Goal: Entertainment & Leisure: Consume media (video, audio)

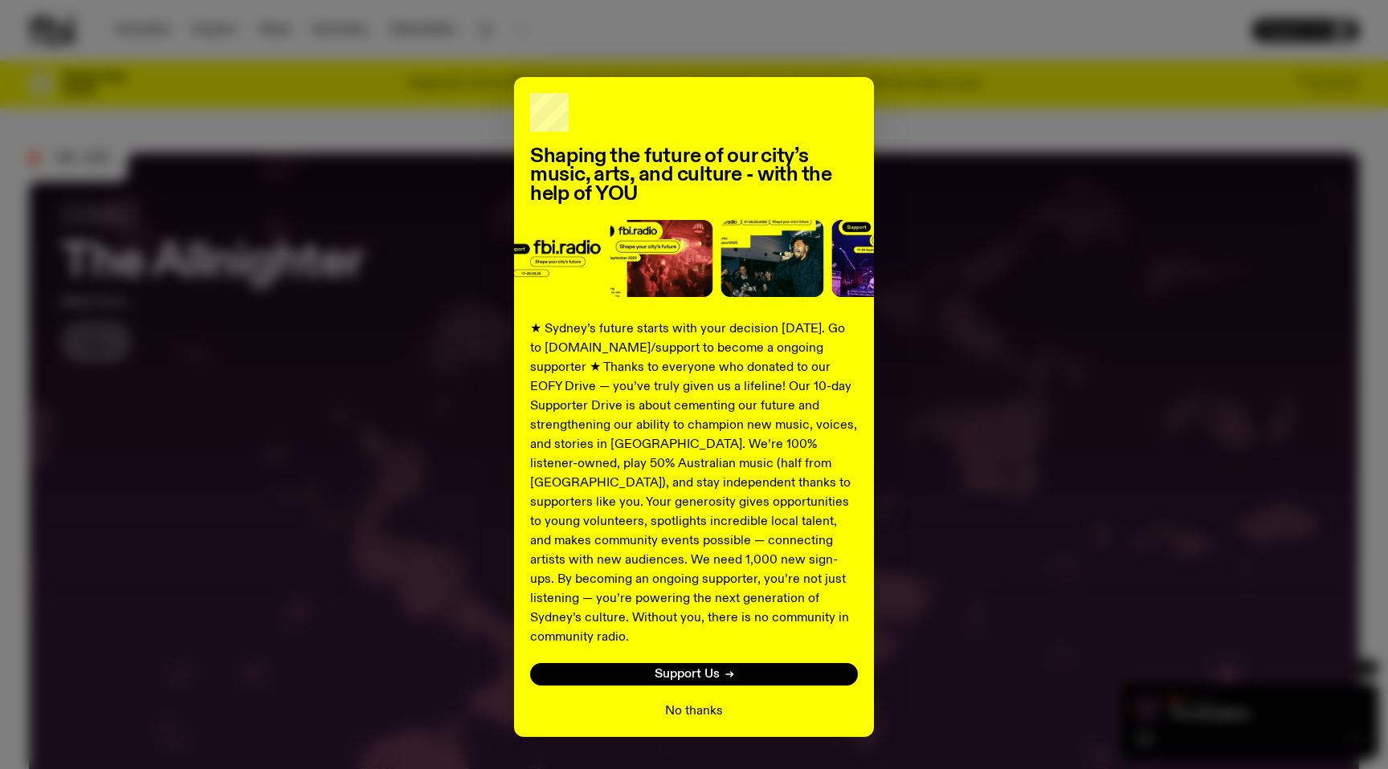
click at [680, 702] on button "No thanks" at bounding box center [694, 711] width 58 height 19
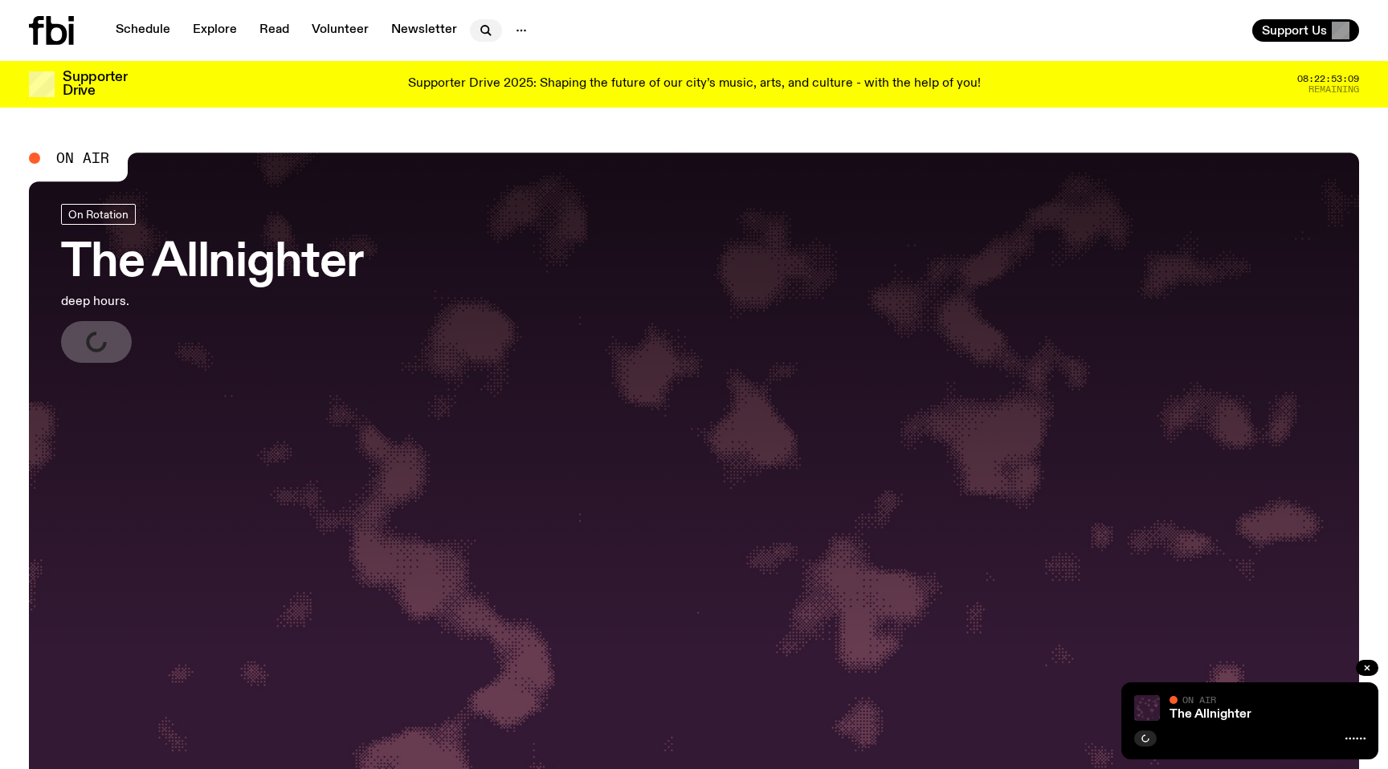
click at [481, 31] on icon "button" at bounding box center [485, 30] width 19 height 19
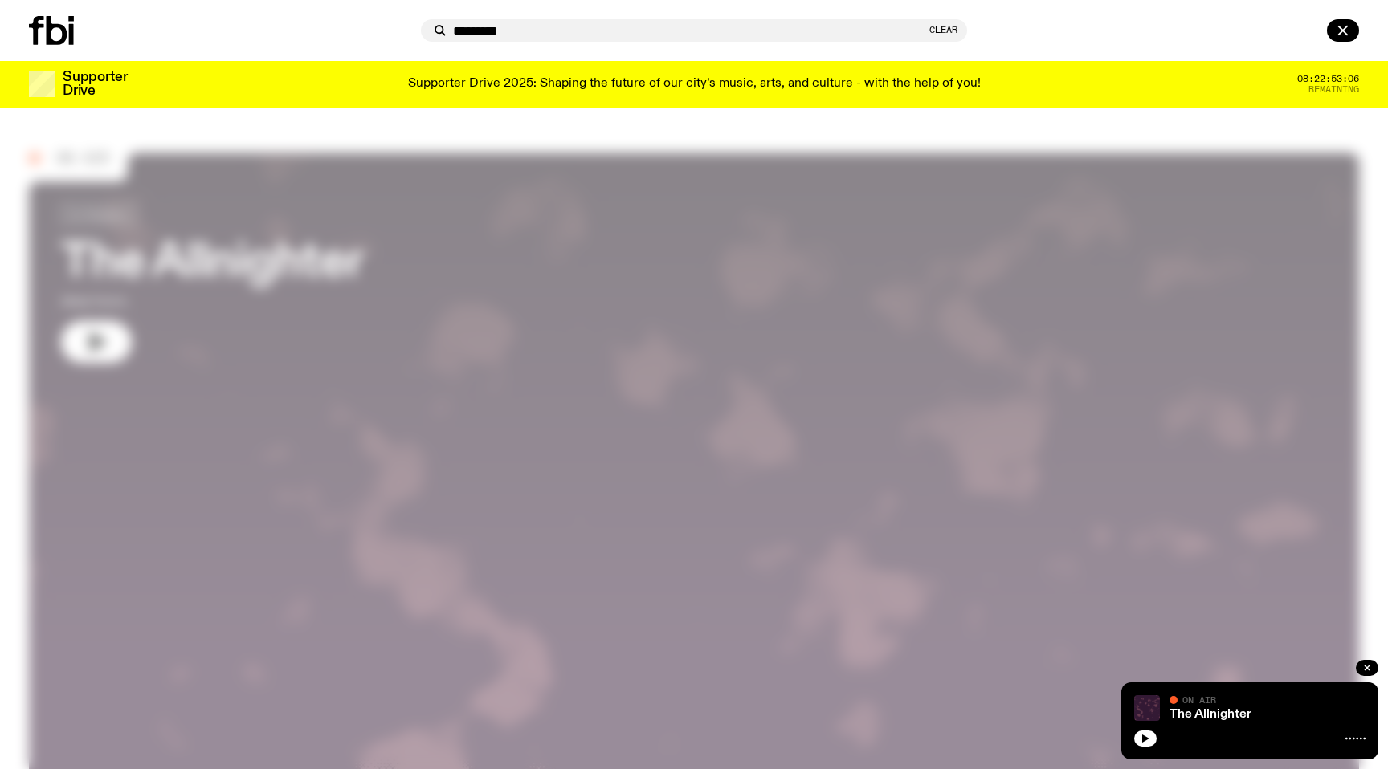
type input "*********"
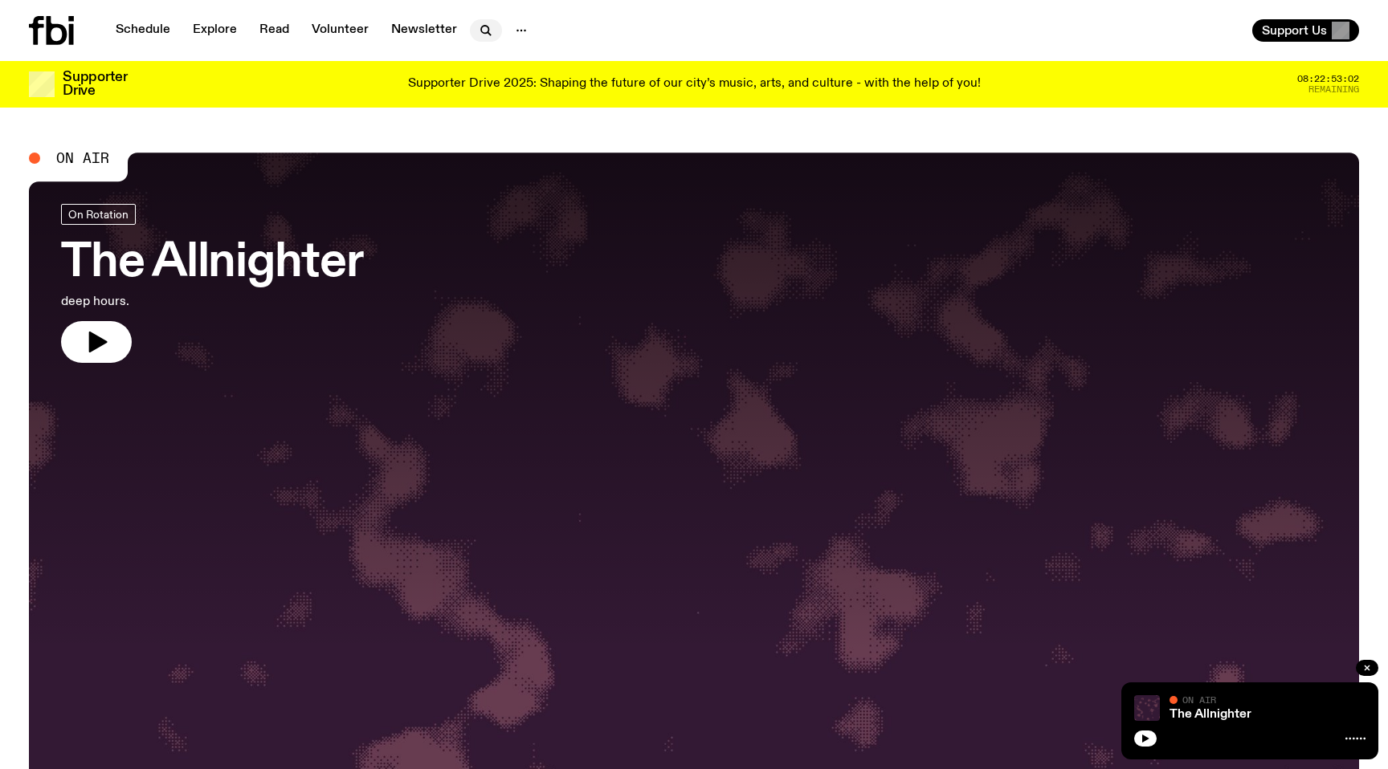
click at [481, 34] on icon "button" at bounding box center [485, 30] width 19 height 19
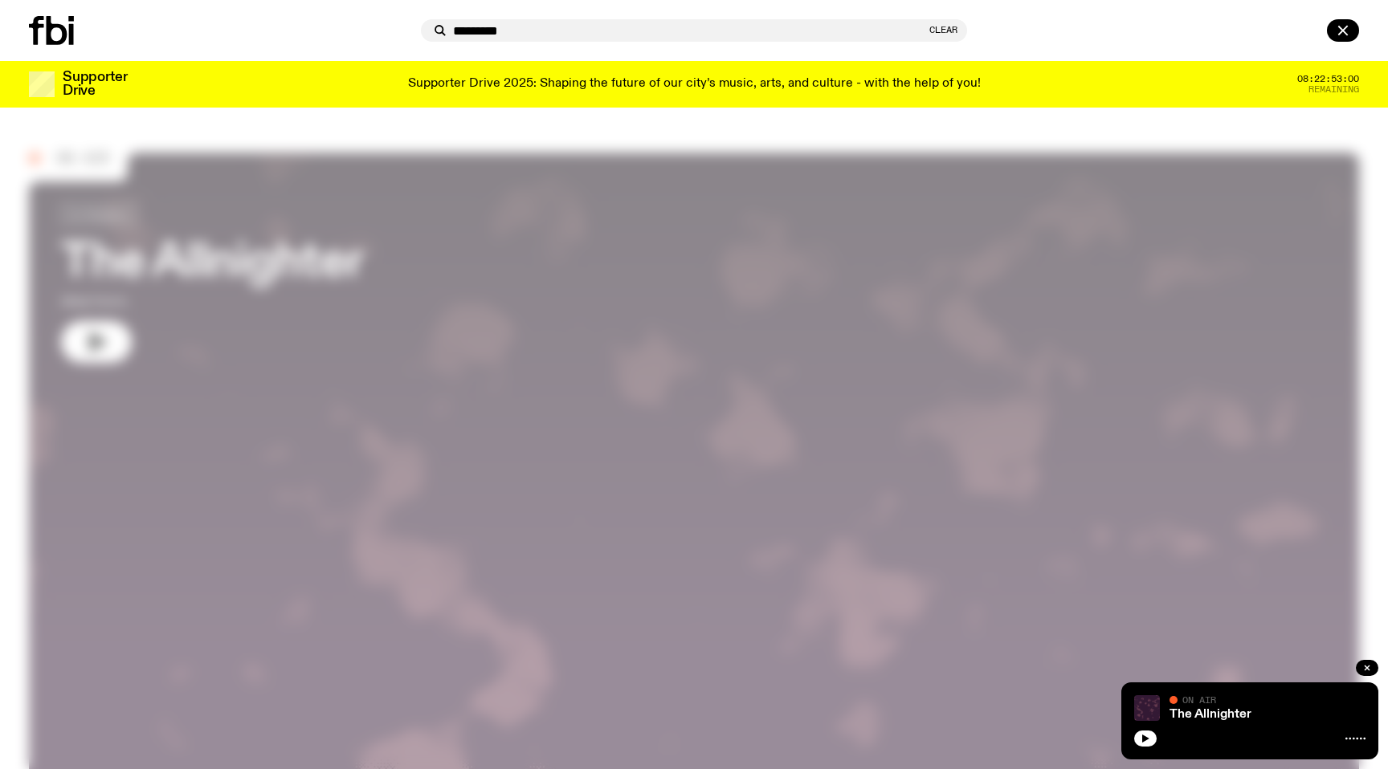
type input "*********"
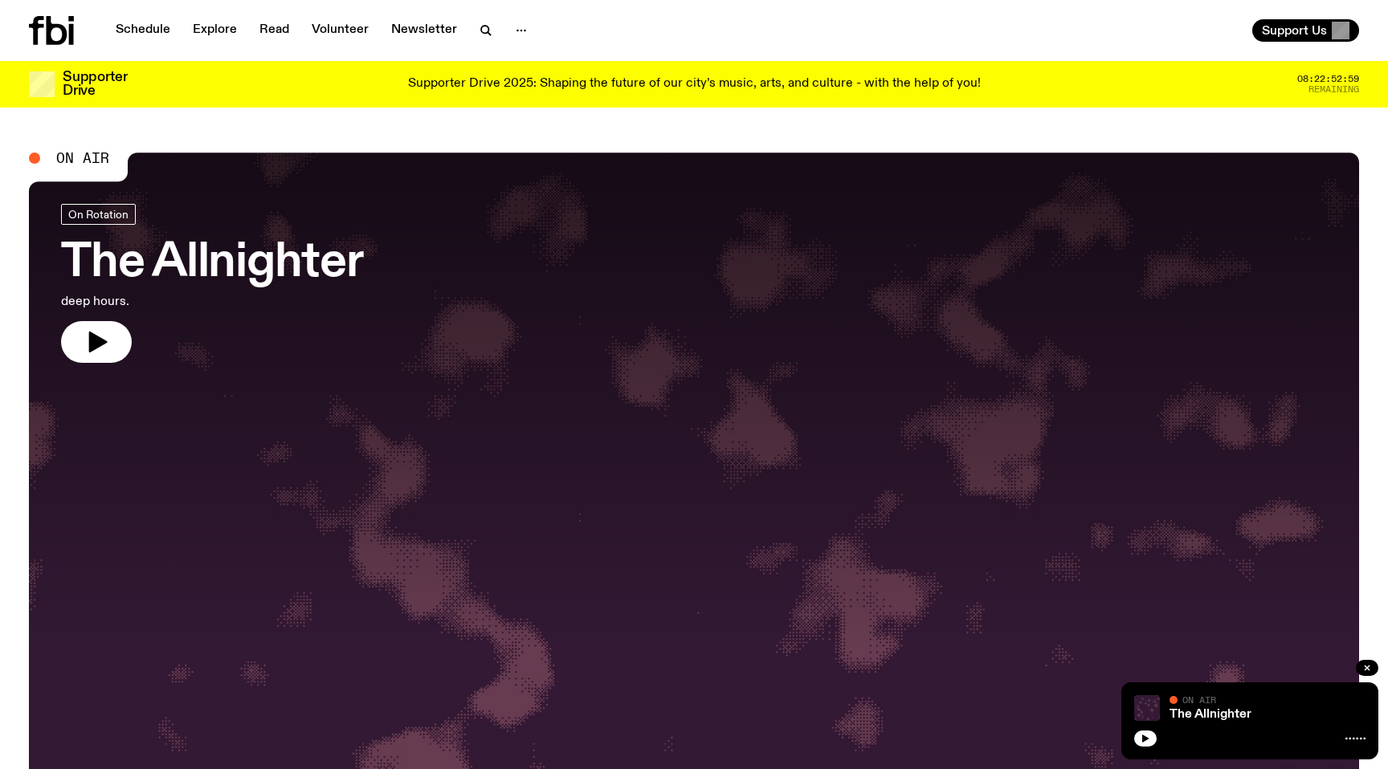
click at [481, 34] on icon "button" at bounding box center [485, 30] width 19 height 19
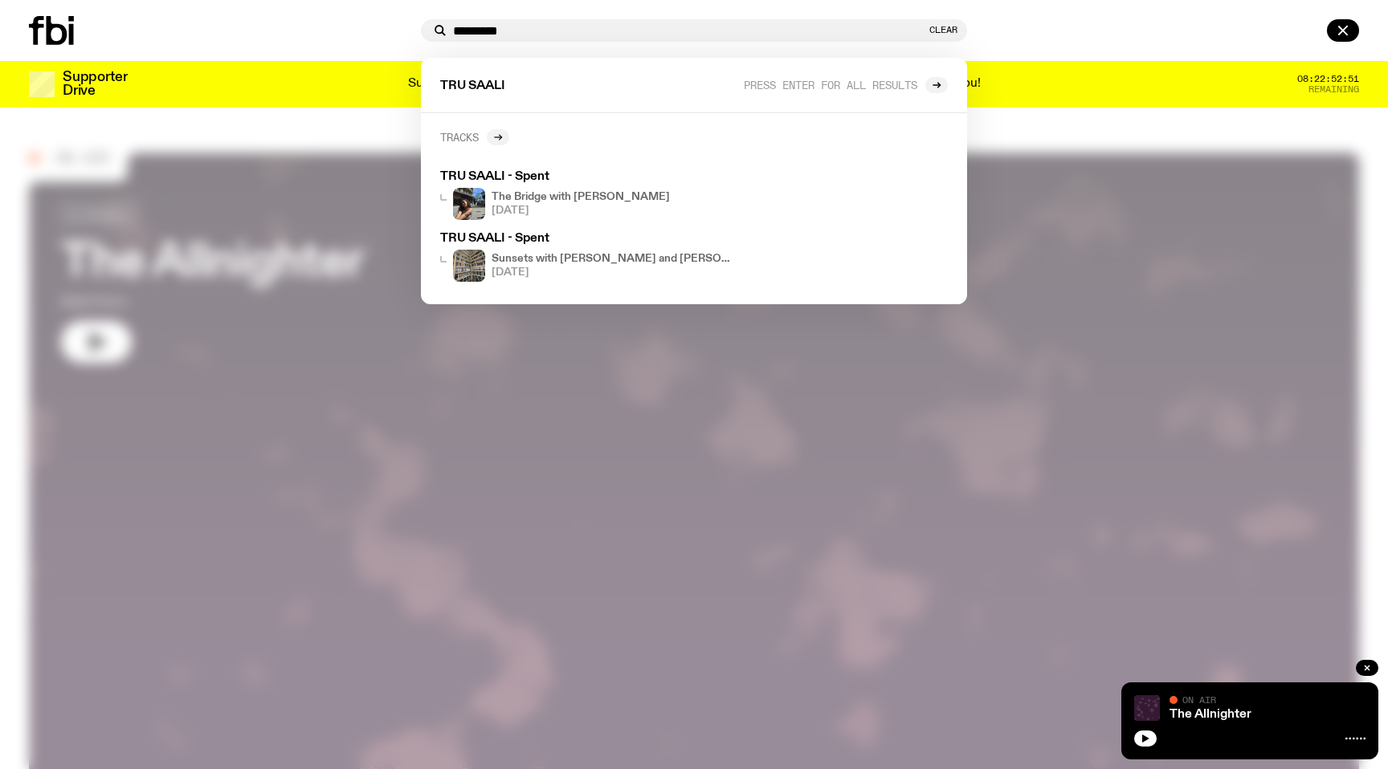
type input "*********"
click at [498, 132] on icon at bounding box center [498, 137] width 10 height 10
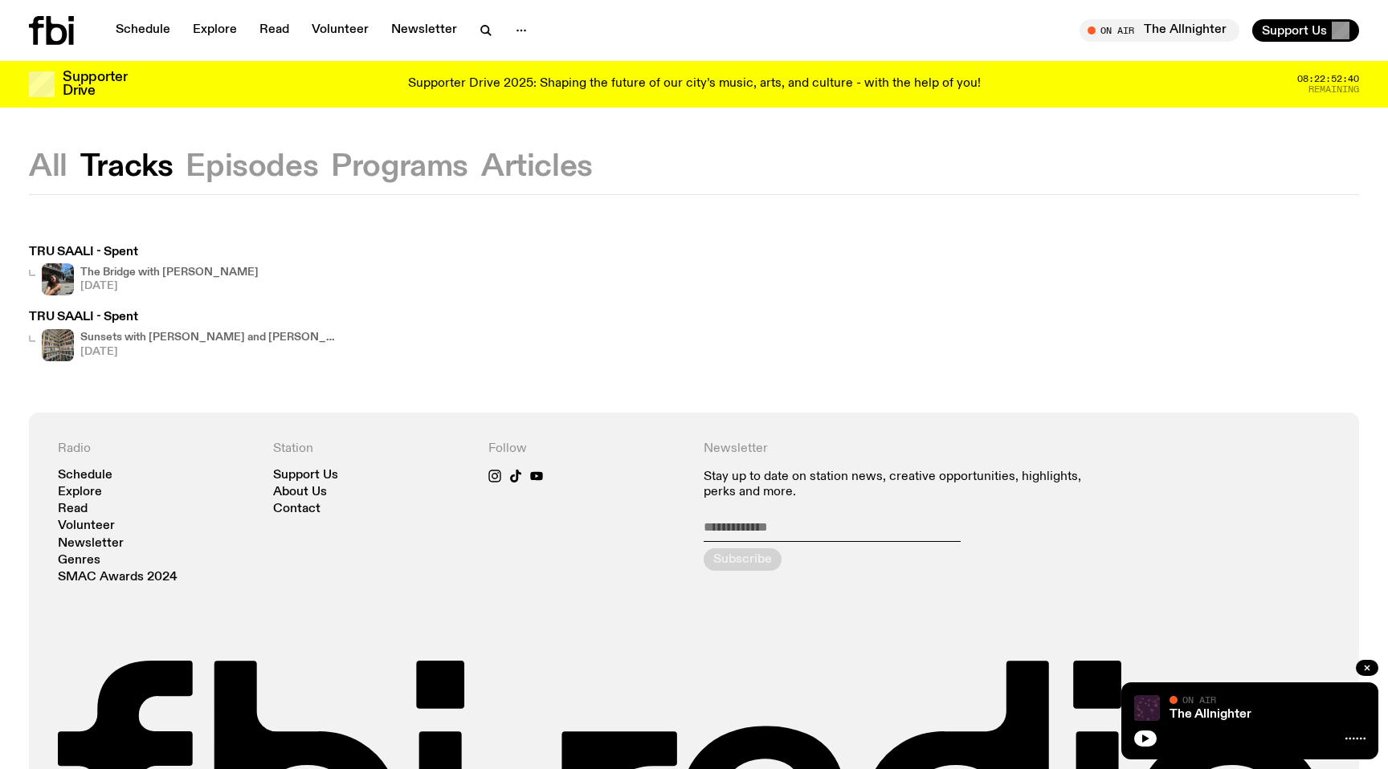
click at [116, 257] on h3 "TRU SAALI - Spent" at bounding box center [144, 253] width 230 height 12
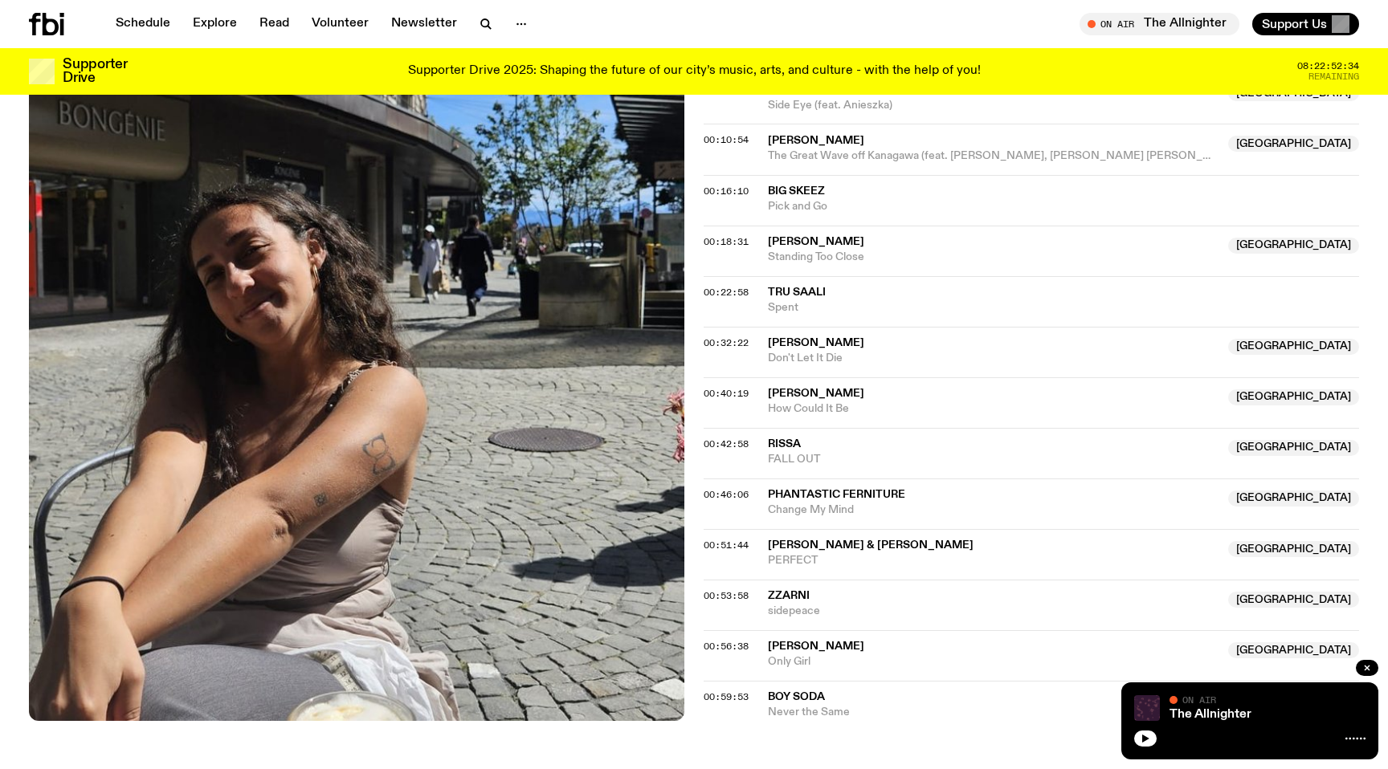
scroll to position [573, 0]
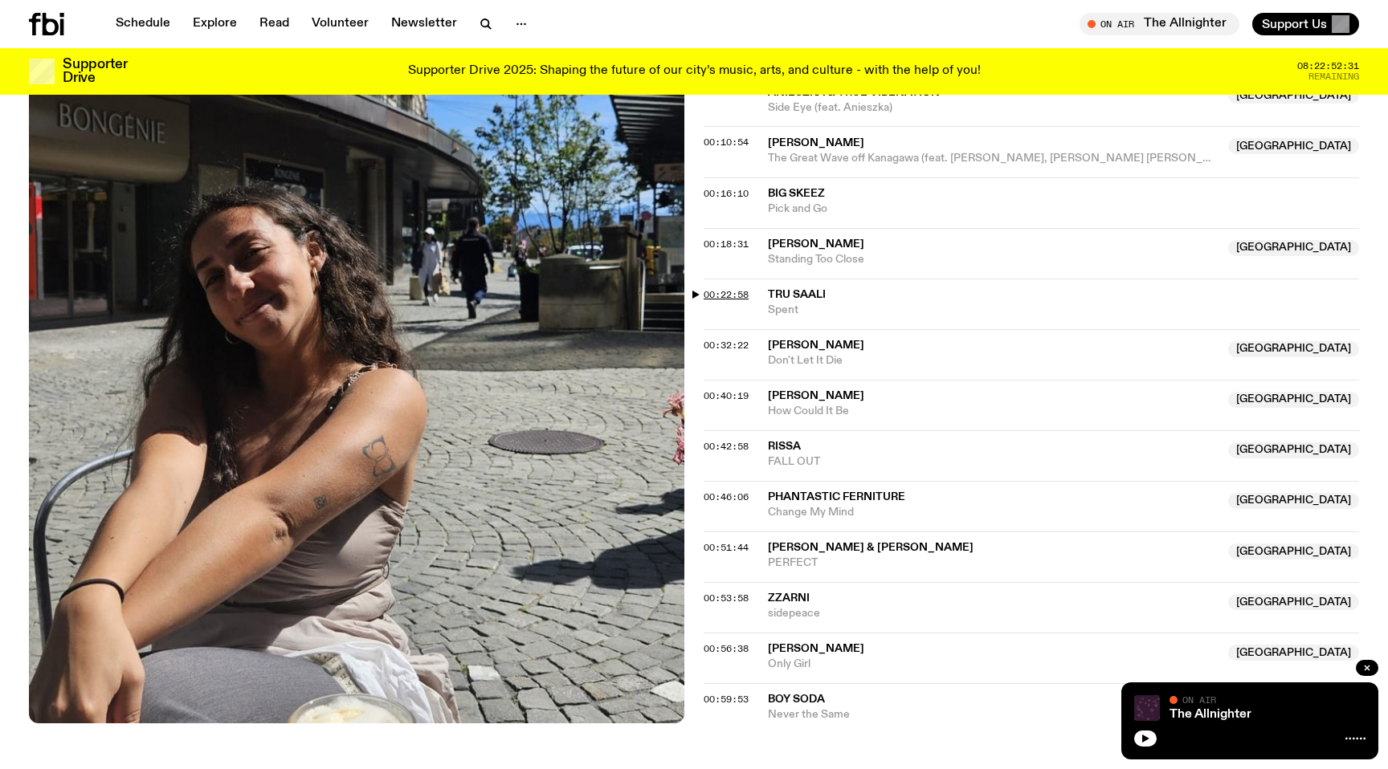
click at [710, 296] on span "00:22:58" at bounding box center [725, 294] width 45 height 13
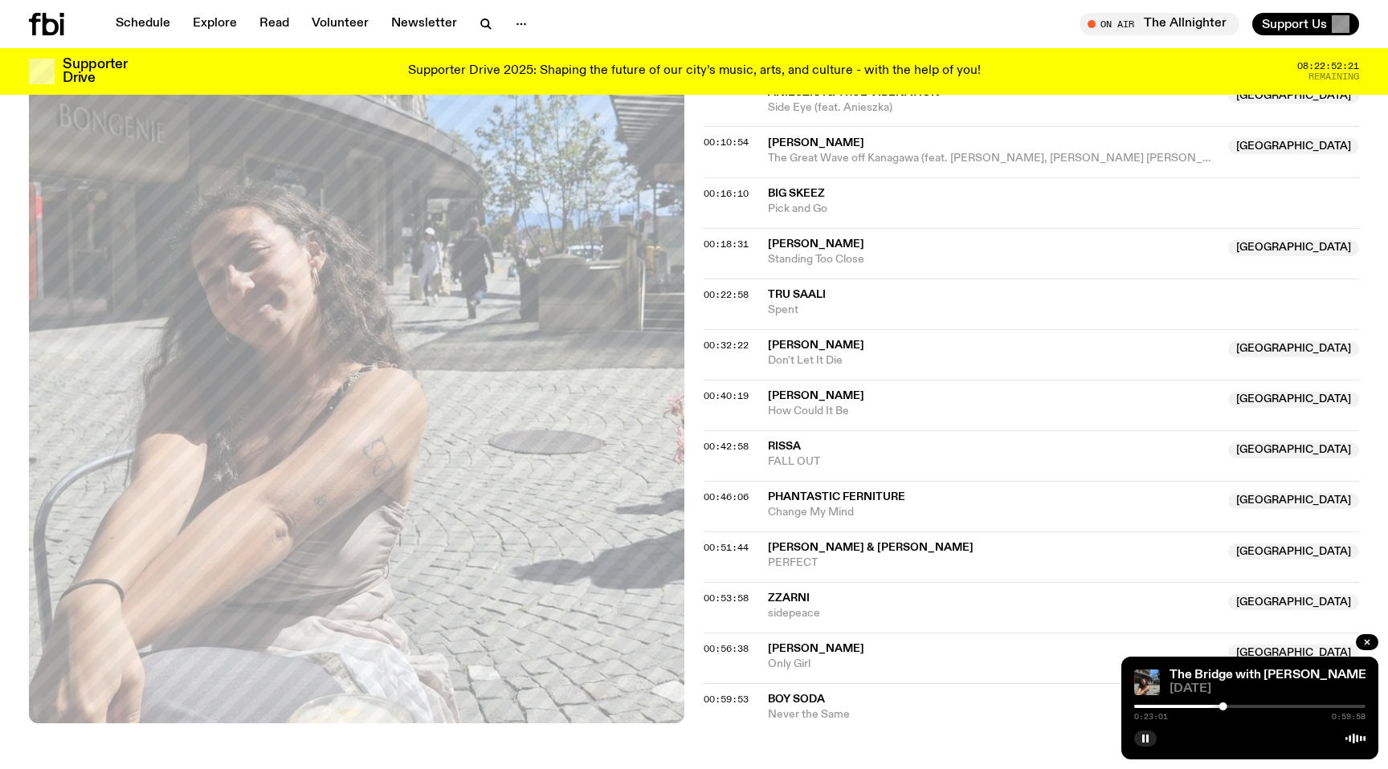
click at [1219, 706] on div at bounding box center [1223, 707] width 8 height 8
click at [1256, 706] on div at bounding box center [1249, 706] width 231 height 3
click at [1224, 708] on div "0:31:40 0:59:58" at bounding box center [1249, 711] width 231 height 19
click at [1221, 705] on div at bounding box center [1140, 706] width 231 height 3
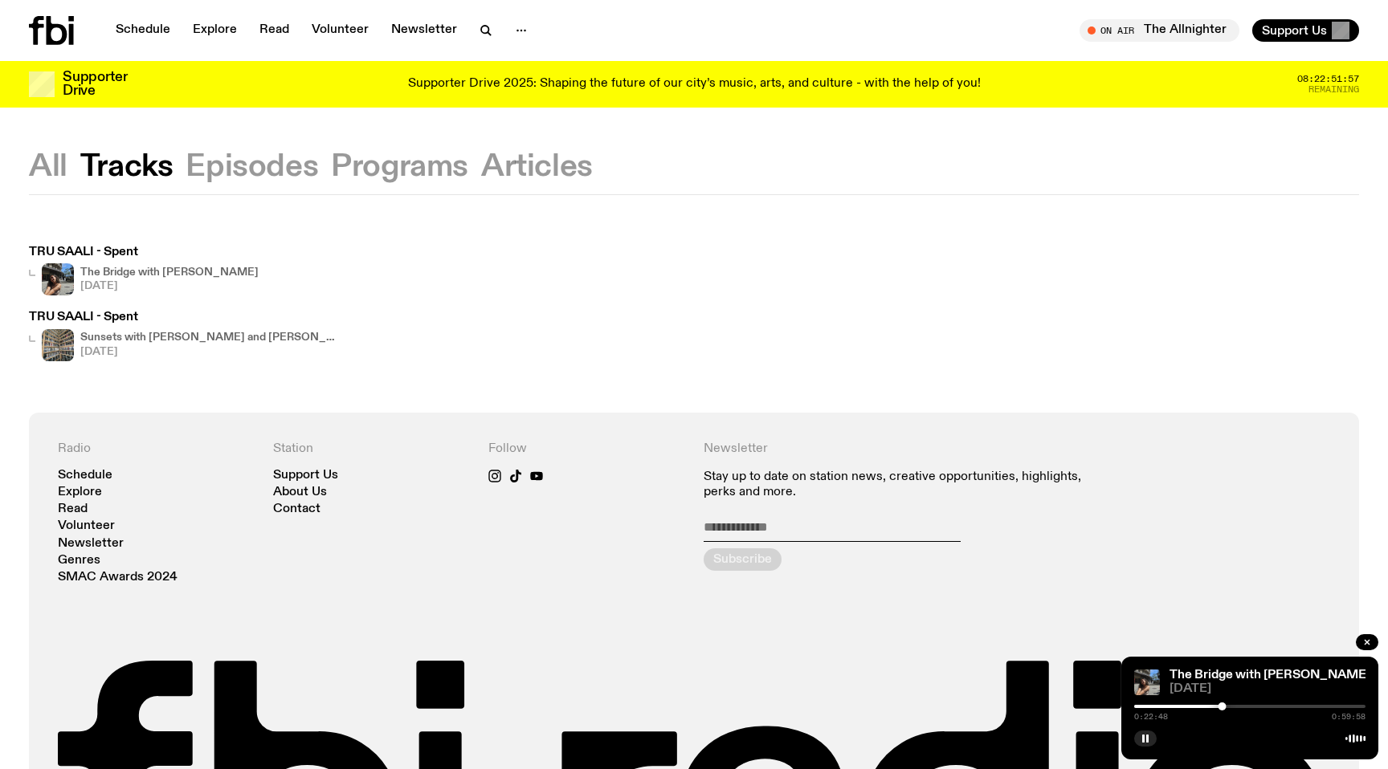
click at [109, 251] on h3 "TRU SAALI - Spent" at bounding box center [144, 253] width 230 height 12
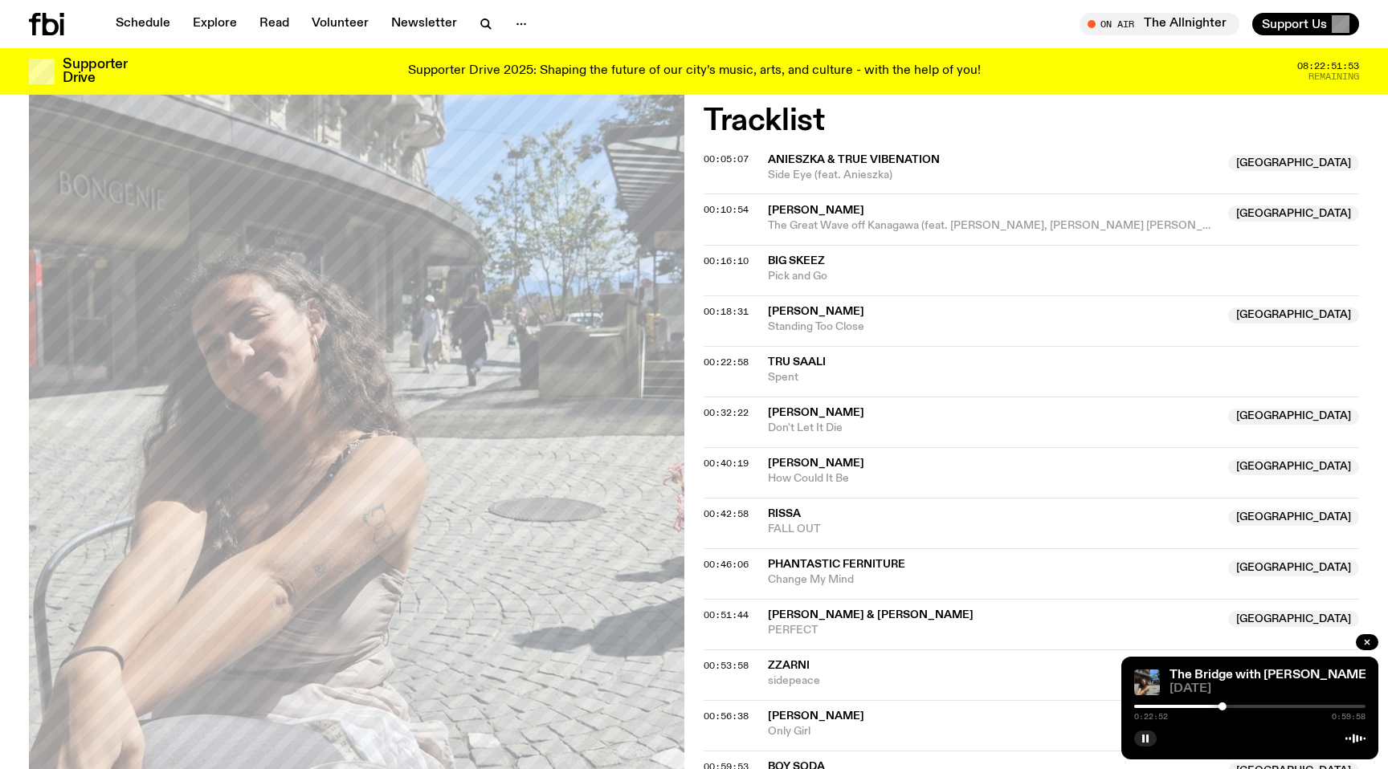
scroll to position [522, 0]
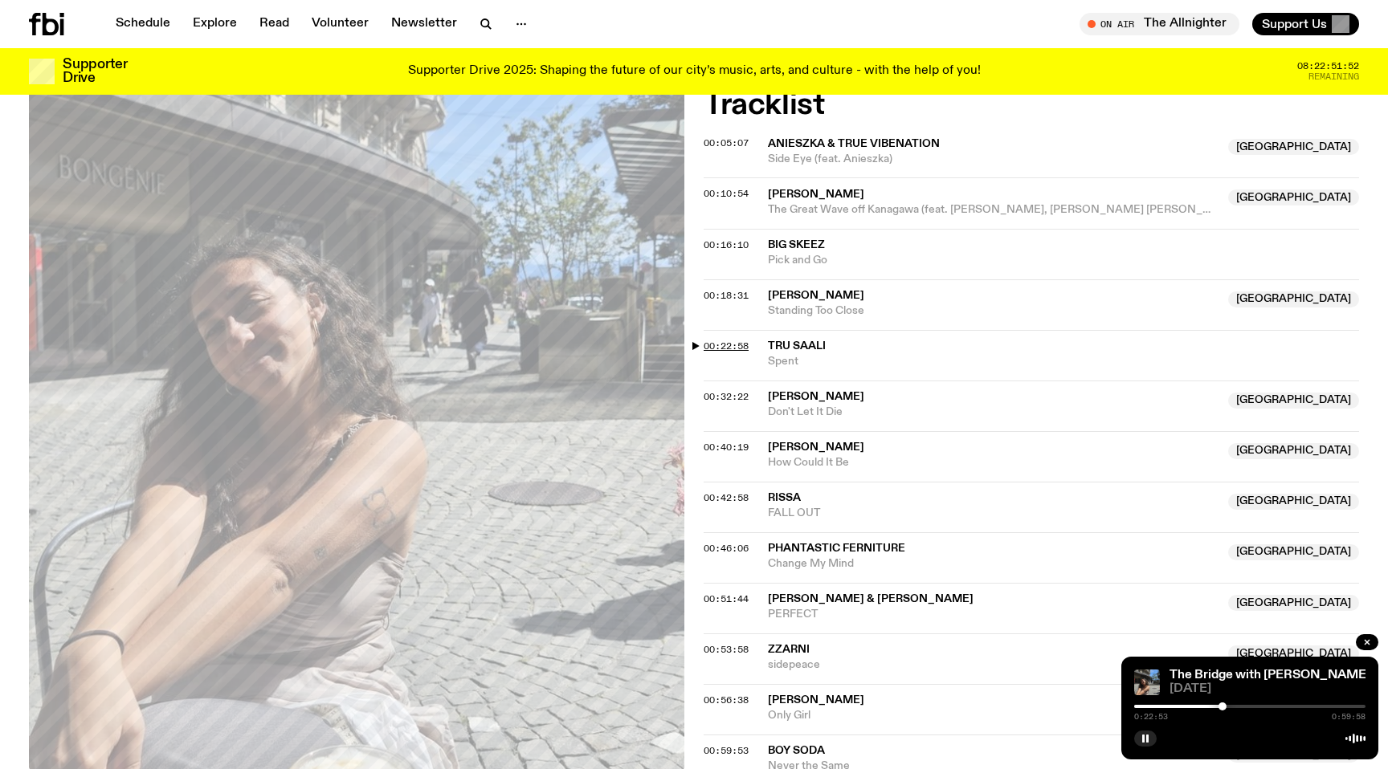
click at [708, 341] on span "00:22:58" at bounding box center [725, 346] width 45 height 13
click at [1219, 708] on div at bounding box center [1222, 707] width 8 height 8
click at [1217, 708] on div at bounding box center [1217, 707] width 8 height 8
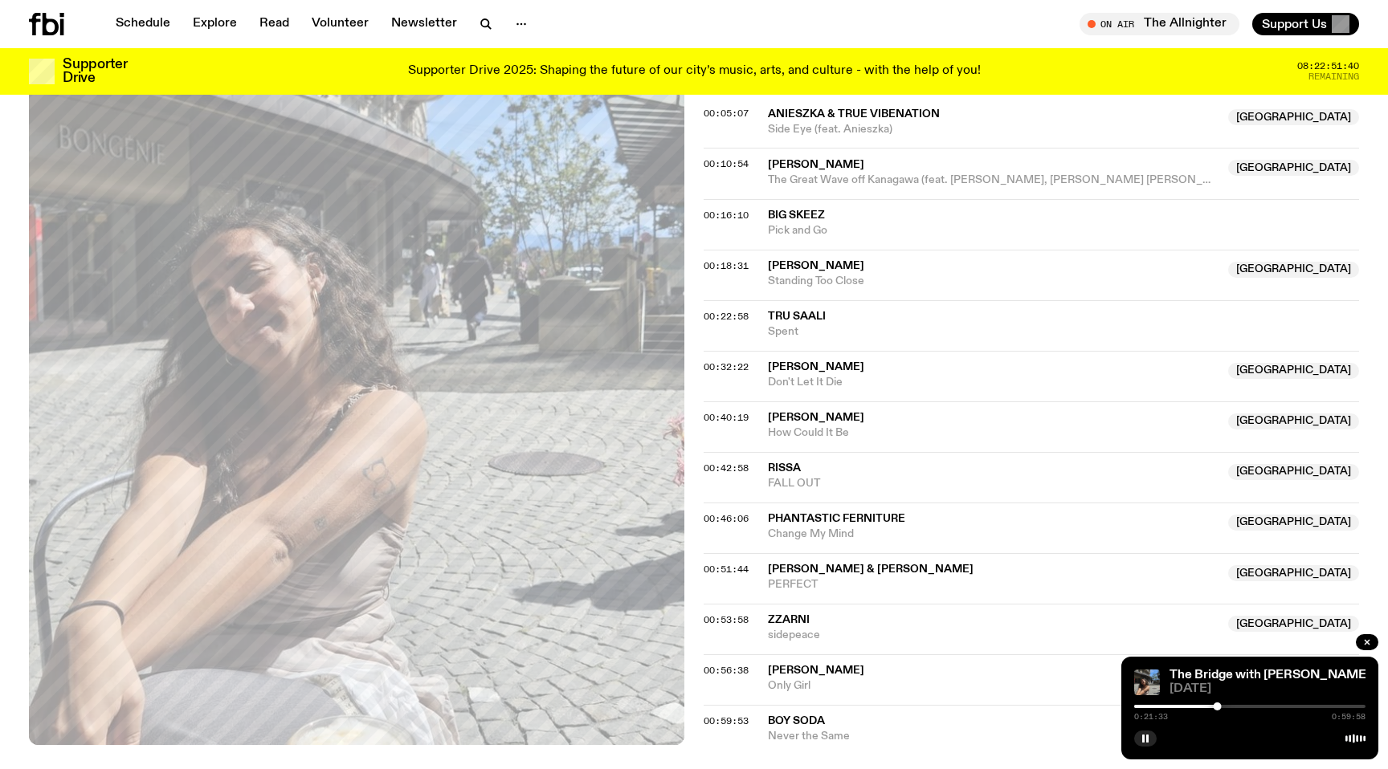
scroll to position [733, 0]
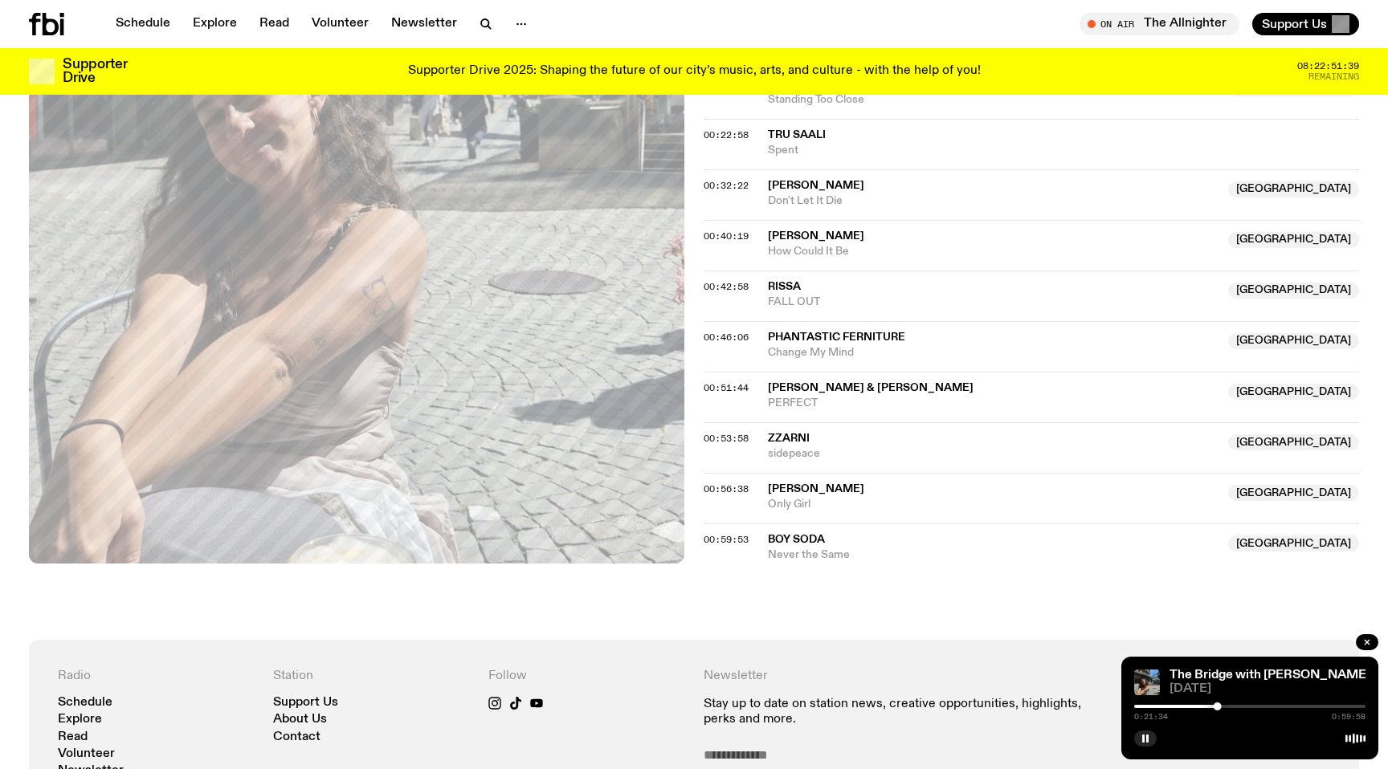
click at [804, 137] on span "TRU SAALI" at bounding box center [797, 134] width 58 height 11
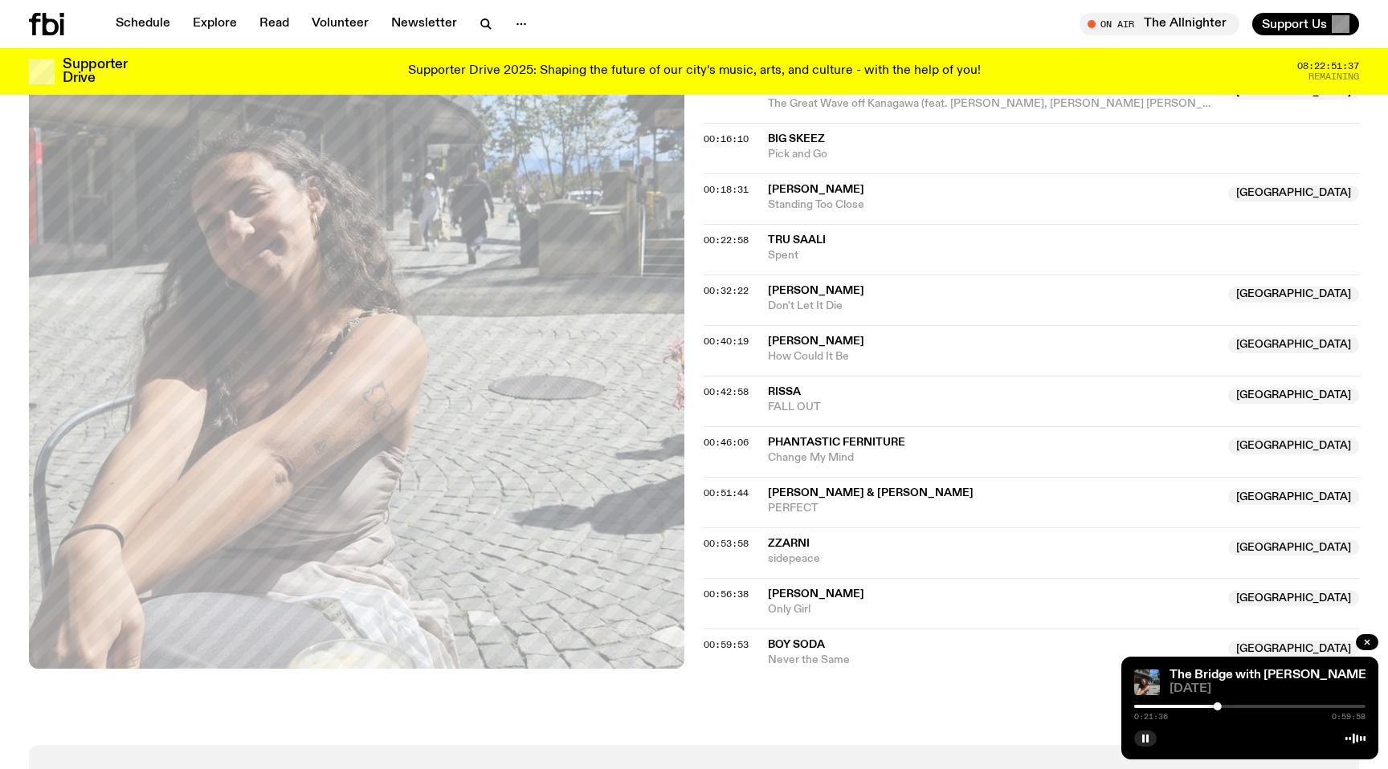
scroll to position [617, 0]
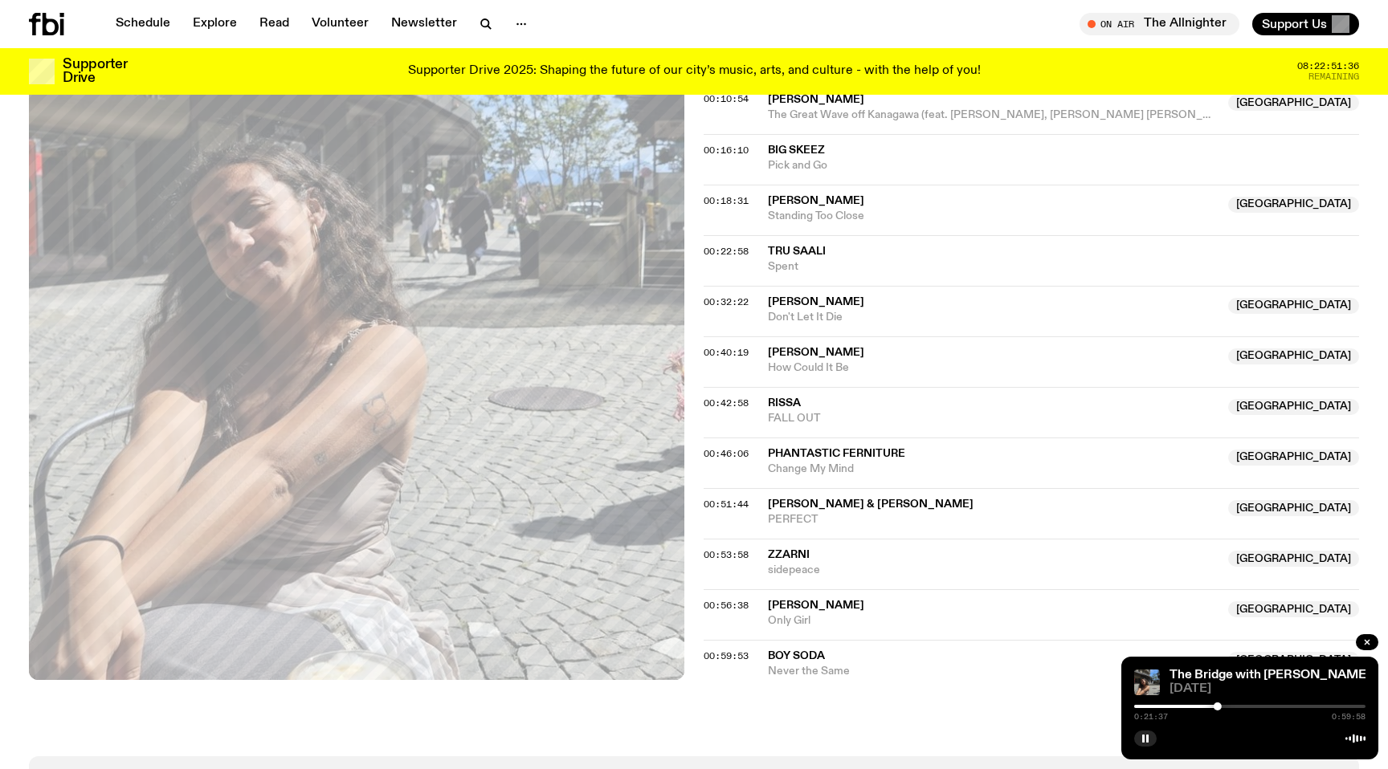
click at [938, 255] on span "TRU SAALI" at bounding box center [1063, 251] width 591 height 15
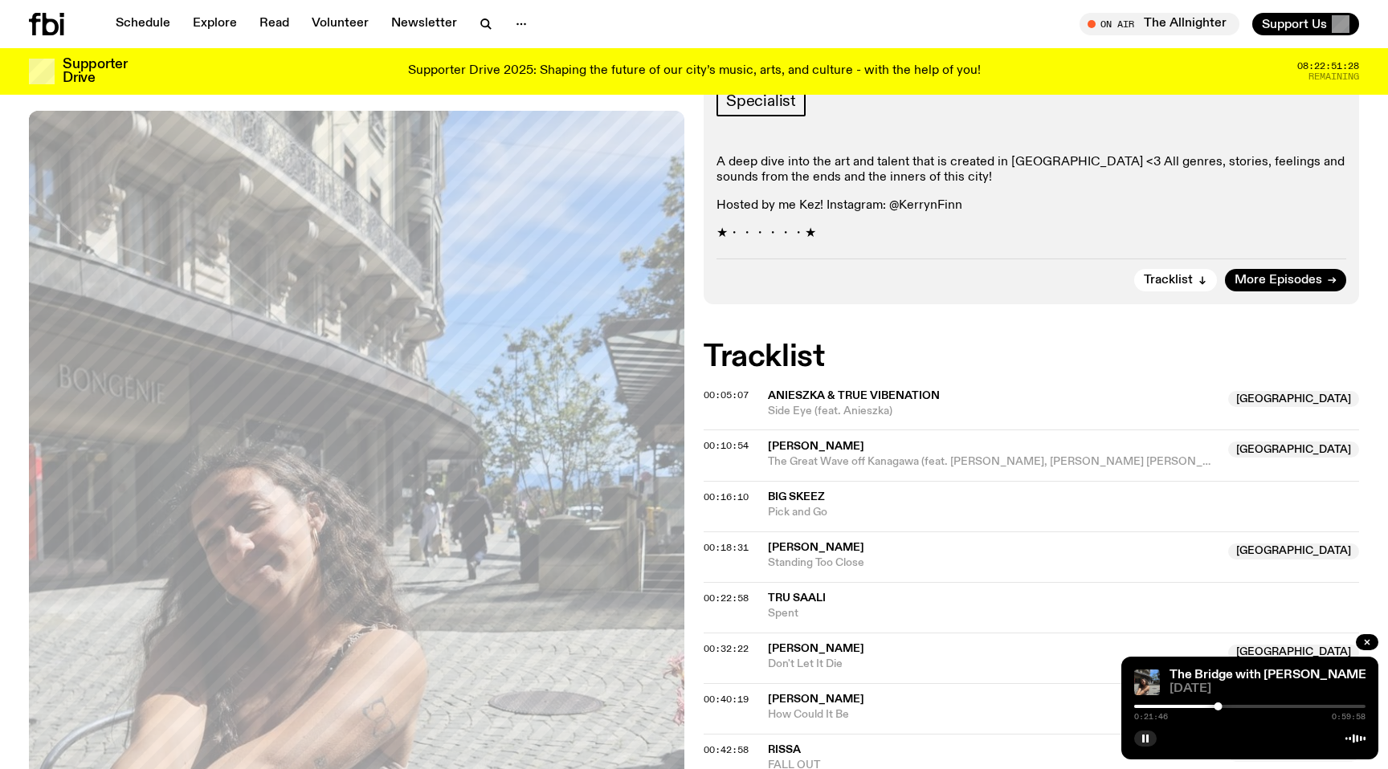
scroll to position [261, 0]
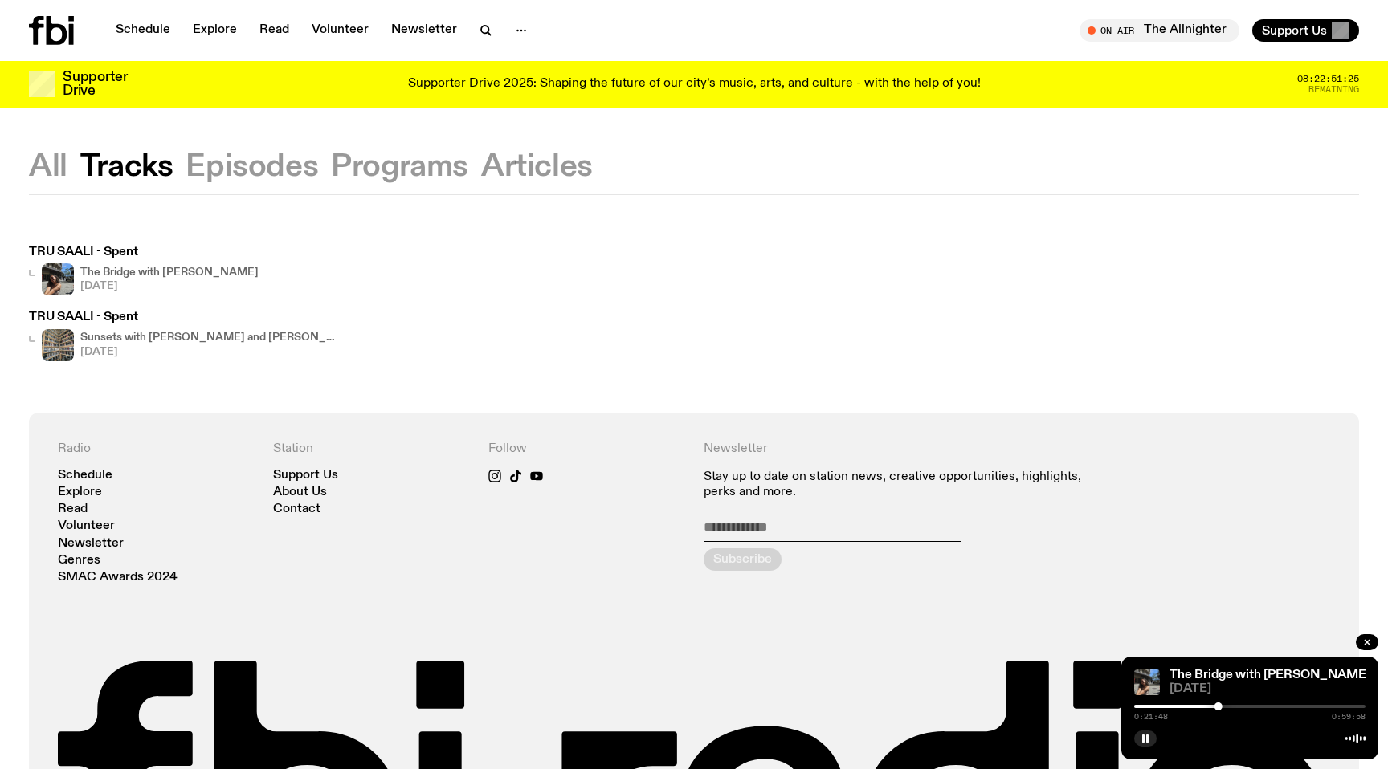
click at [116, 320] on h3 "TRU SAALI - Spent" at bounding box center [183, 318] width 308 height 12
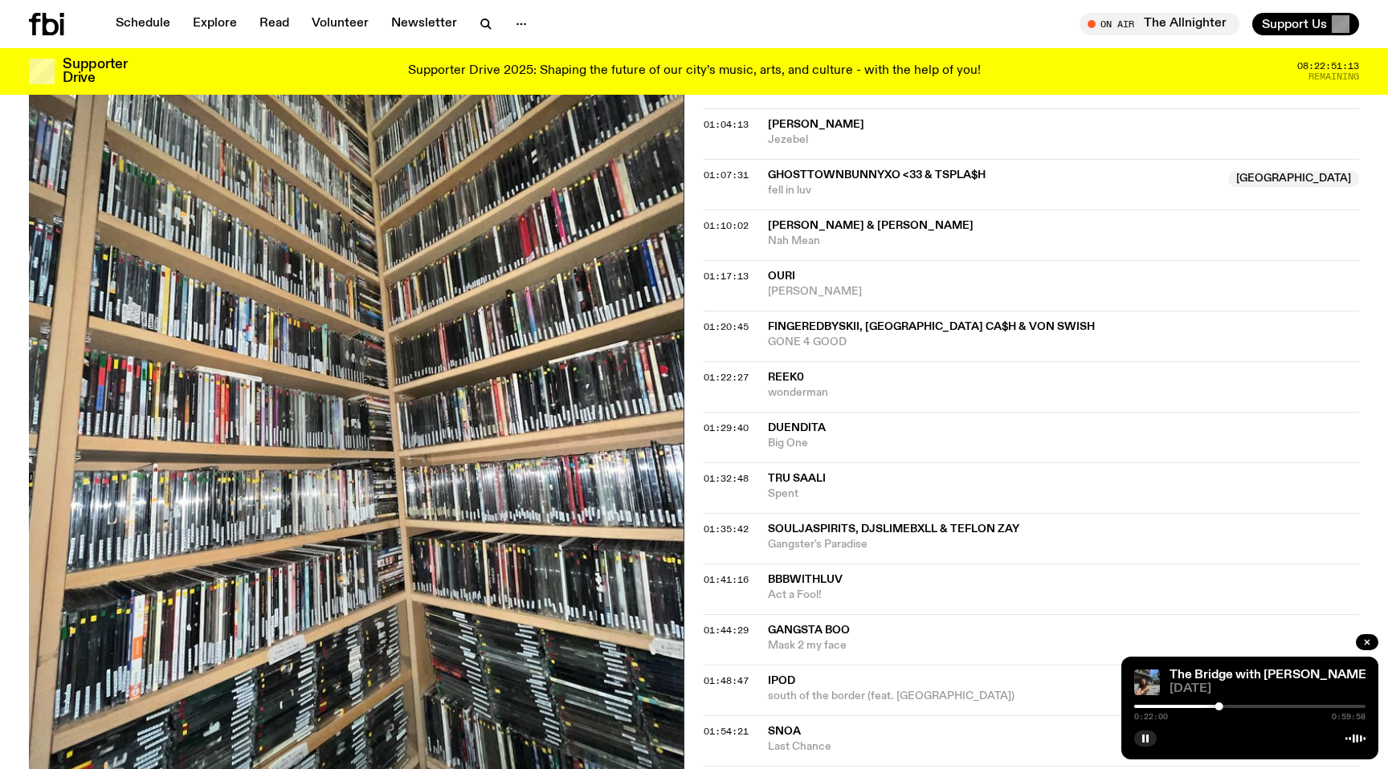
scroll to position [1354, 0]
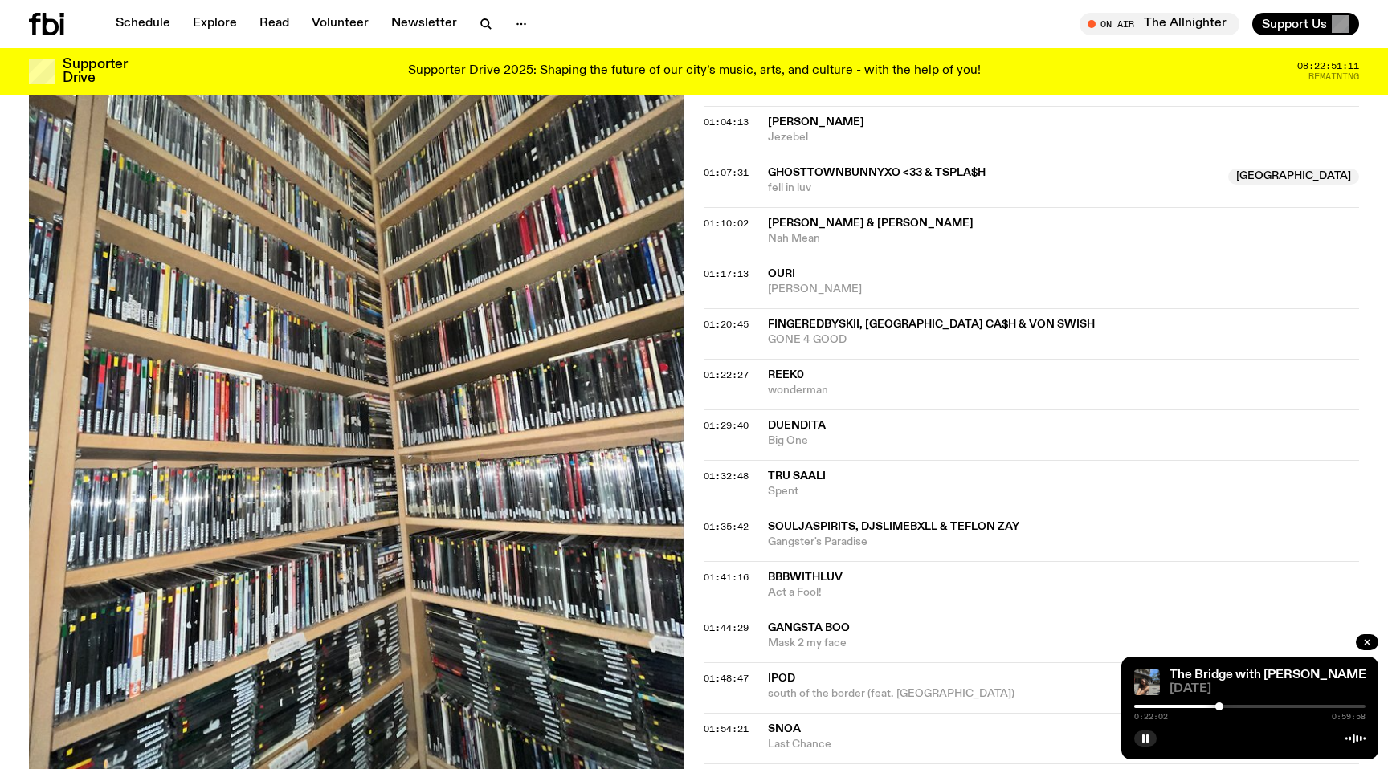
click at [1229, 707] on div at bounding box center [1249, 706] width 231 height 3
click at [1224, 706] on div at bounding box center [1113, 706] width 231 height 3
click at [1228, 706] on div at bounding box center [1249, 706] width 231 height 3
click at [1232, 706] on div at bounding box center [1249, 706] width 231 height 3
click at [1230, 706] on div at bounding box center [1230, 707] width 8 height 8
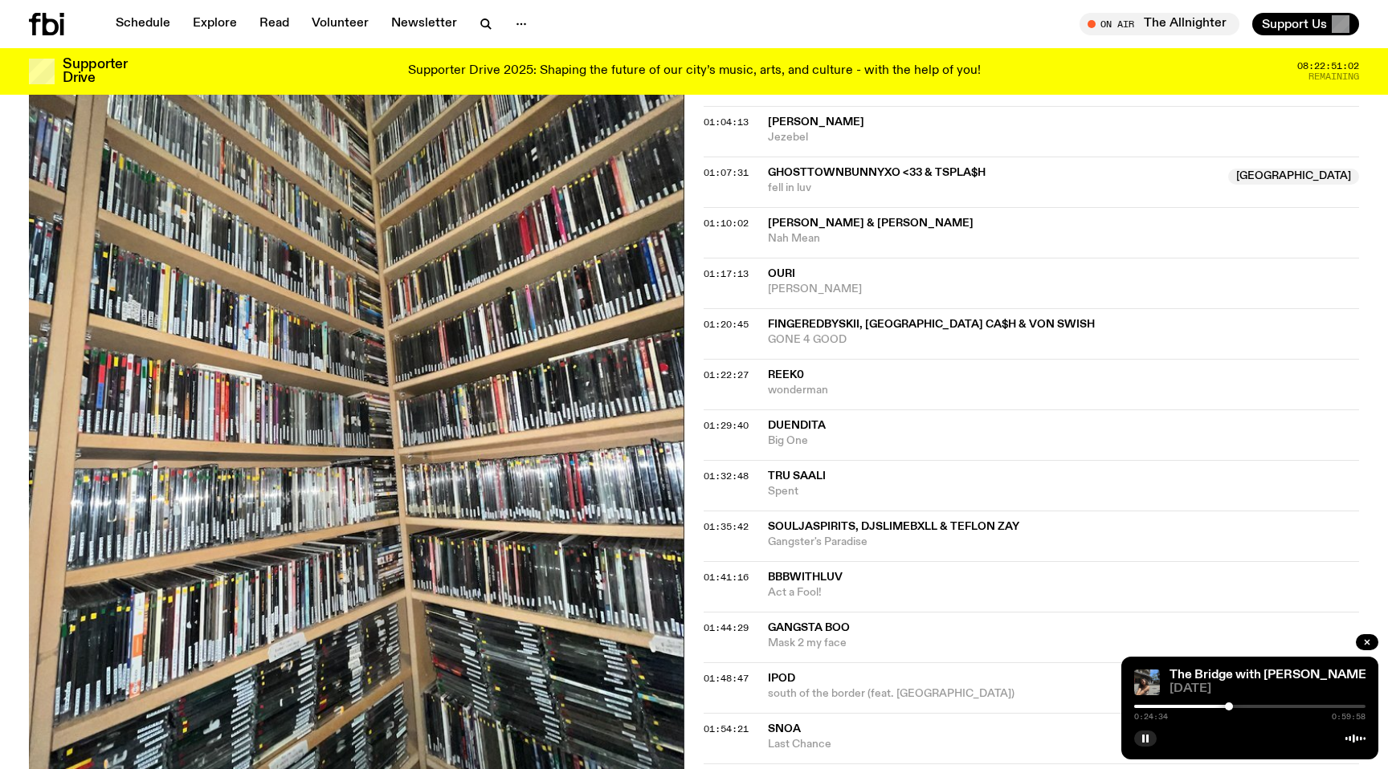
click at [1229, 705] on div at bounding box center [1229, 707] width 8 height 8
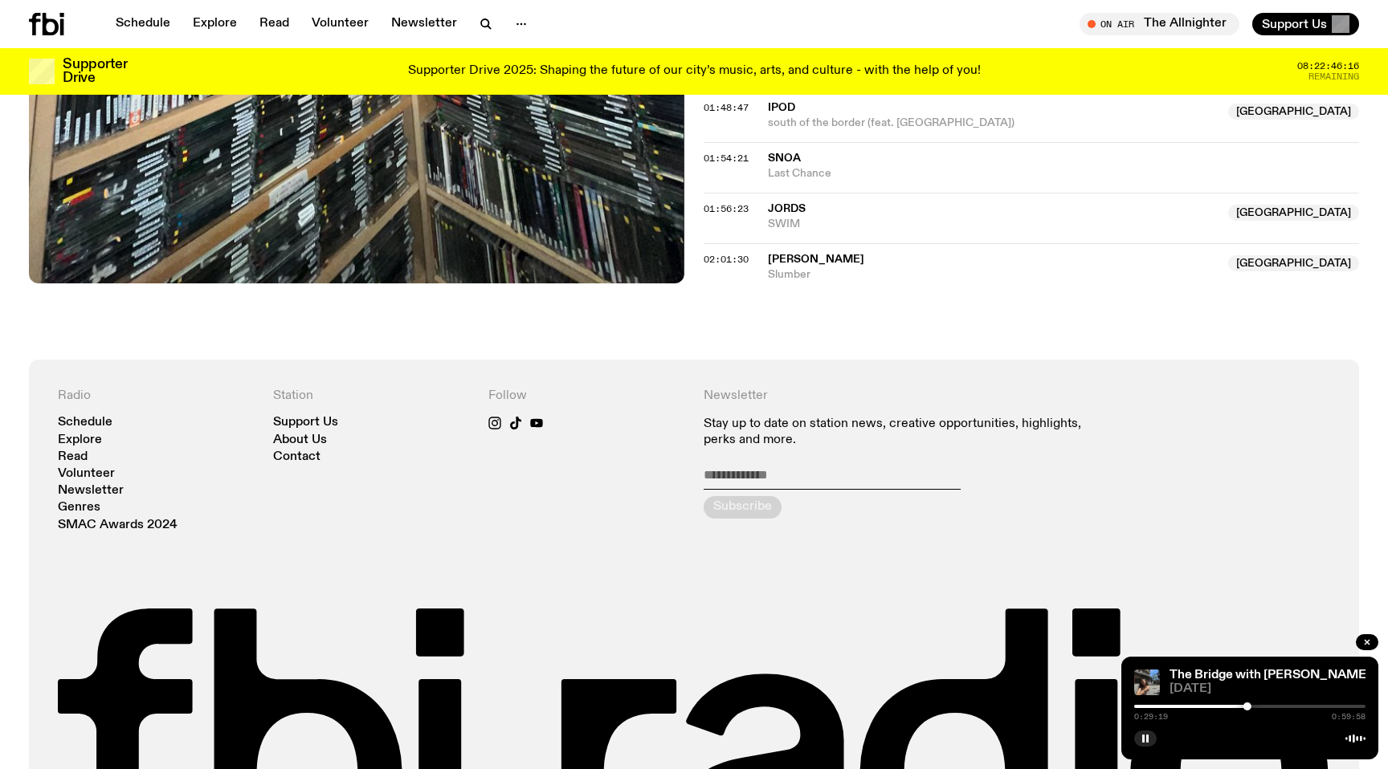
scroll to position [1926, 0]
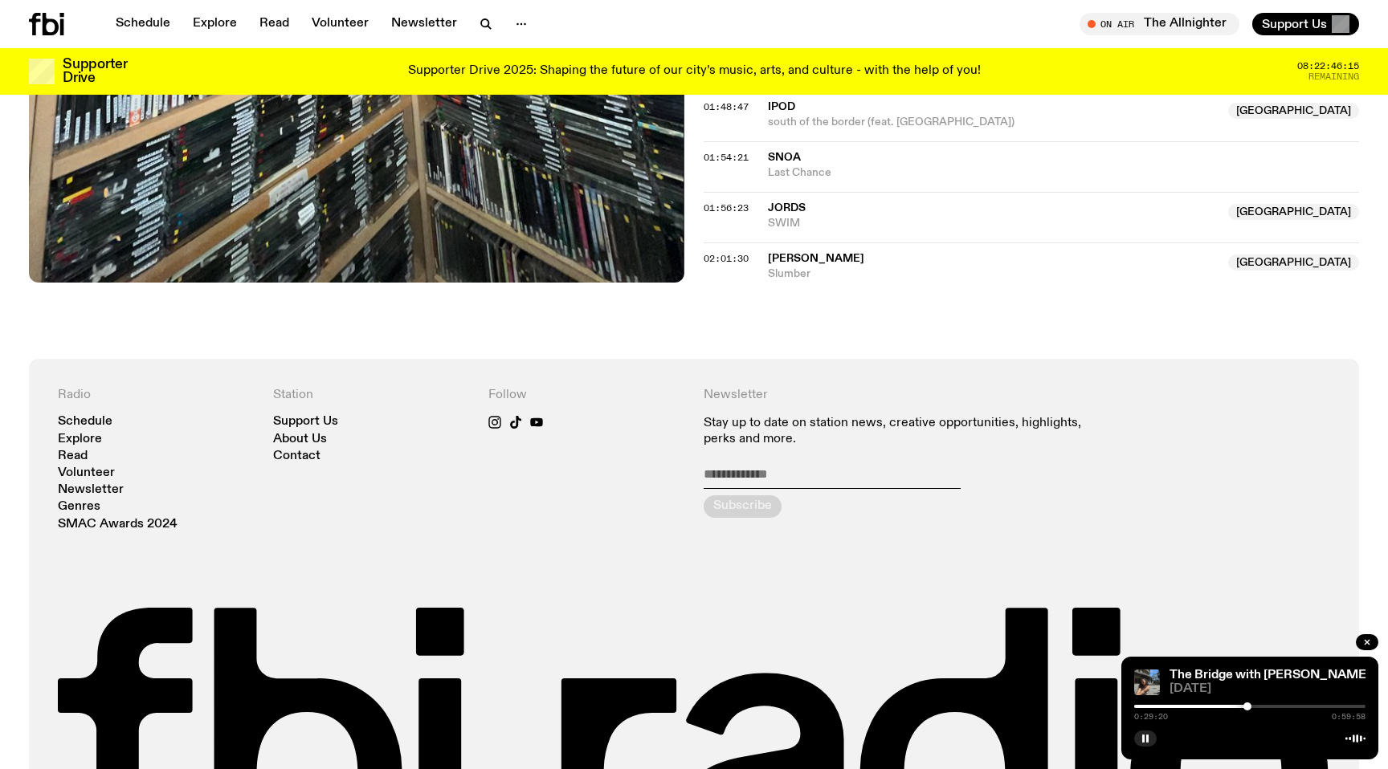
click at [1241, 707] on div at bounding box center [1131, 706] width 231 height 3
click at [1235, 706] on div at bounding box center [1125, 706] width 231 height 3
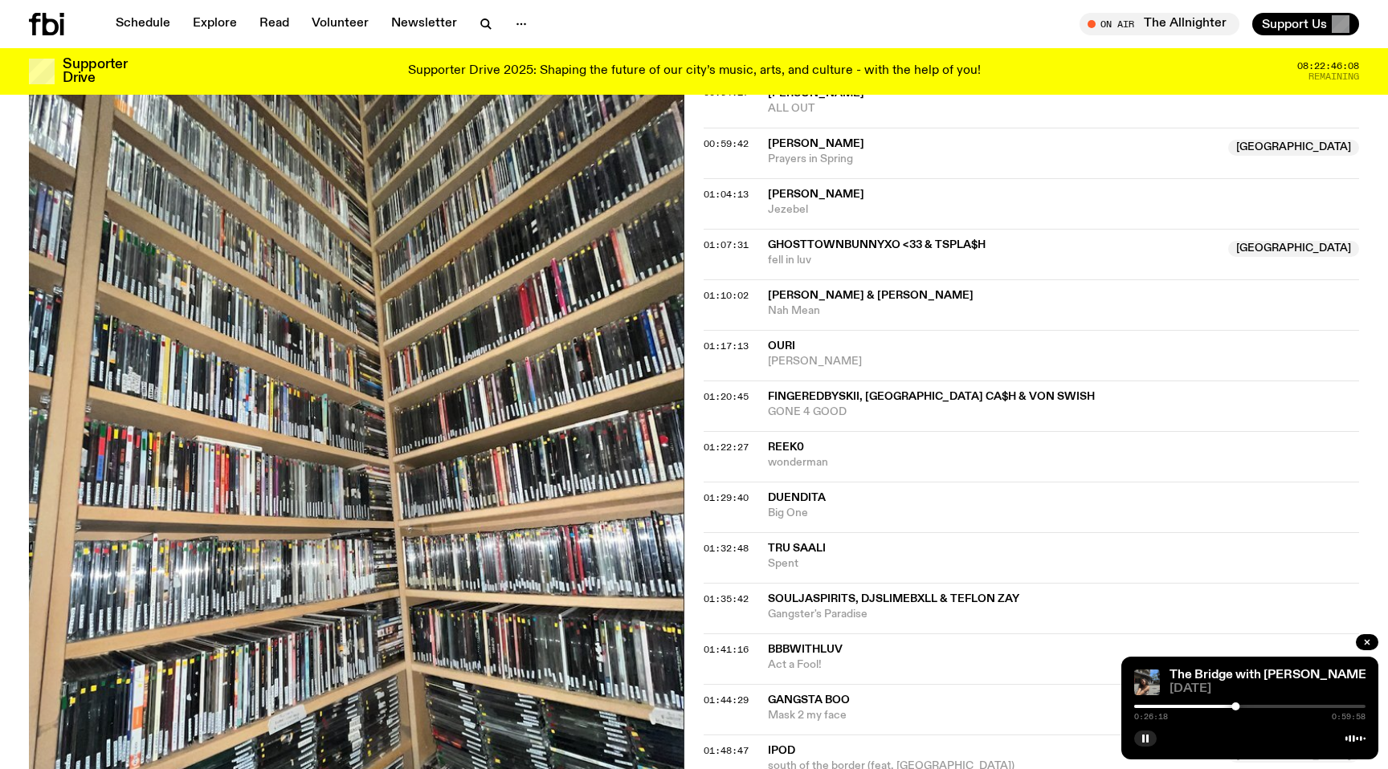
scroll to position [1303, 0]
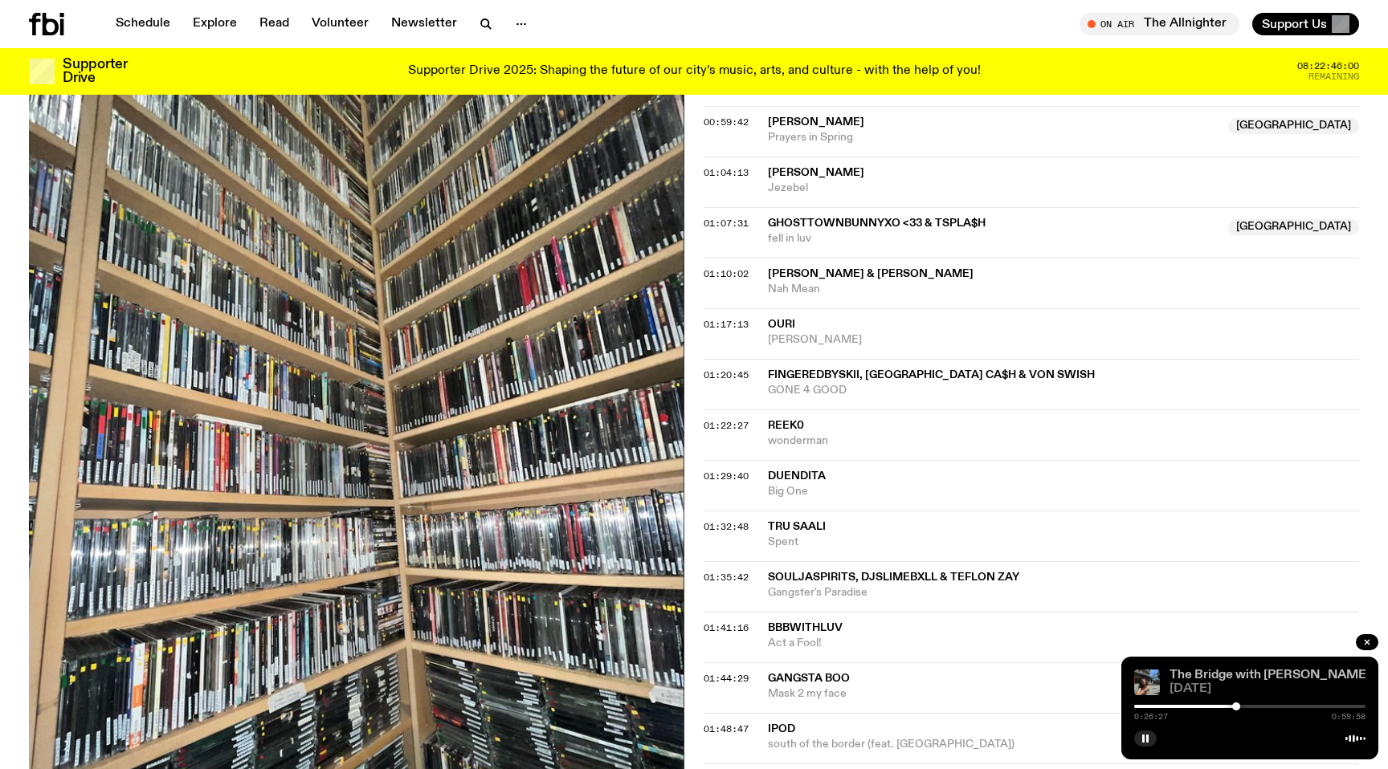
click at [1228, 670] on link "The Bridge with Kez Finn" at bounding box center [1269, 675] width 201 height 13
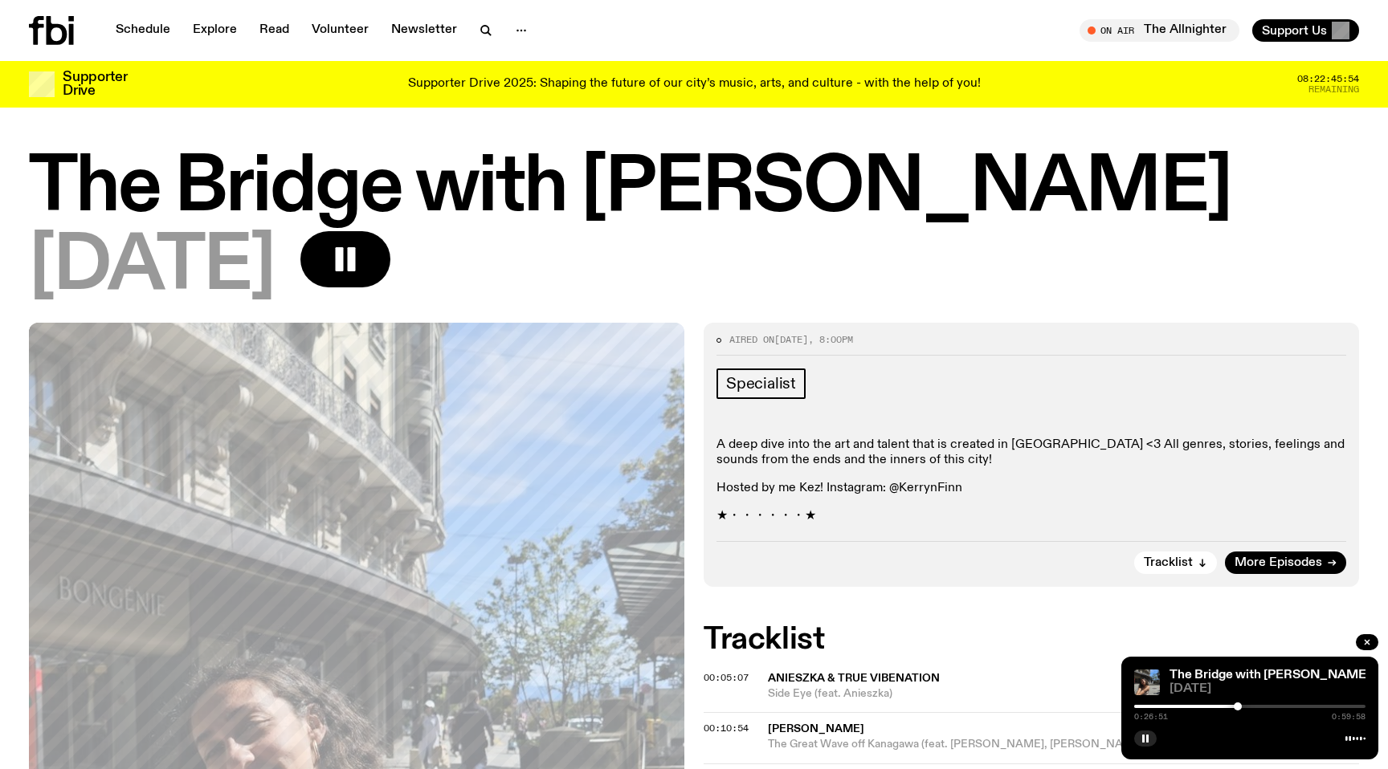
click at [1237, 707] on div at bounding box center [1237, 707] width 8 height 8
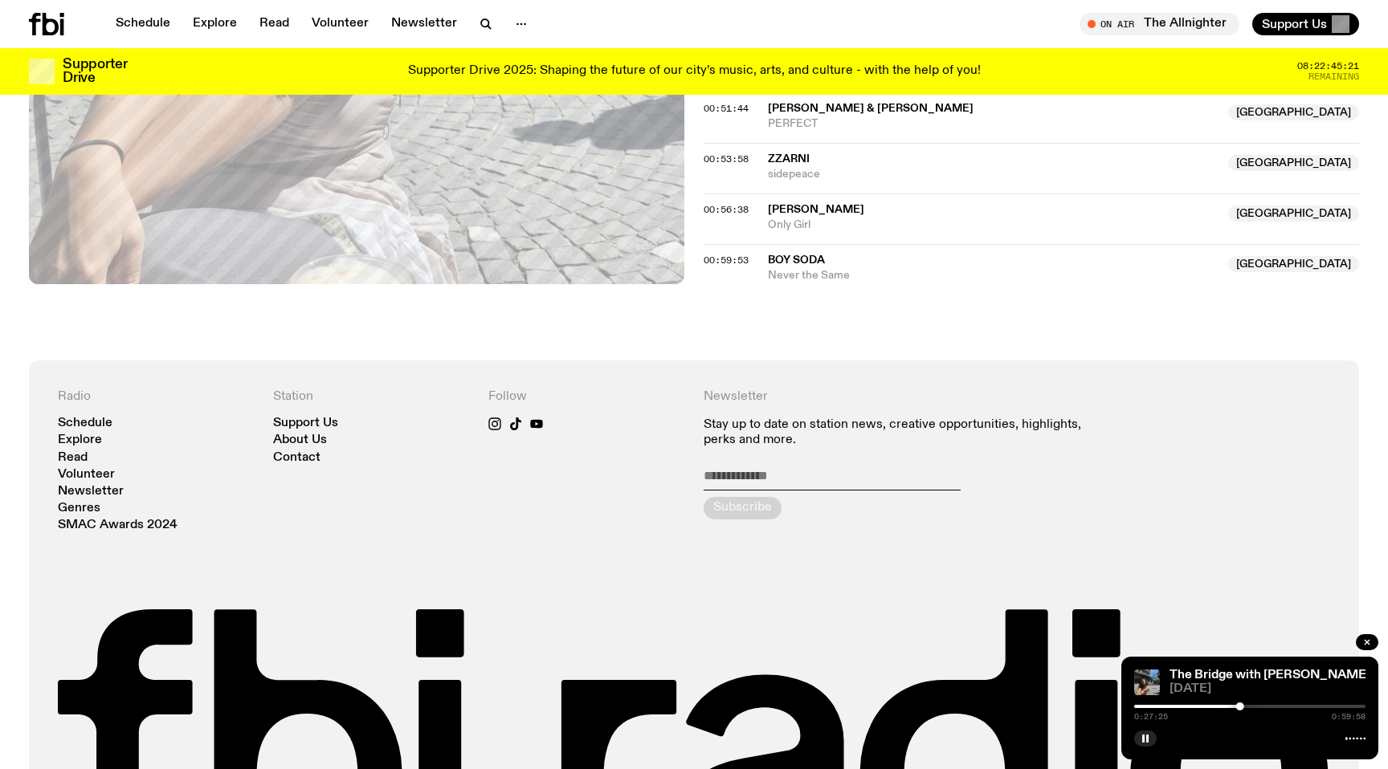
scroll to position [1222, 0]
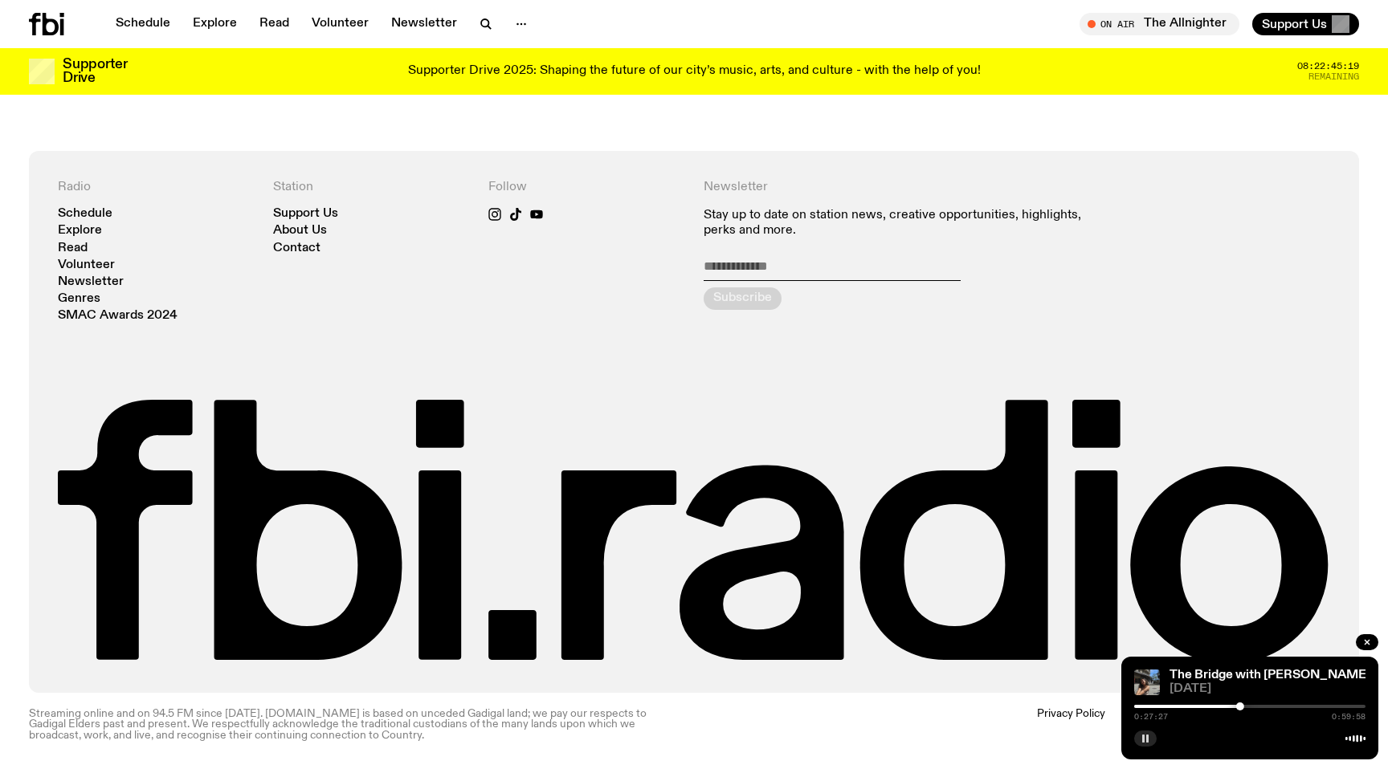
click at [1146, 740] on rect "button" at bounding box center [1147, 739] width 2 height 8
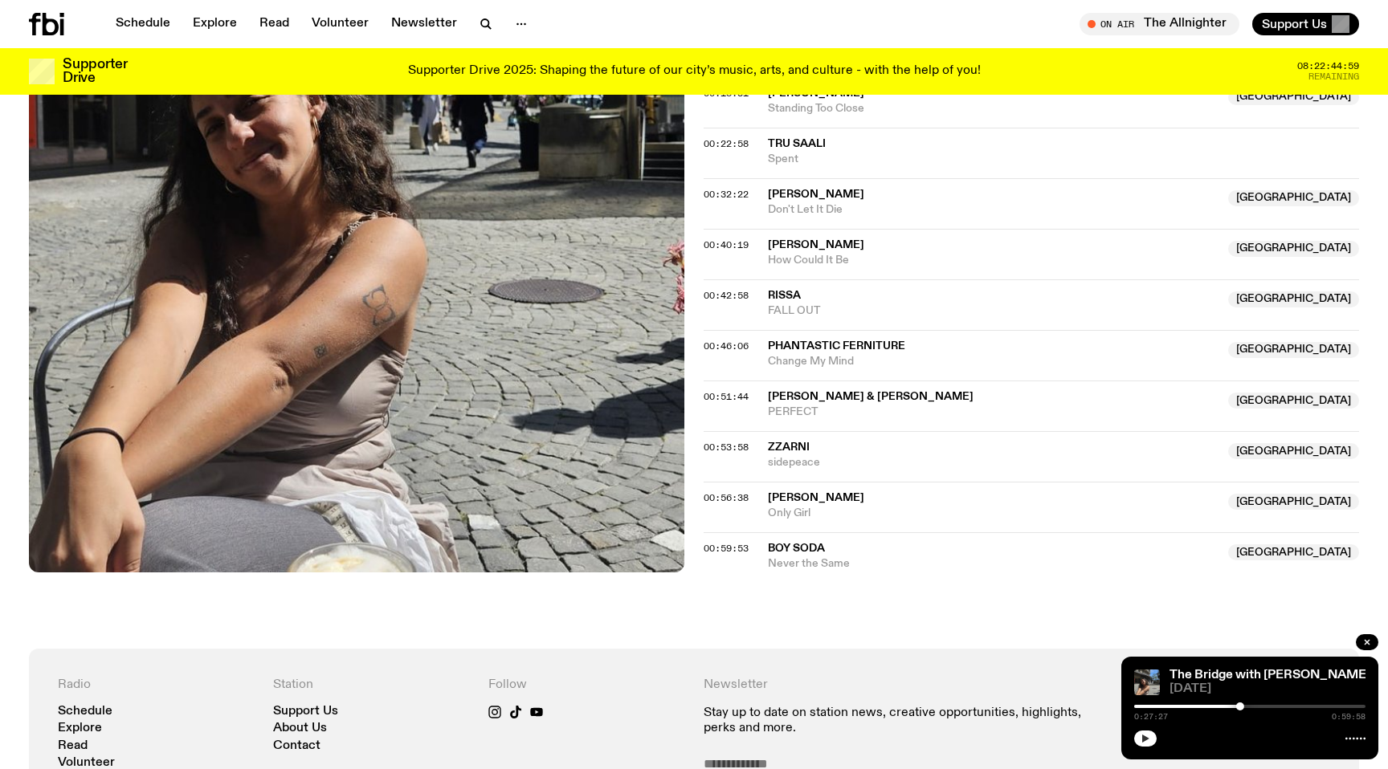
scroll to position [692, 0]
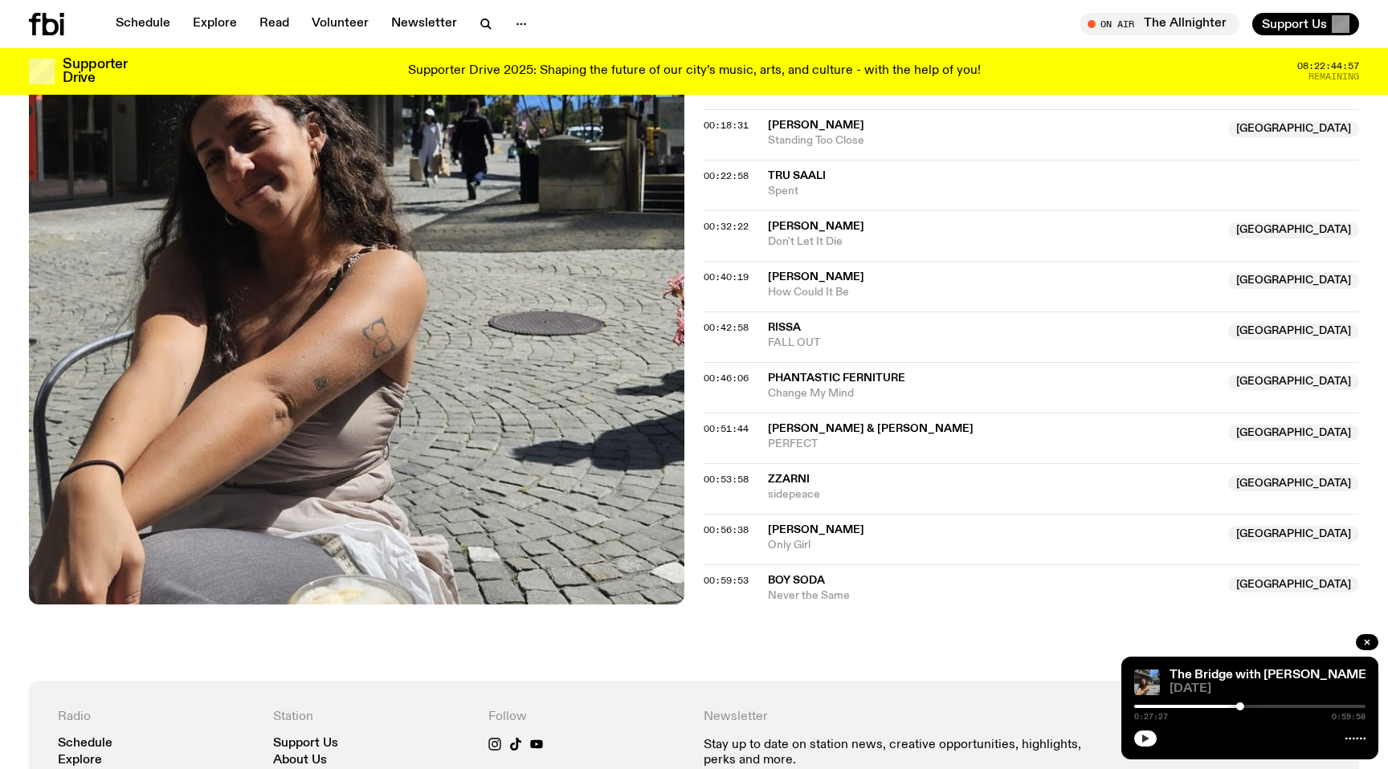
click at [1233, 707] on div at bounding box center [1124, 706] width 231 height 3
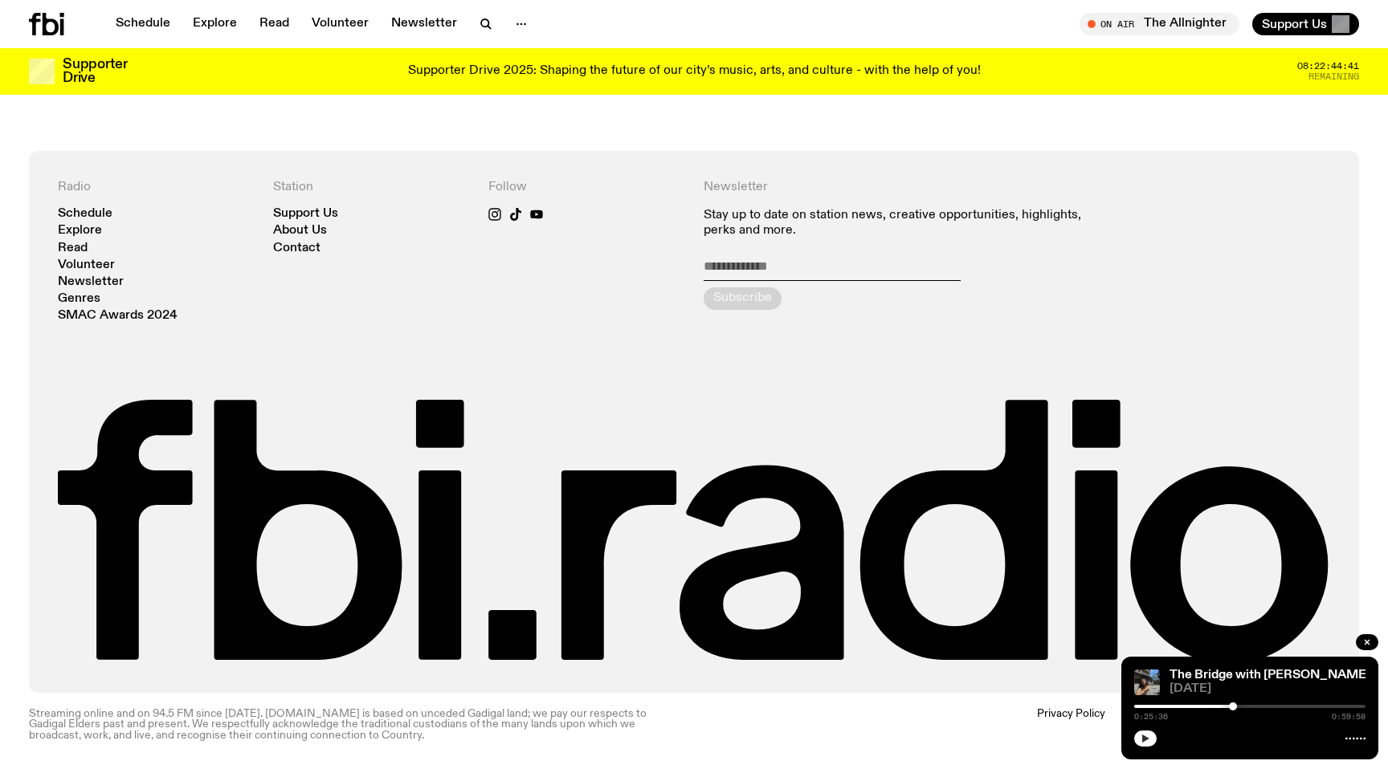
click at [1140, 737] on icon "button" at bounding box center [1145, 739] width 10 height 10
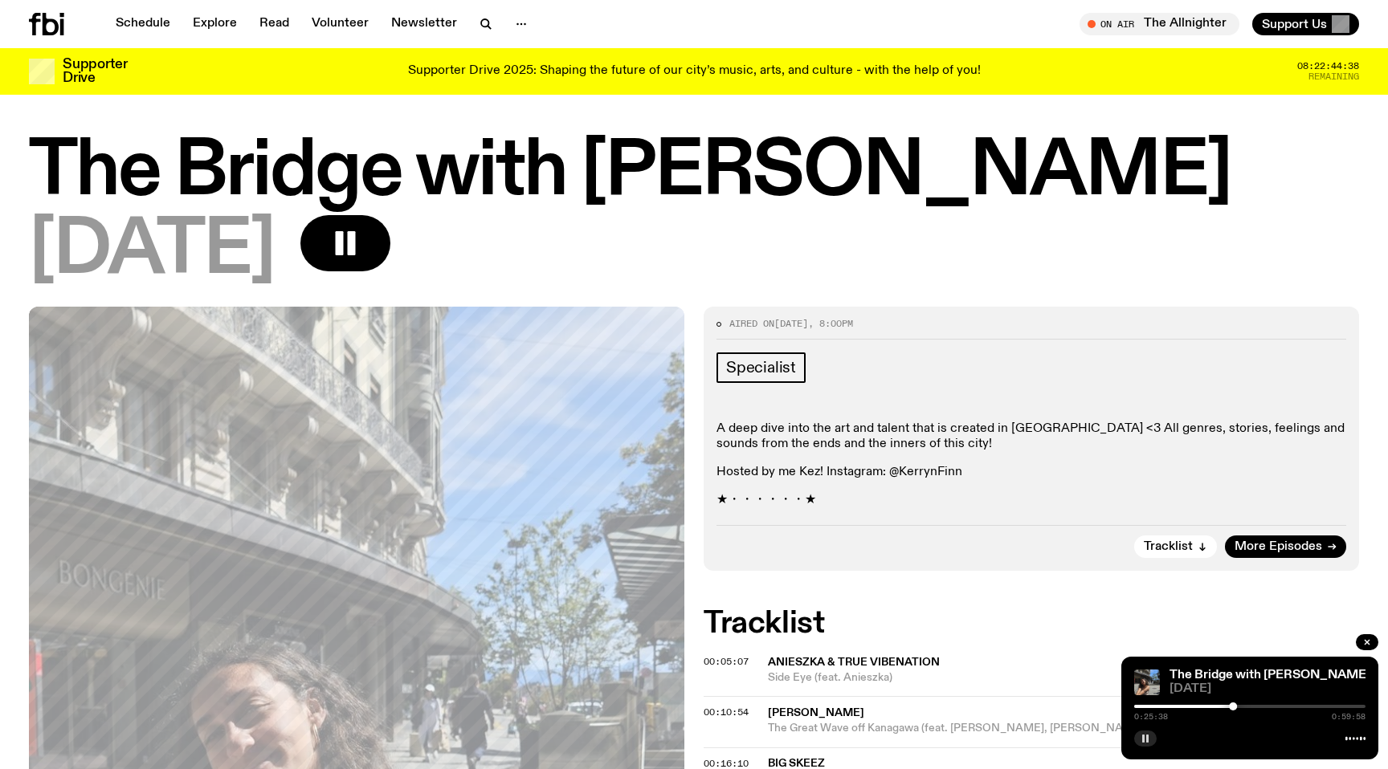
scroll to position [0, 0]
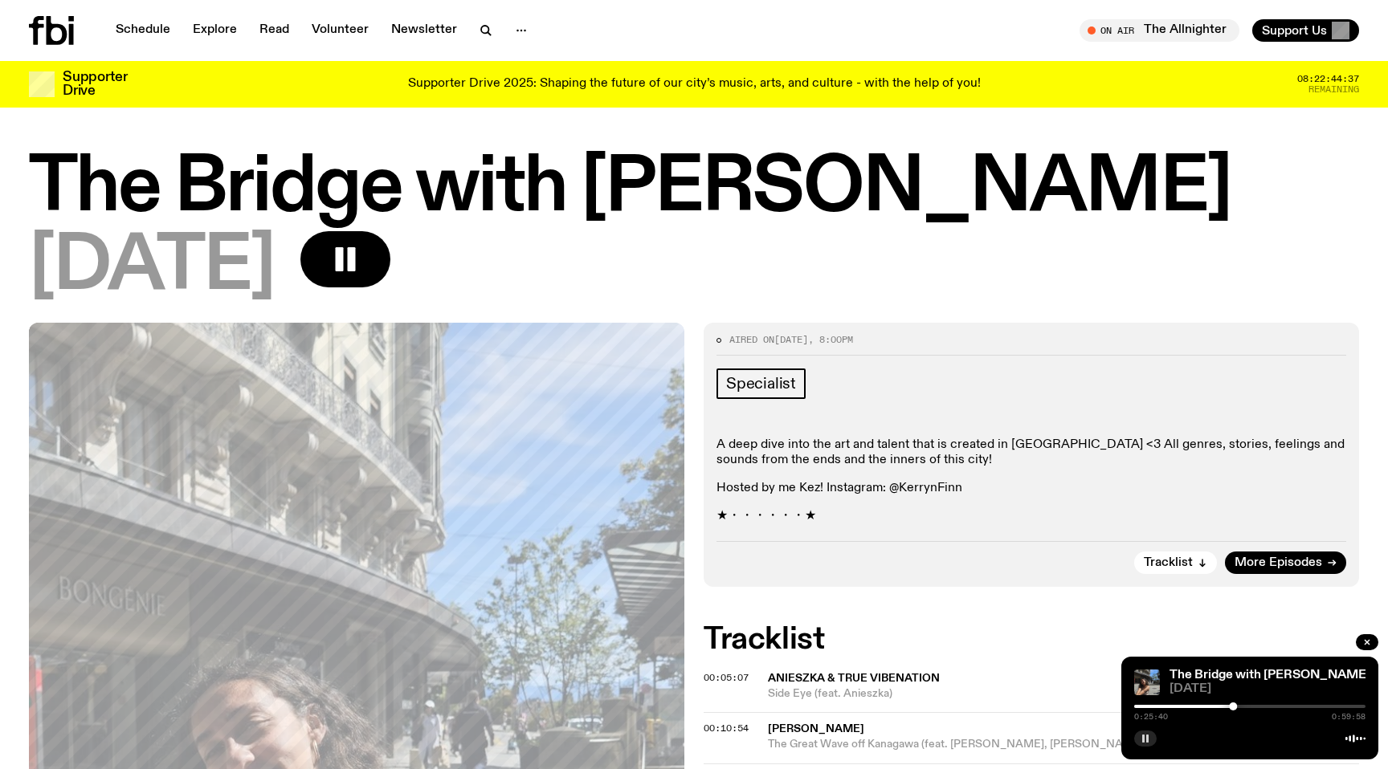
click at [1238, 709] on div "0:25:40 0:59:58" at bounding box center [1249, 711] width 231 height 19
click at [1238, 709] on div "0:25:41 0:59:58" at bounding box center [1249, 711] width 231 height 19
click at [1238, 707] on div at bounding box center [1249, 706] width 231 height 3
click at [1237, 706] on div at bounding box center [1237, 707] width 8 height 8
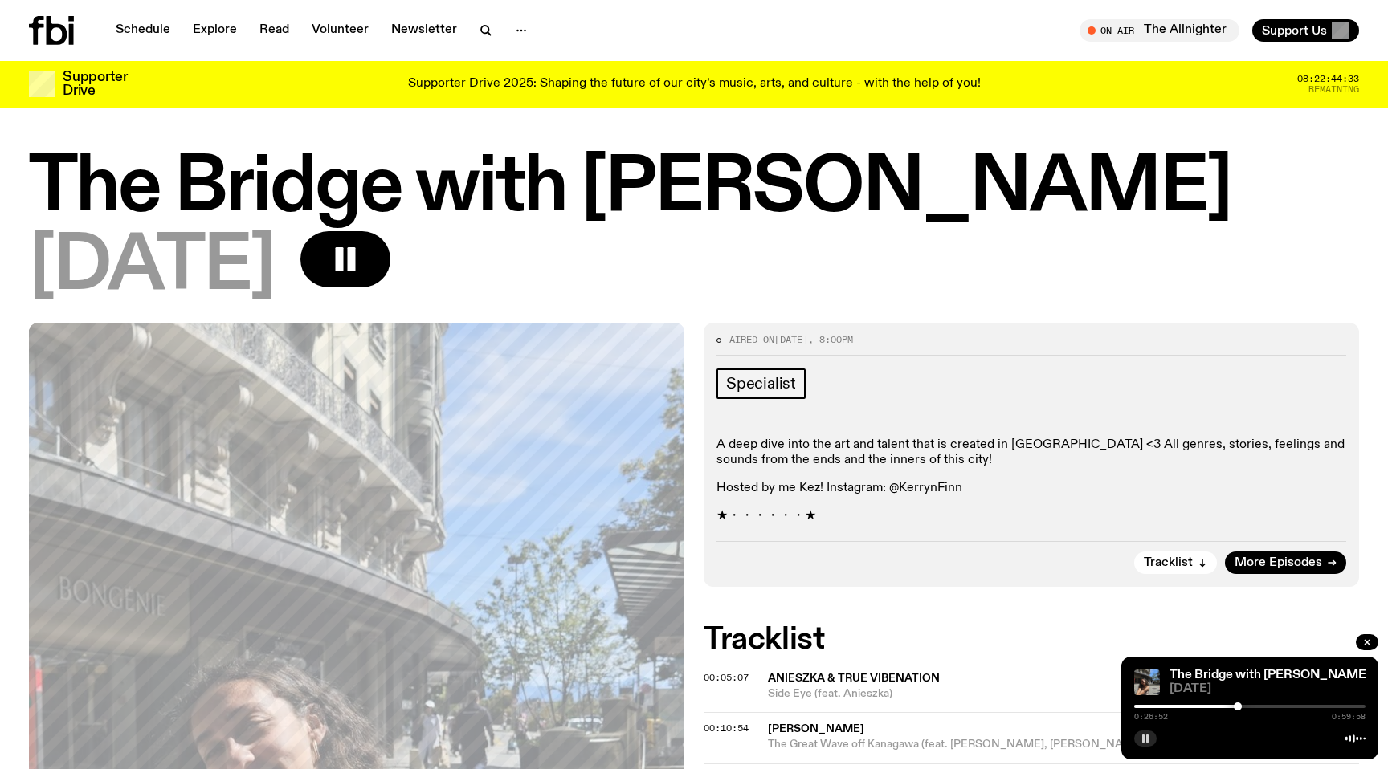
click at [1239, 706] on div at bounding box center [1237, 707] width 8 height 8
click at [1237, 707] on div at bounding box center [1239, 707] width 8 height 8
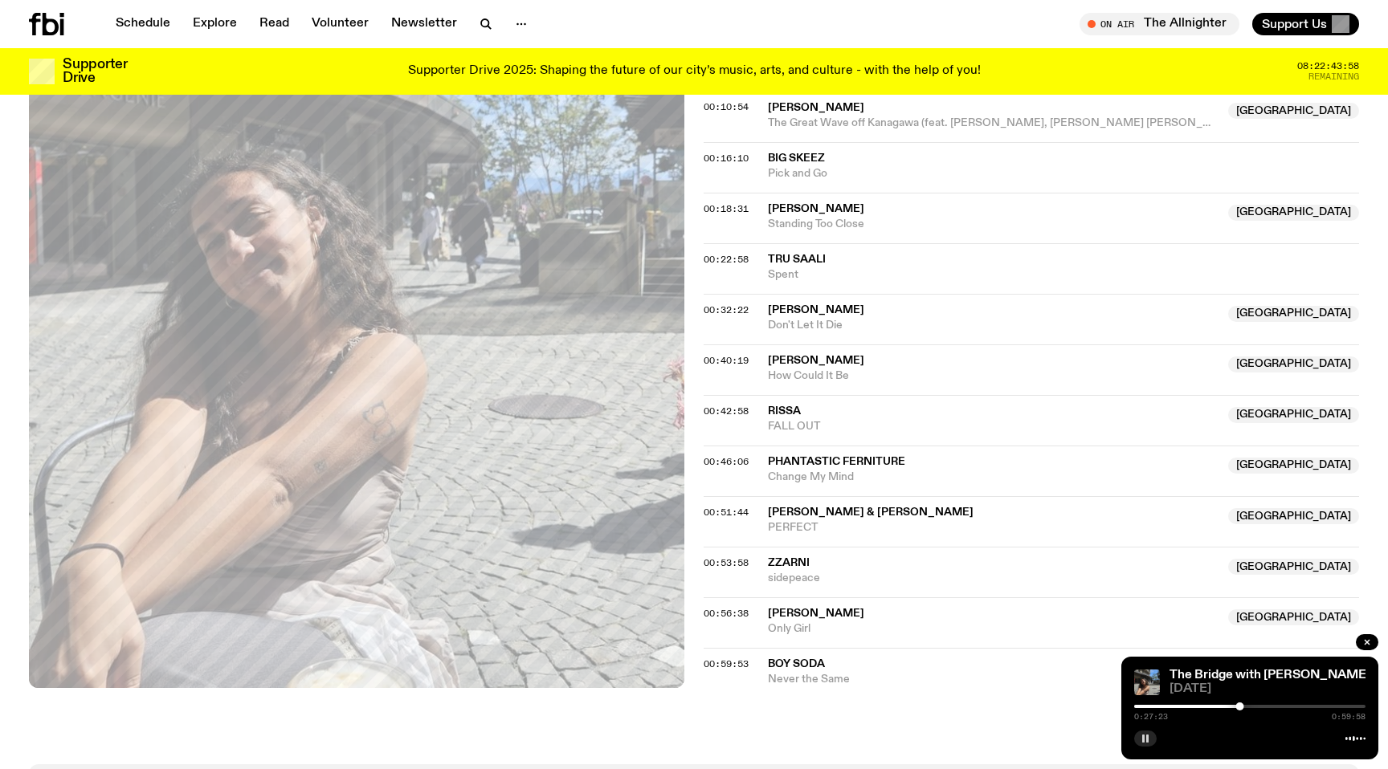
scroll to position [1222, 0]
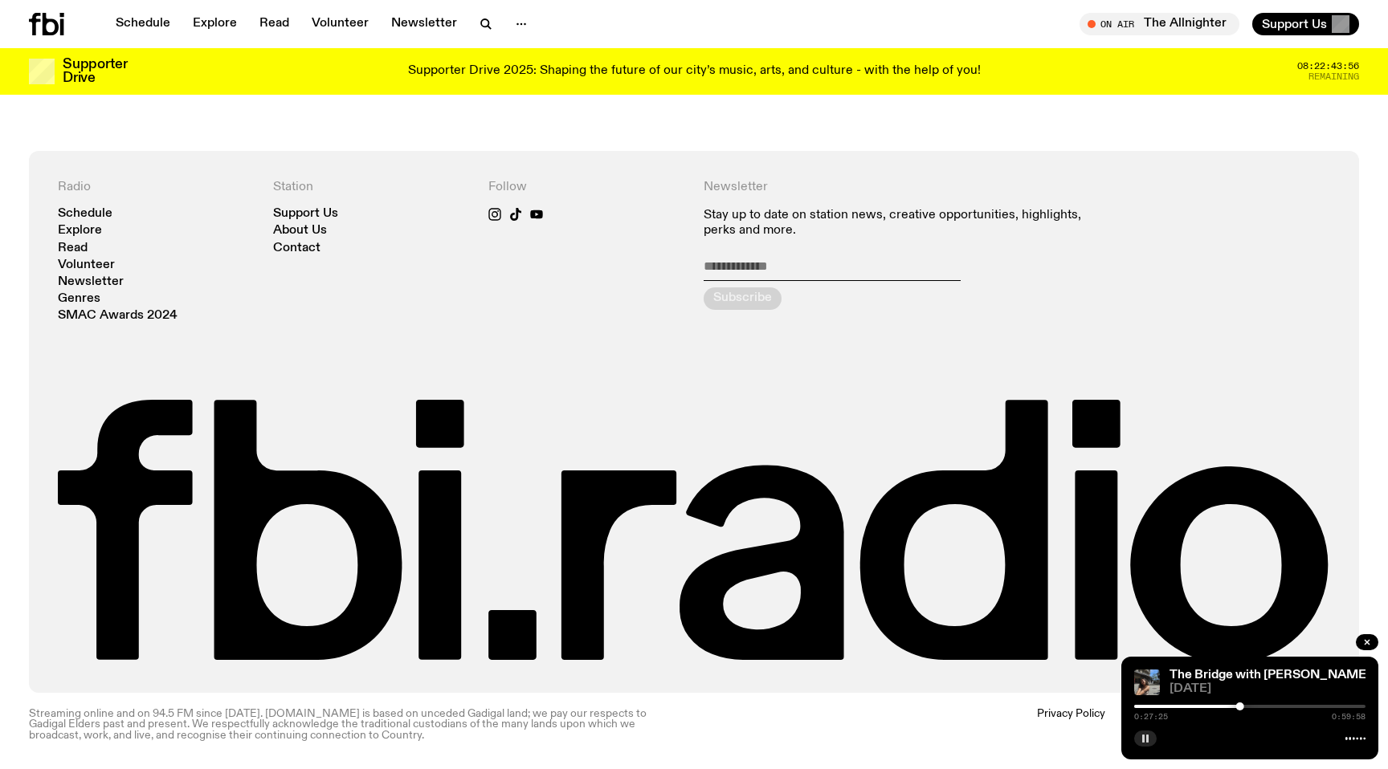
click at [1148, 738] on rect "button" at bounding box center [1147, 739] width 2 height 8
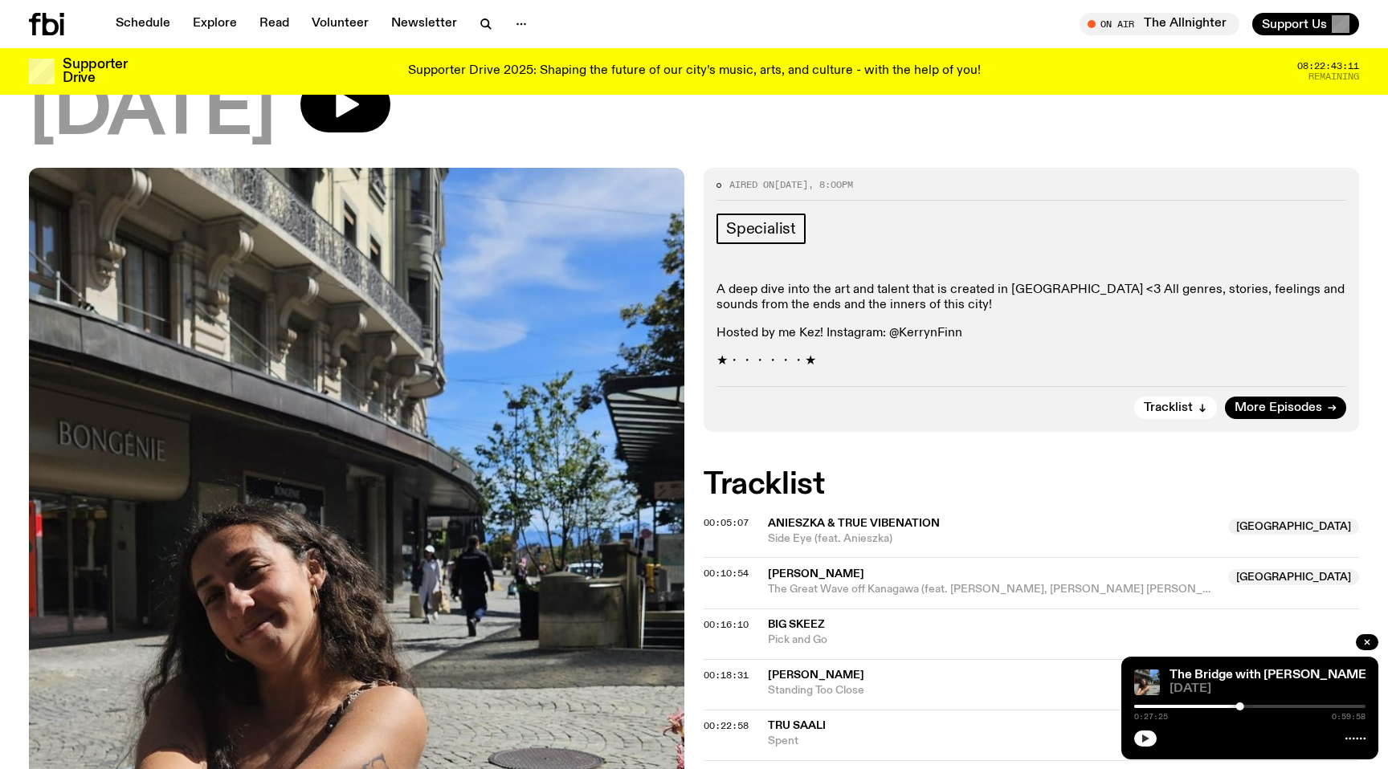
scroll to position [0, 0]
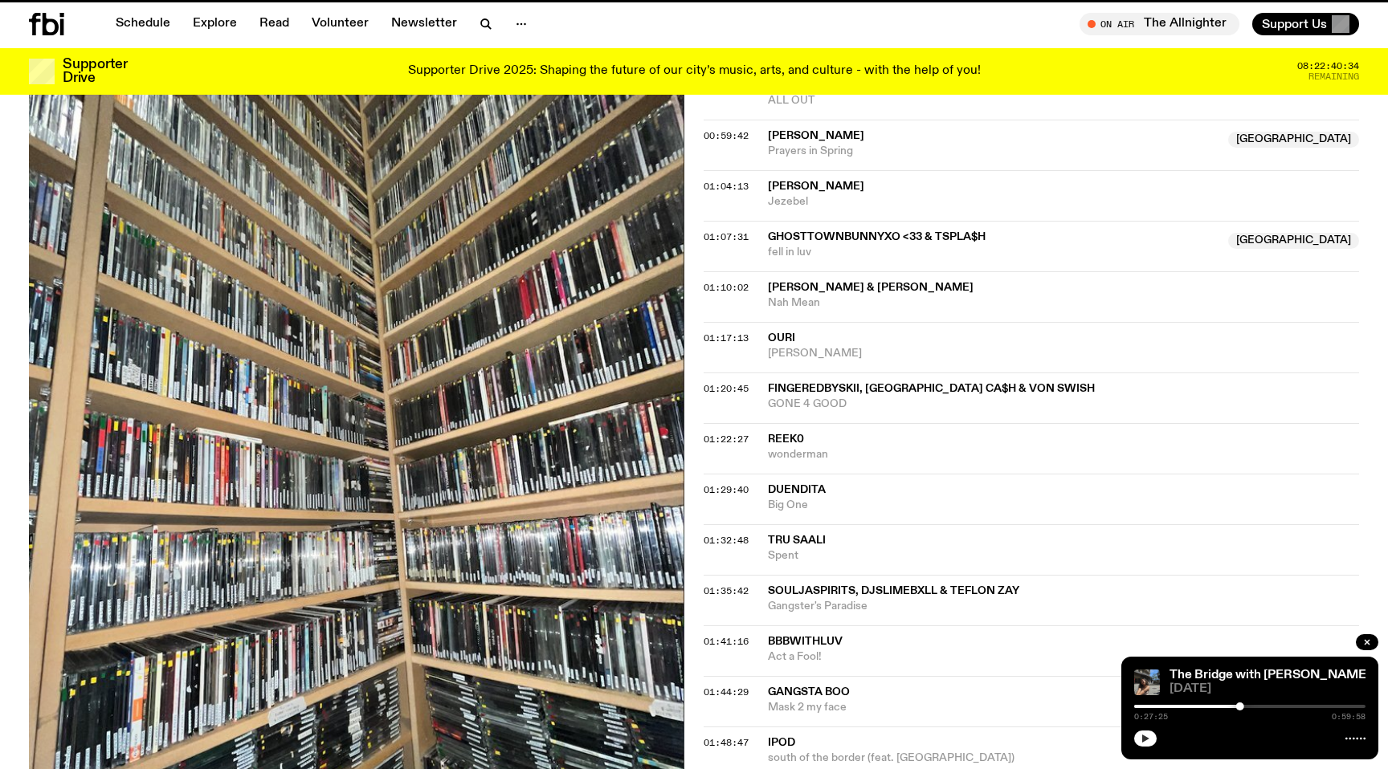
scroll to position [1290, 0]
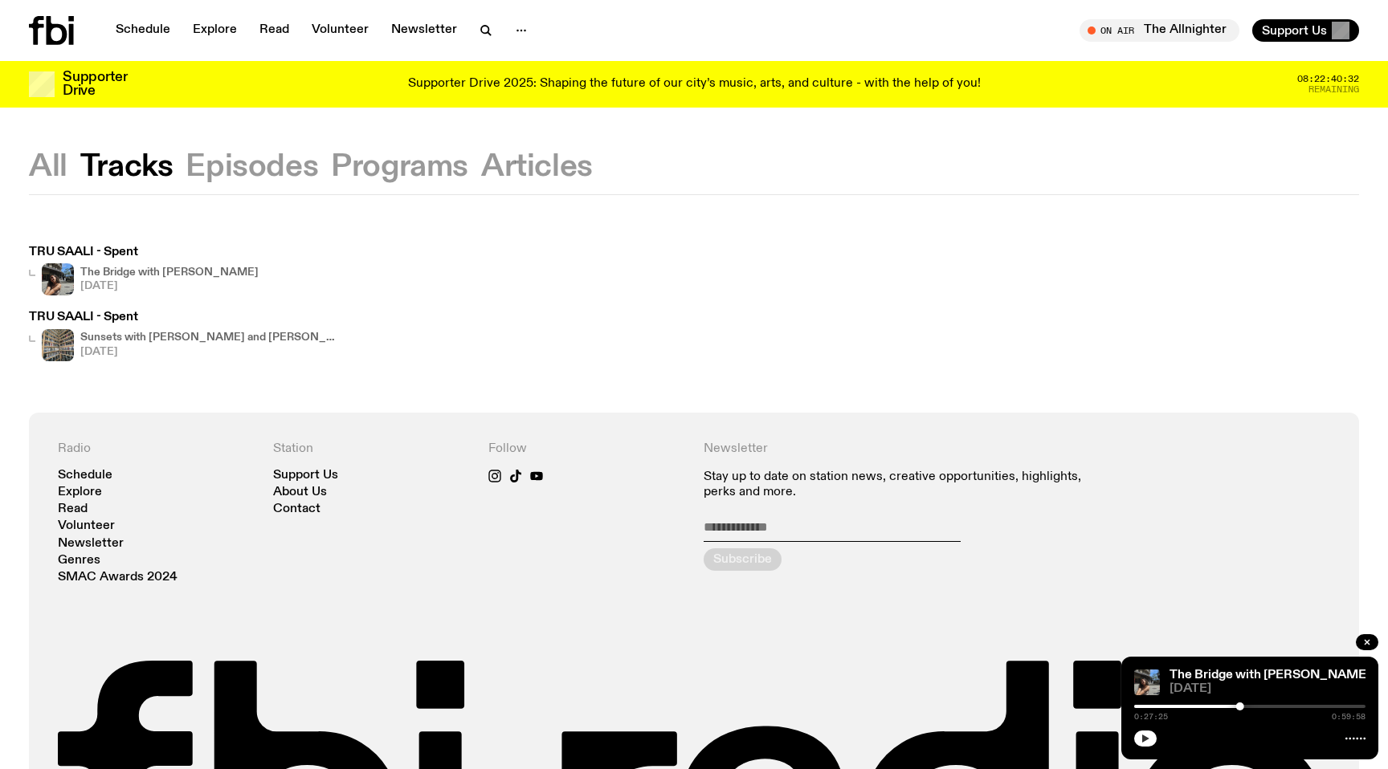
click at [87, 314] on h3 "TRU SAALI - Spent" at bounding box center [183, 318] width 308 height 12
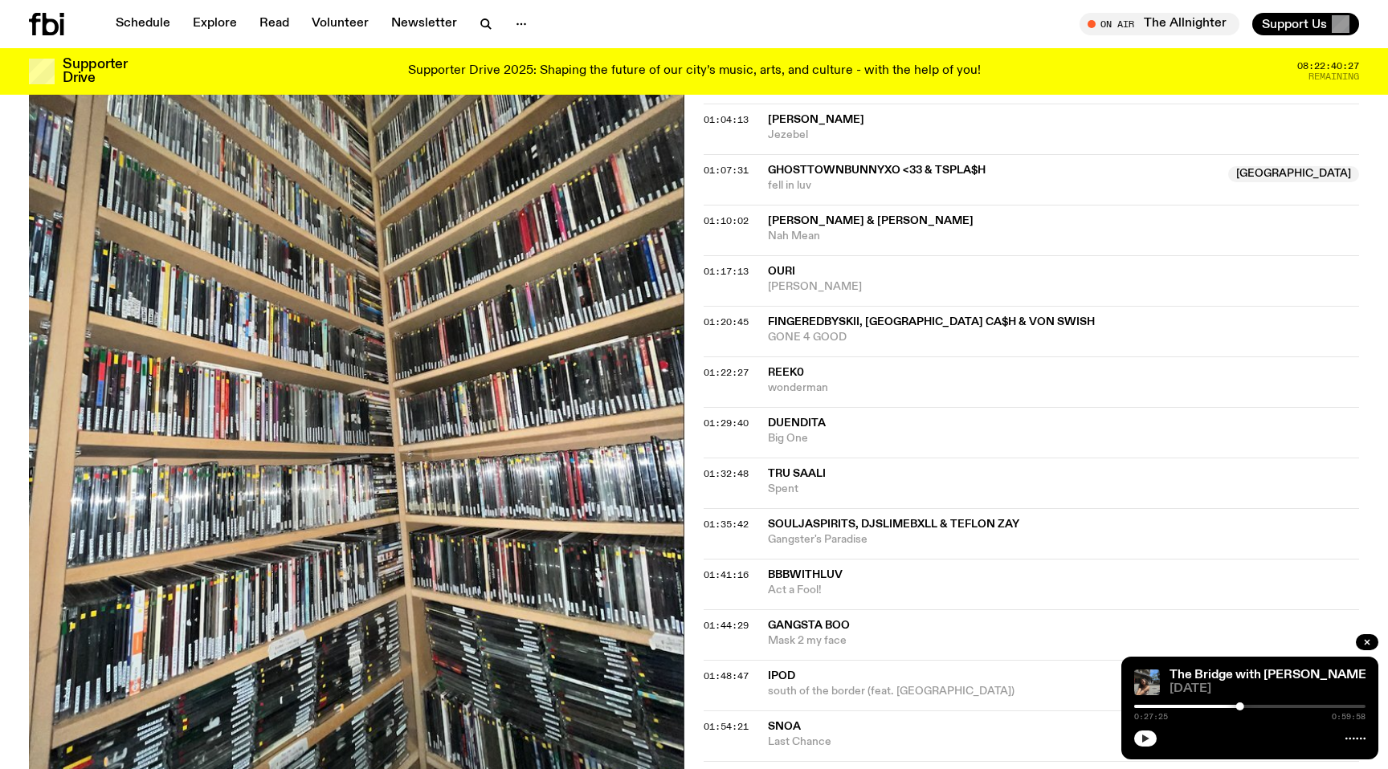
scroll to position [1417, 0]
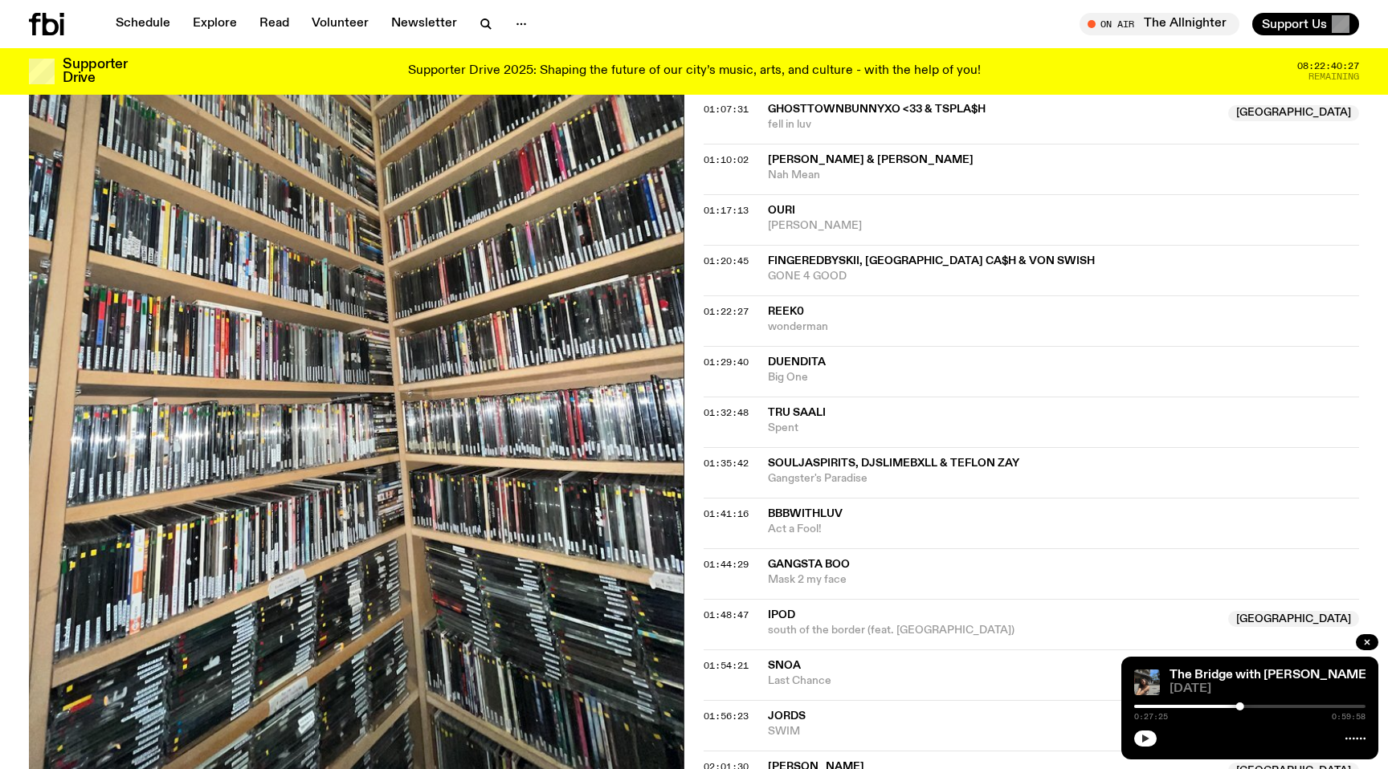
click at [731, 397] on div "01:32:48 TRU SAALI Spent" at bounding box center [1030, 422] width 655 height 51
click at [731, 406] on span "01:32:48" at bounding box center [725, 412] width 45 height 13
click at [998, 608] on span "iPod" at bounding box center [993, 615] width 450 height 15
click at [728, 406] on span "01:32:48" at bounding box center [725, 412] width 45 height 13
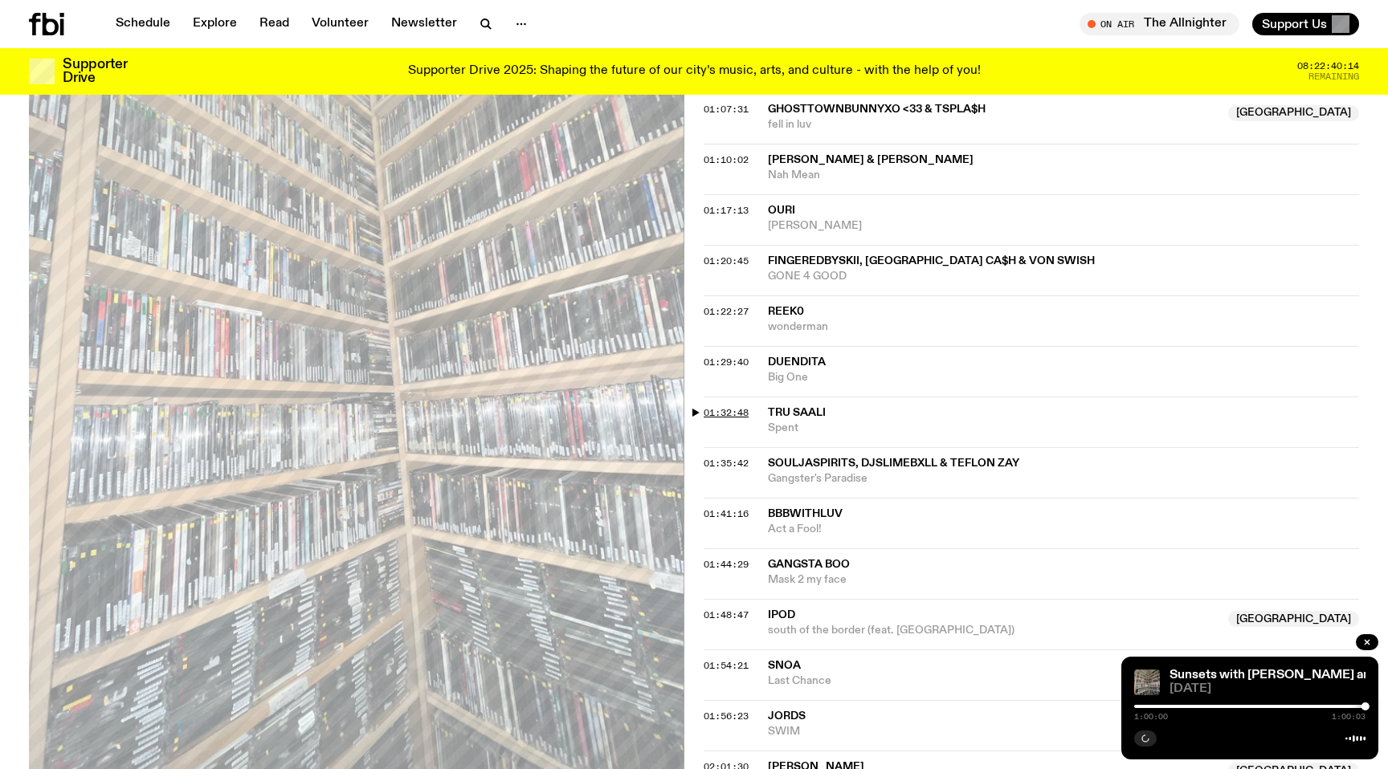
click at [716, 406] on span "01:32:48" at bounding box center [725, 412] width 45 height 13
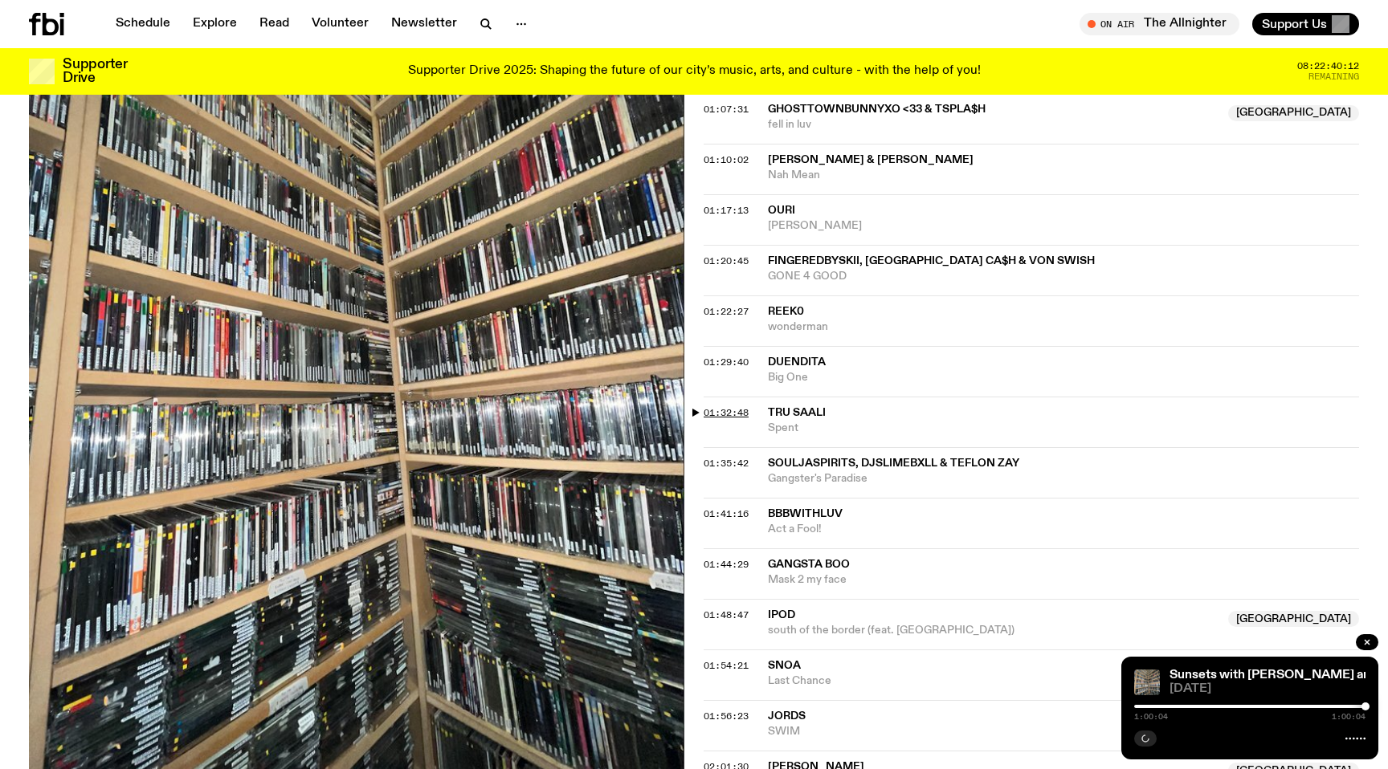
click at [730, 406] on span "01:32:48" at bounding box center [725, 412] width 45 height 13
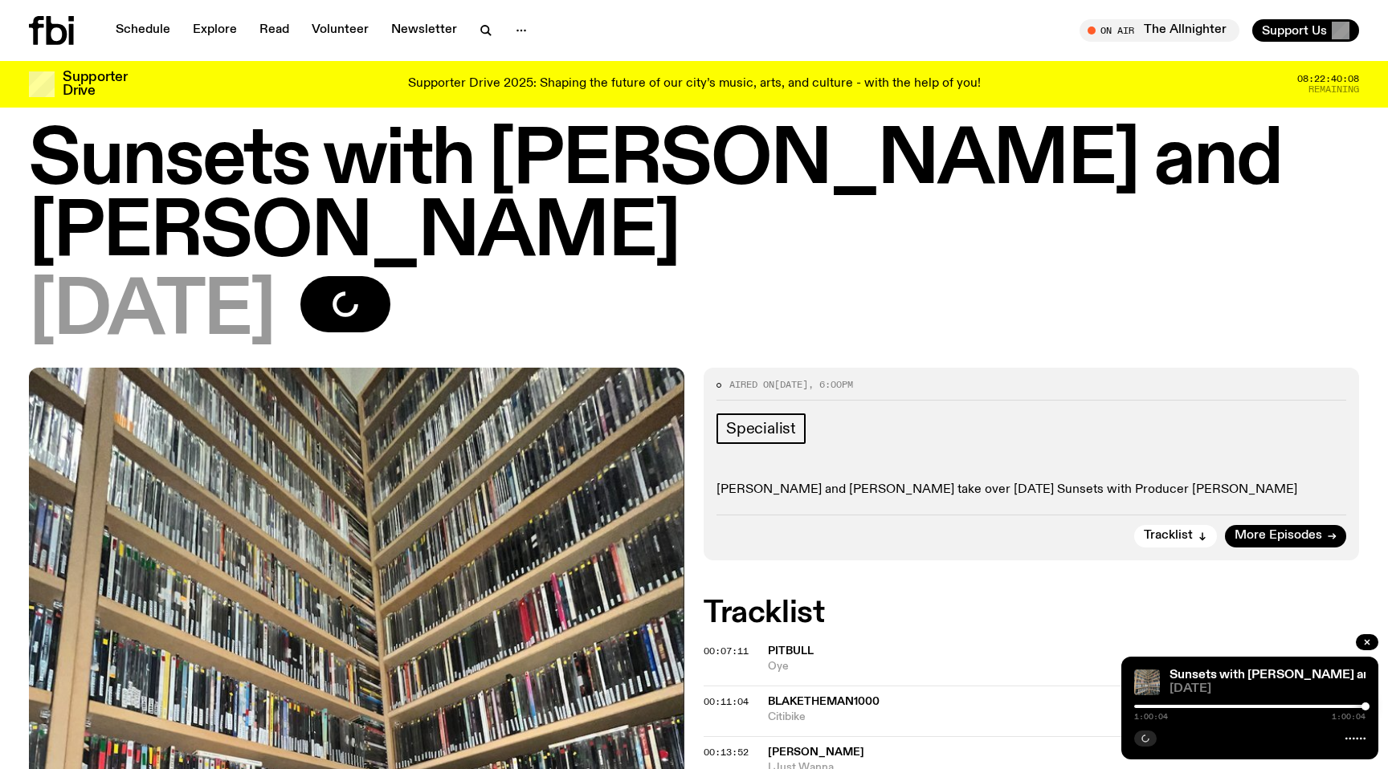
scroll to position [49, 0]
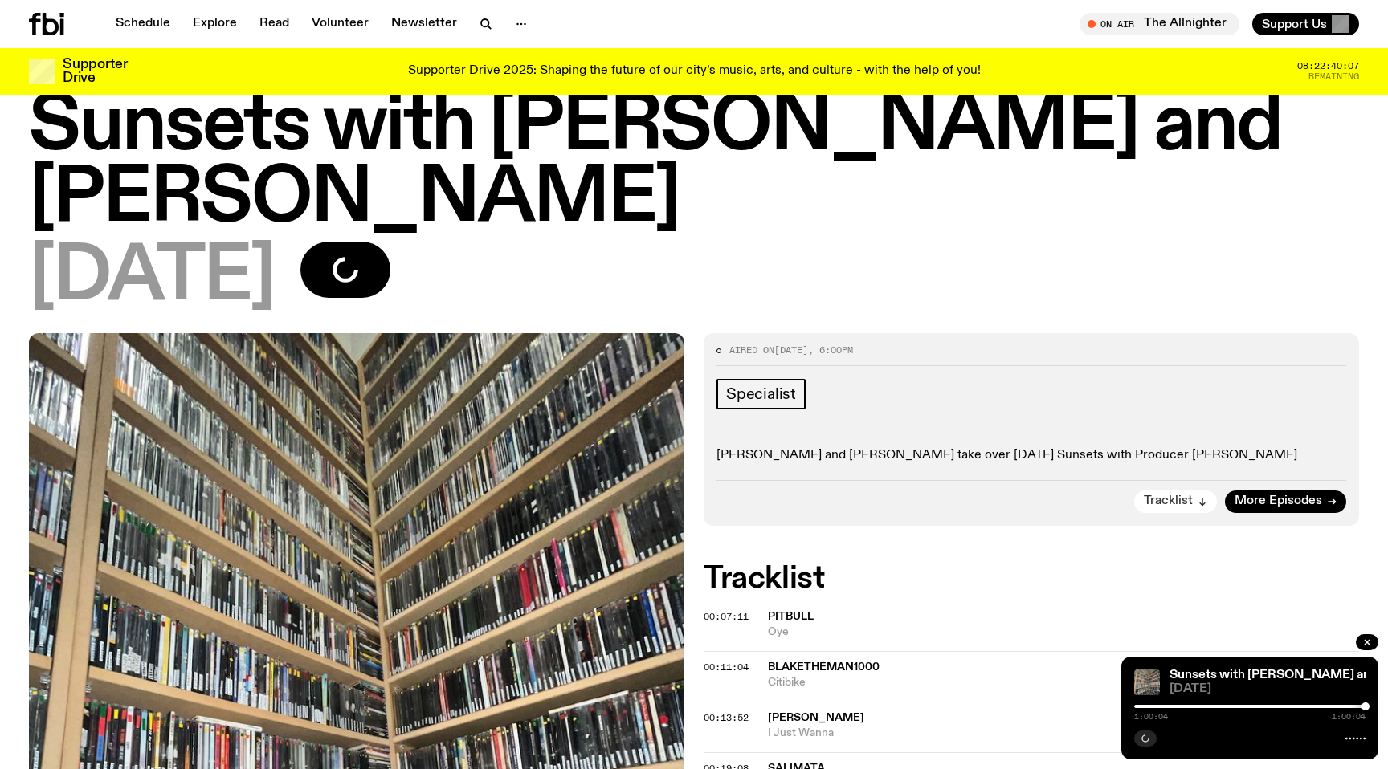
click at [1159, 495] on span "Tracklist" at bounding box center [1167, 501] width 49 height 12
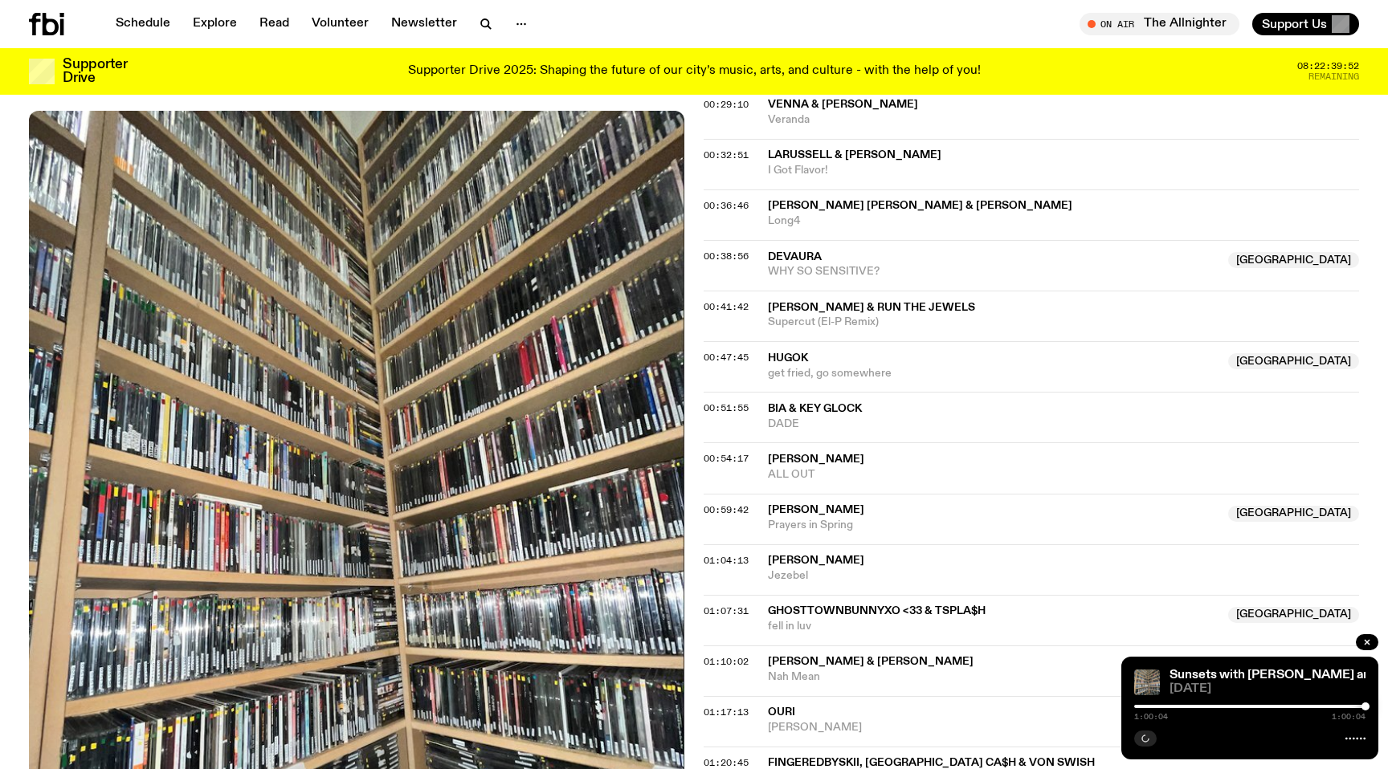
scroll to position [847, 0]
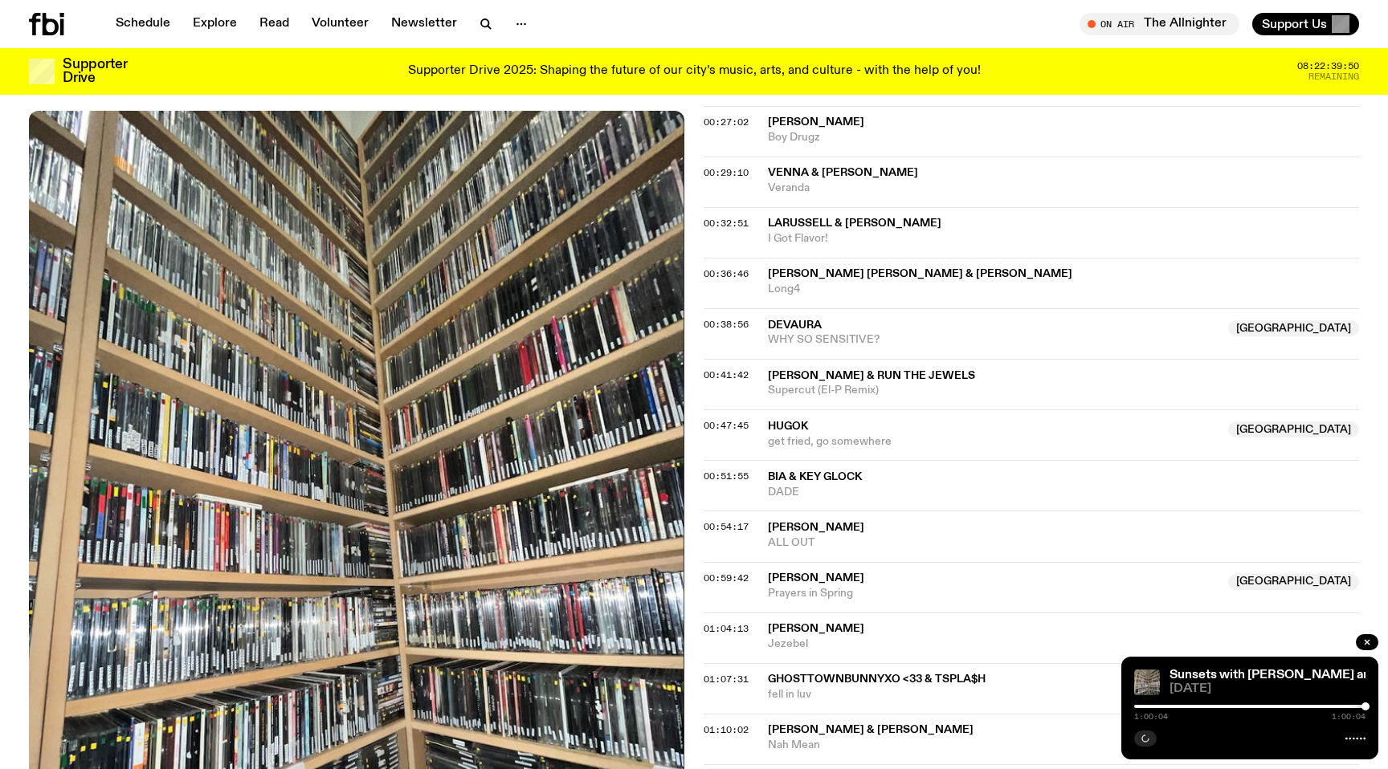
drag, startPoint x: 1227, startPoint y: 707, endPoint x: 1132, endPoint y: 703, distance: 94.8
click at [1132, 704] on div "Sunsets with Benny and Mateo 17.09.25 1:00:04 1:00:04" at bounding box center [1249, 708] width 257 height 103
drag, startPoint x: 1160, startPoint y: 709, endPoint x: 1121, endPoint y: 709, distance: 38.5
click at [1121, 709] on div "Sunsets with Benny and Mateo 17.09.25 1:00:04 1:00:04" at bounding box center [1249, 708] width 257 height 103
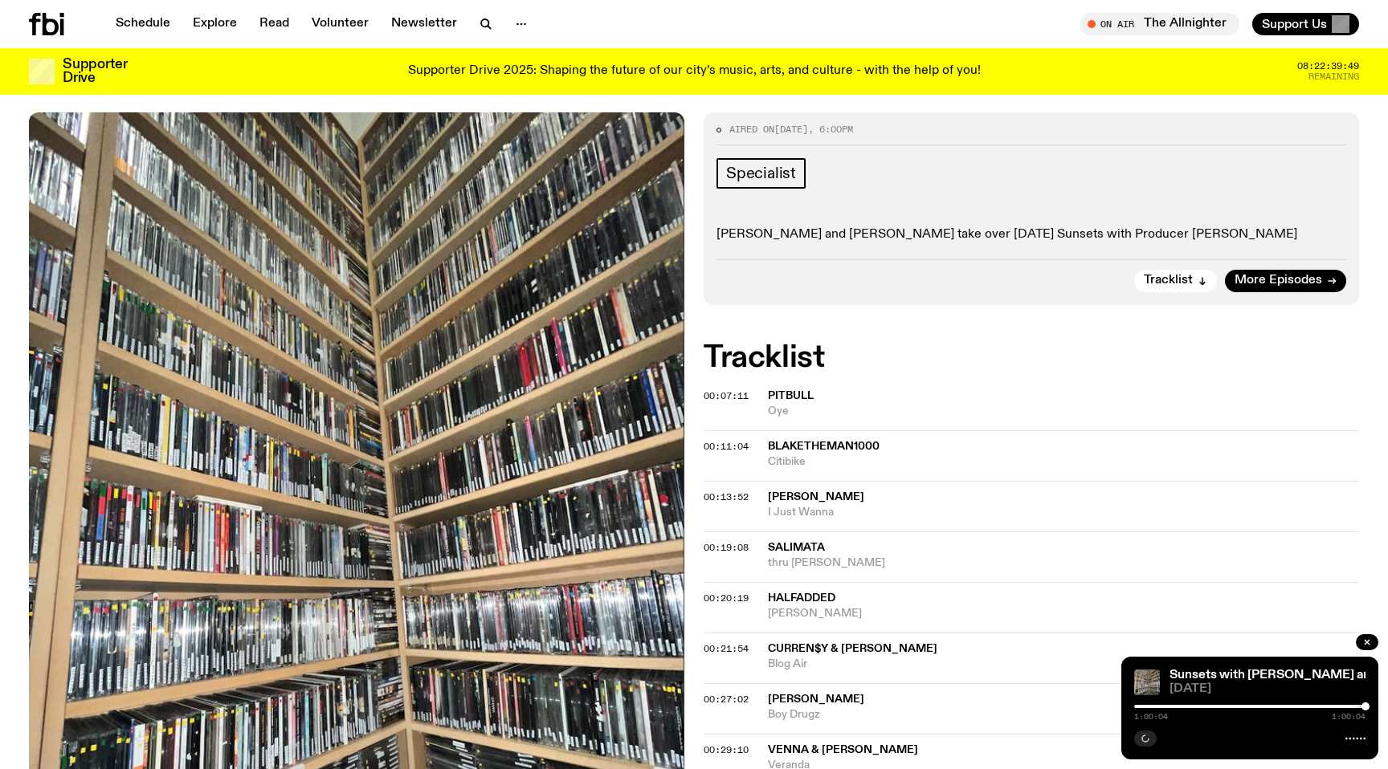
scroll to position [0, 0]
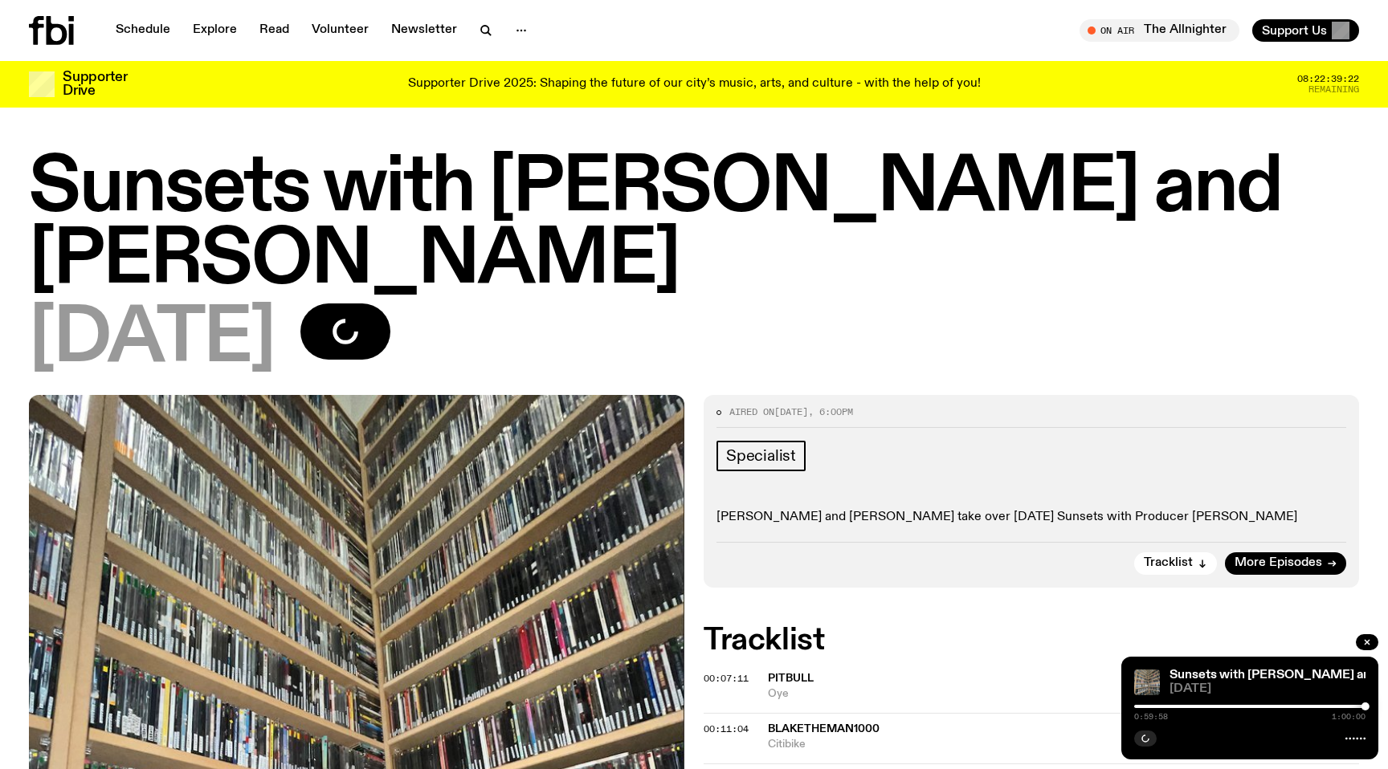
click at [885, 304] on div "[DATE]" at bounding box center [694, 340] width 1330 height 72
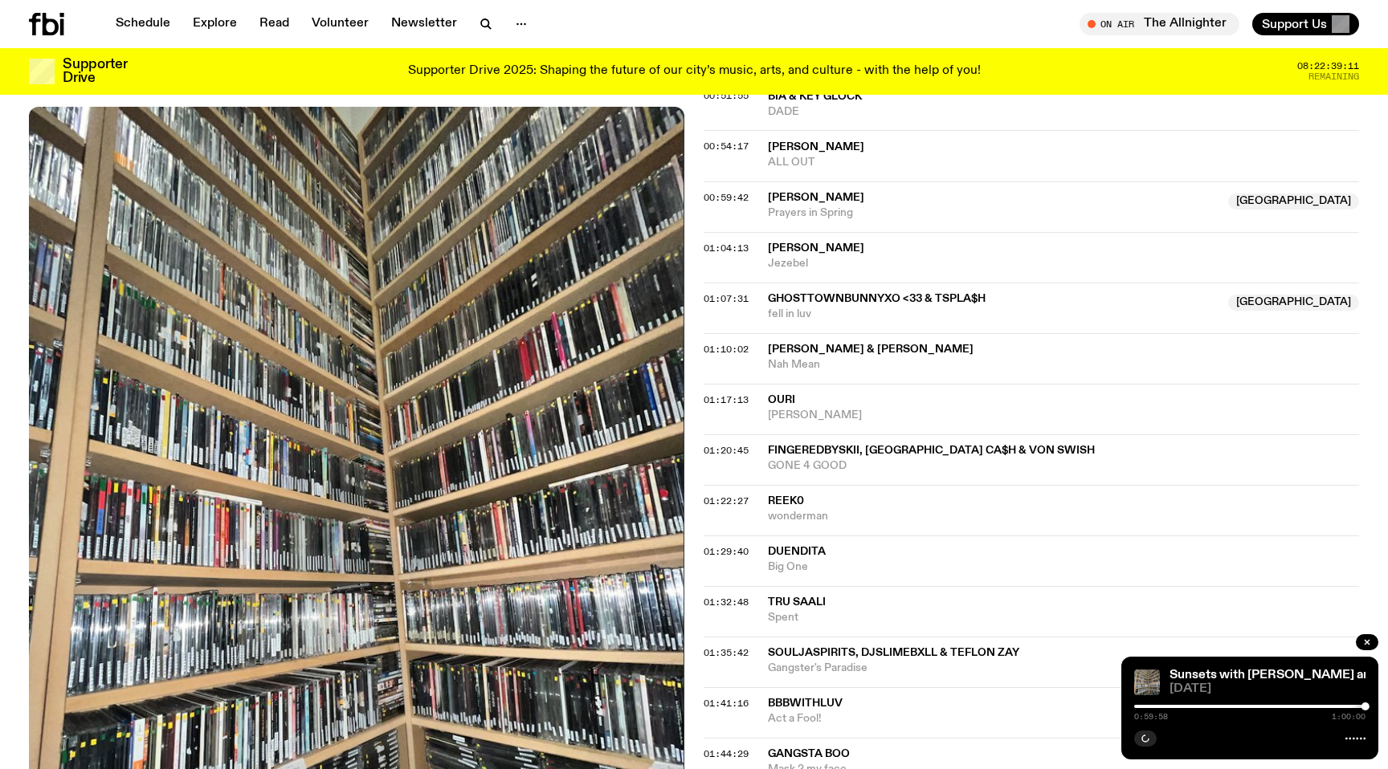
scroll to position [1258, 0]
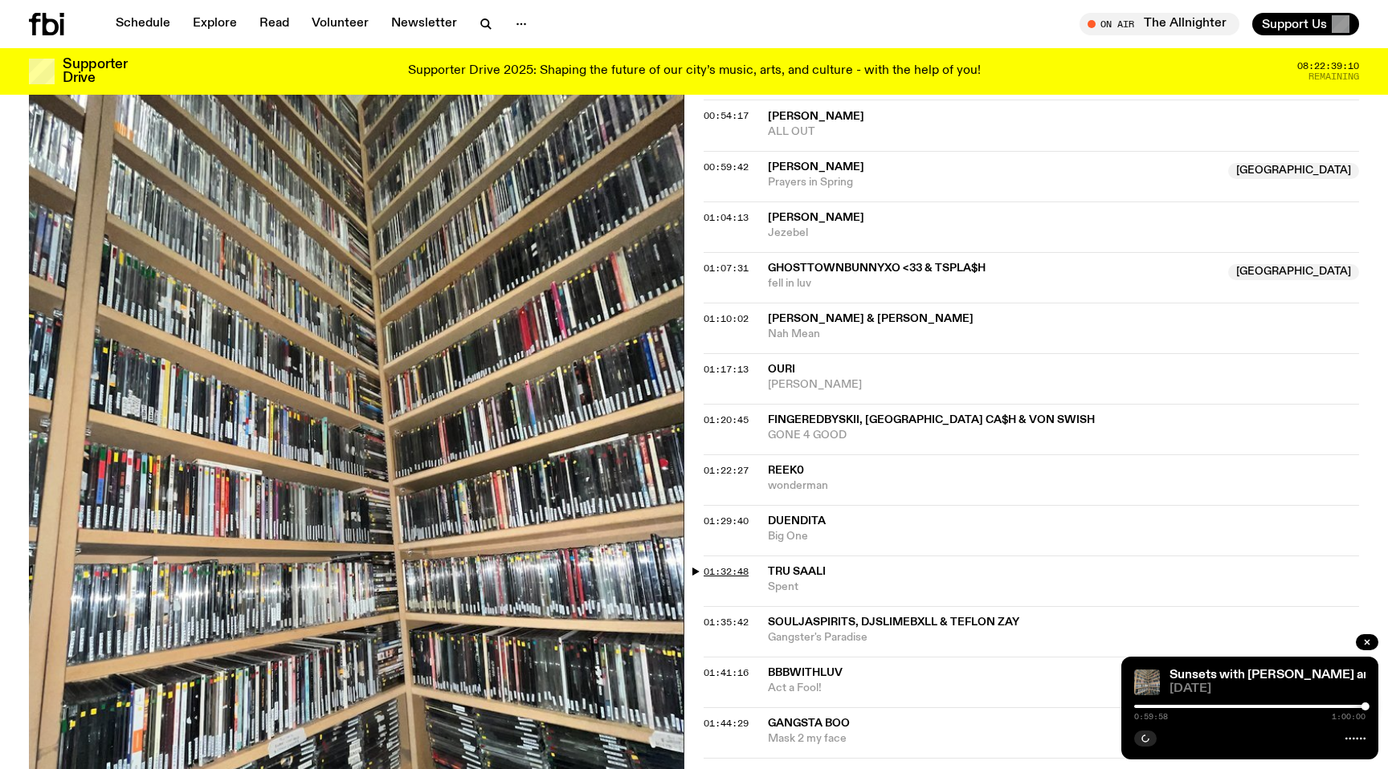
click at [728, 565] on span "01:32:48" at bounding box center [725, 571] width 45 height 13
click at [787, 566] on span "TRU SAALI" at bounding box center [797, 571] width 58 height 11
click at [725, 515] on span "01:29:40" at bounding box center [725, 521] width 45 height 13
click at [1367, 646] on icon "button" at bounding box center [1367, 643] width 10 height 10
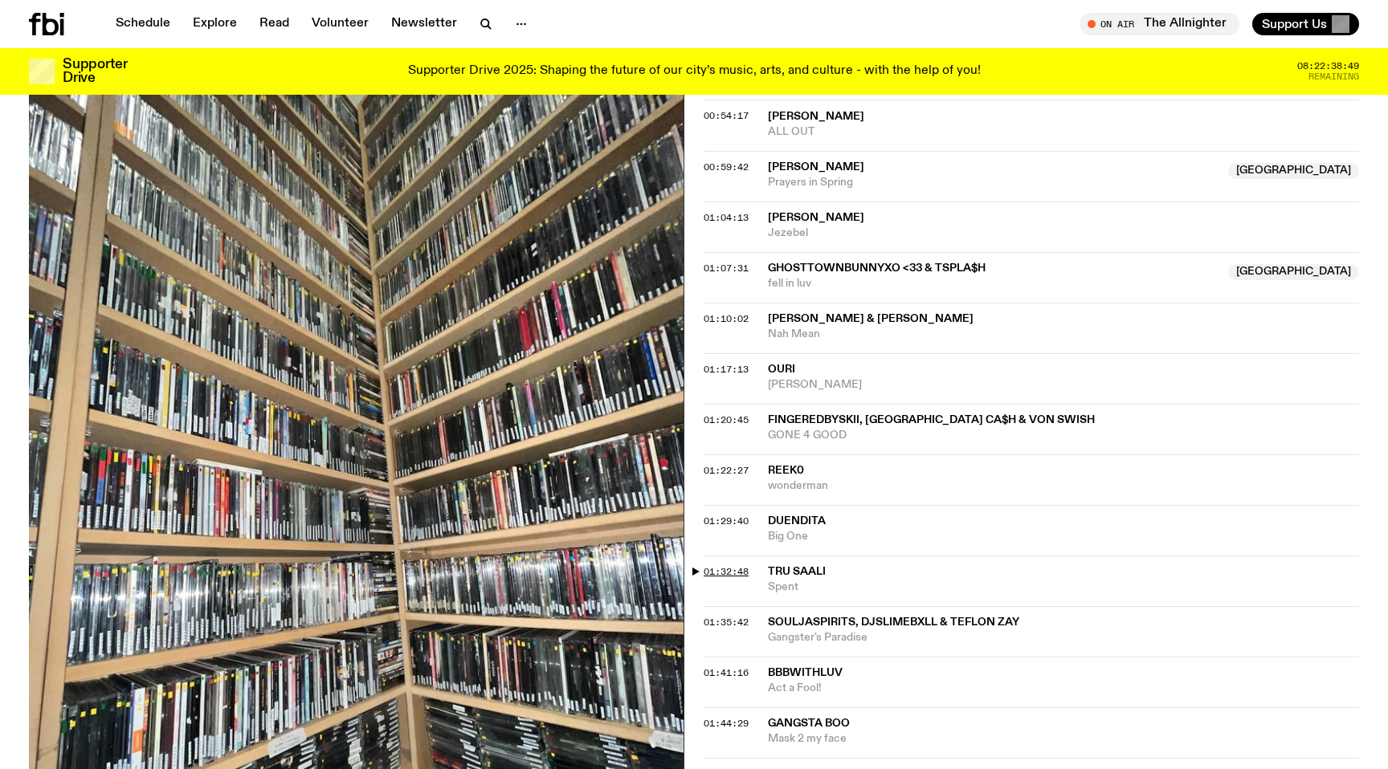
click at [735, 565] on span "01:32:48" at bounding box center [725, 571] width 45 height 13
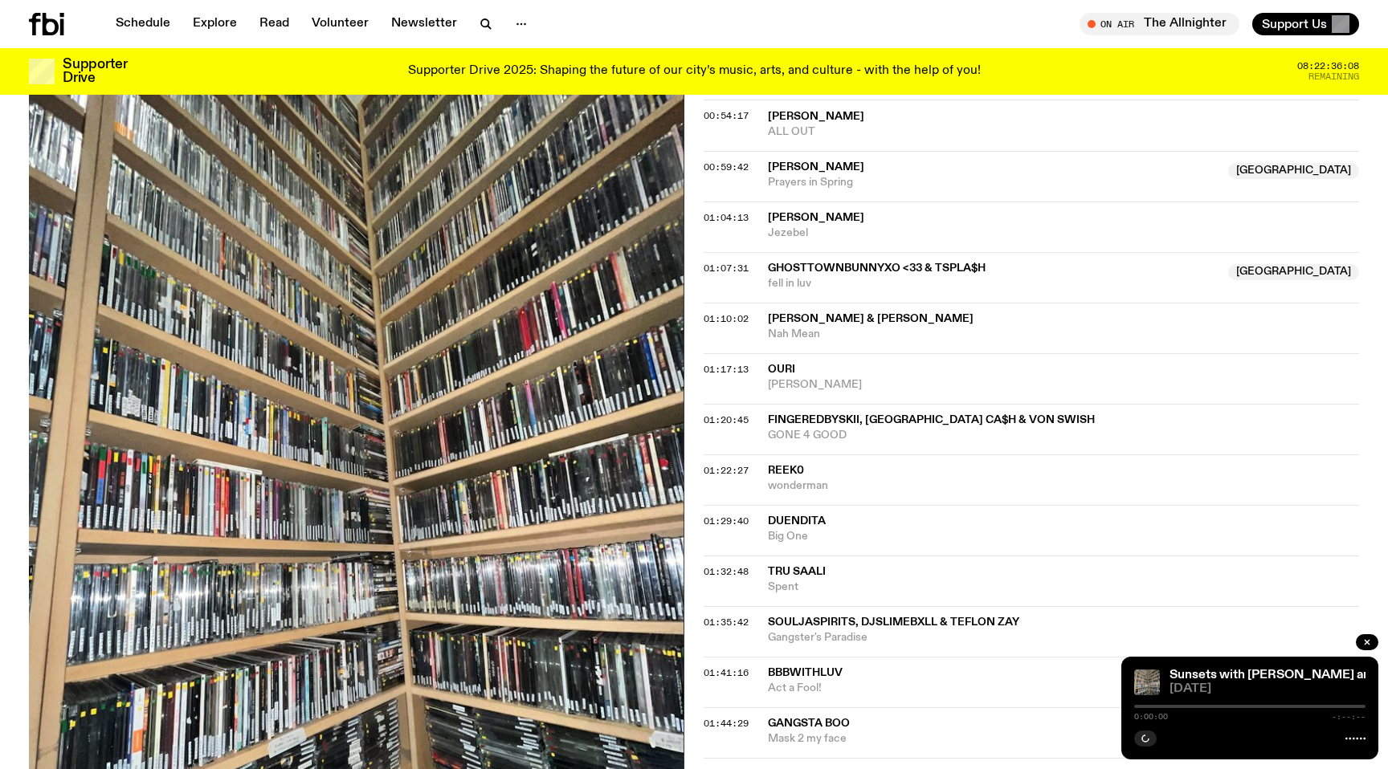
click at [997, 23] on div "On Air The Allnighter Tune in live Support Us" at bounding box center [1029, 24] width 658 height 22
click at [1357, 745] on div at bounding box center [1249, 737] width 231 height 19
click at [1355, 740] on icon at bounding box center [1355, 738] width 20 height 13
click at [1369, 640] on icon "button" at bounding box center [1367, 643] width 10 height 10
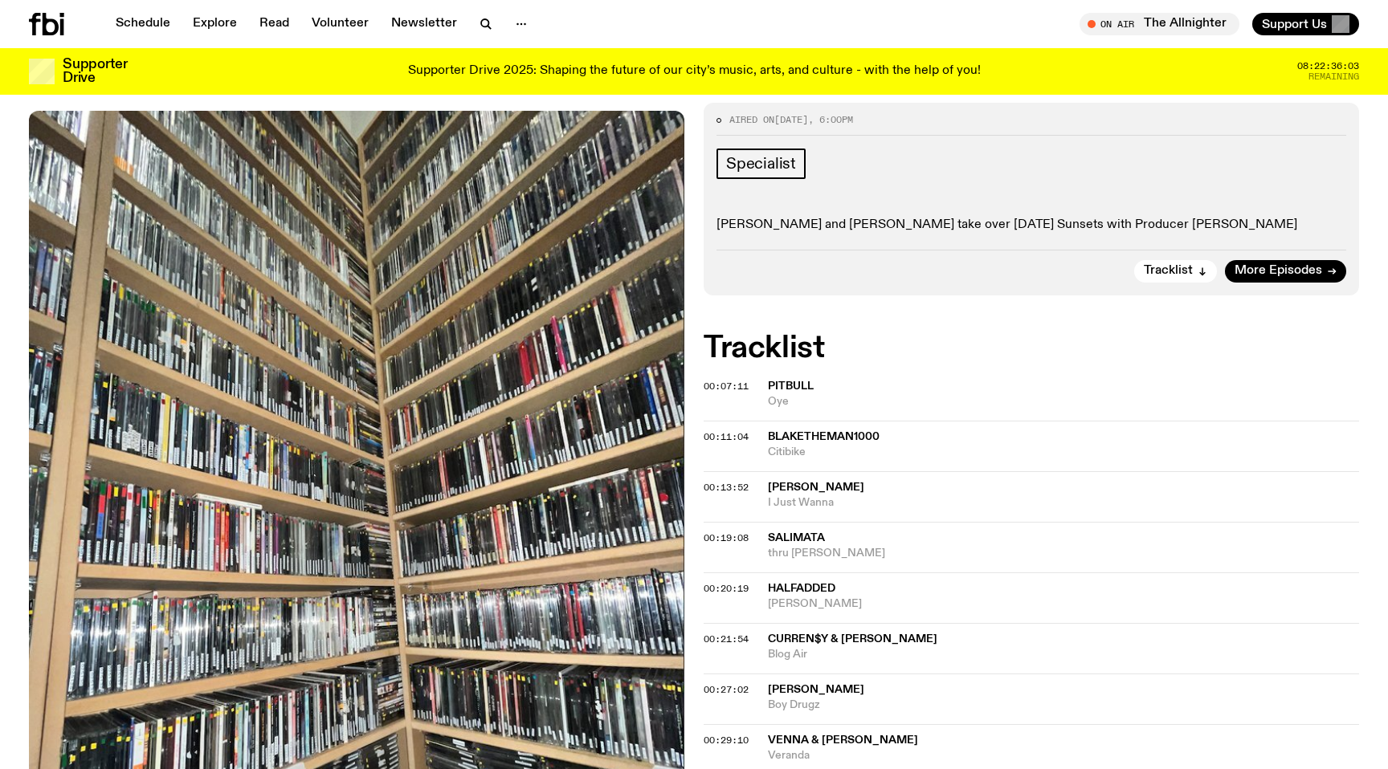
scroll to position [0, 0]
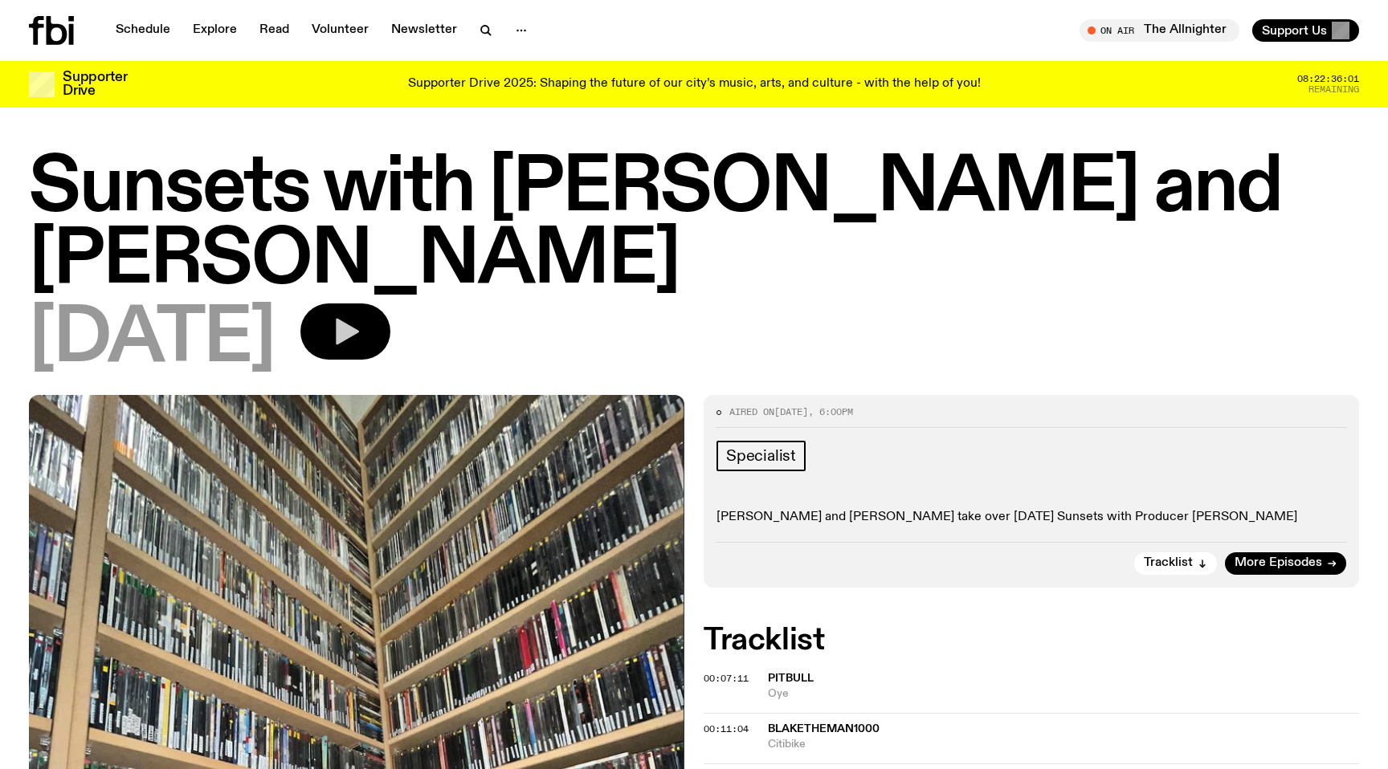
click at [359, 319] on icon "button" at bounding box center [347, 332] width 23 height 26
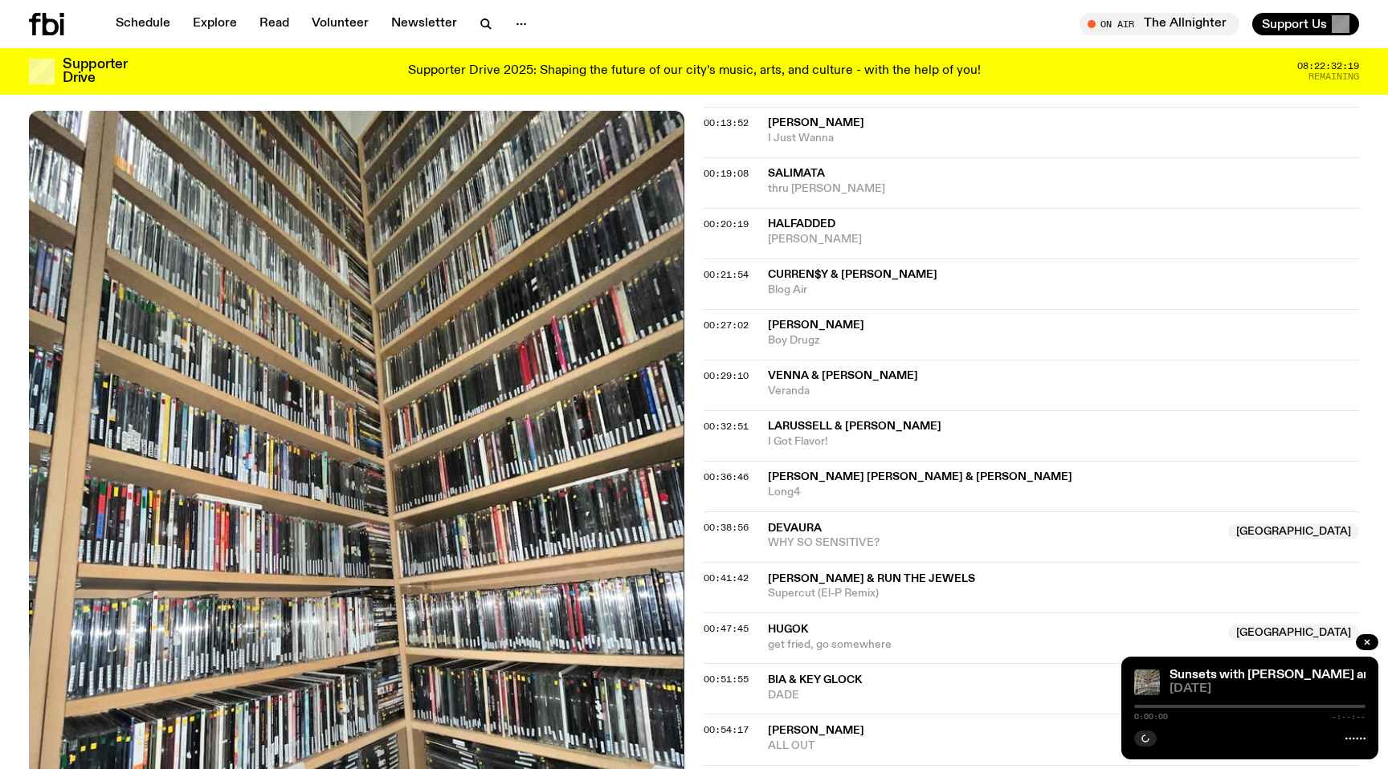
scroll to position [647, 0]
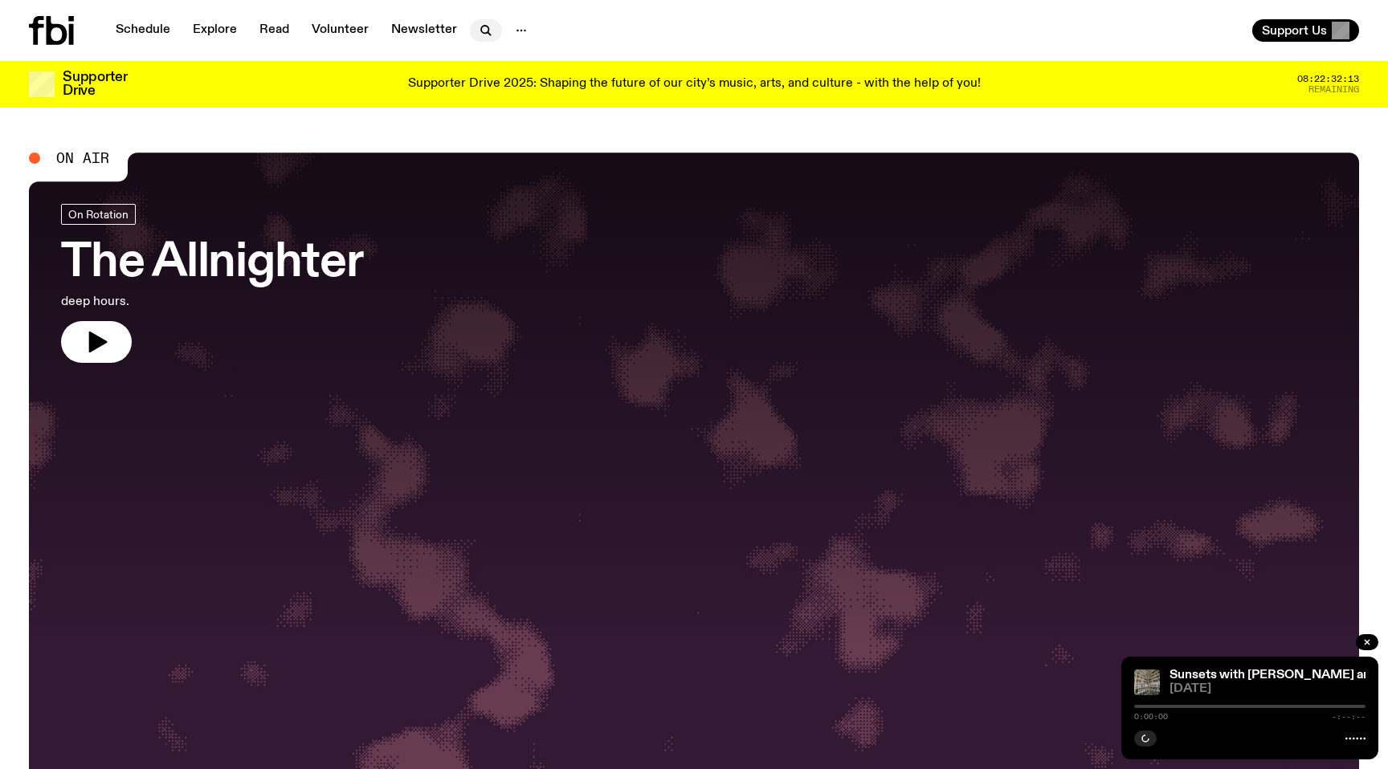
click at [476, 34] on icon "button" at bounding box center [485, 30] width 19 height 19
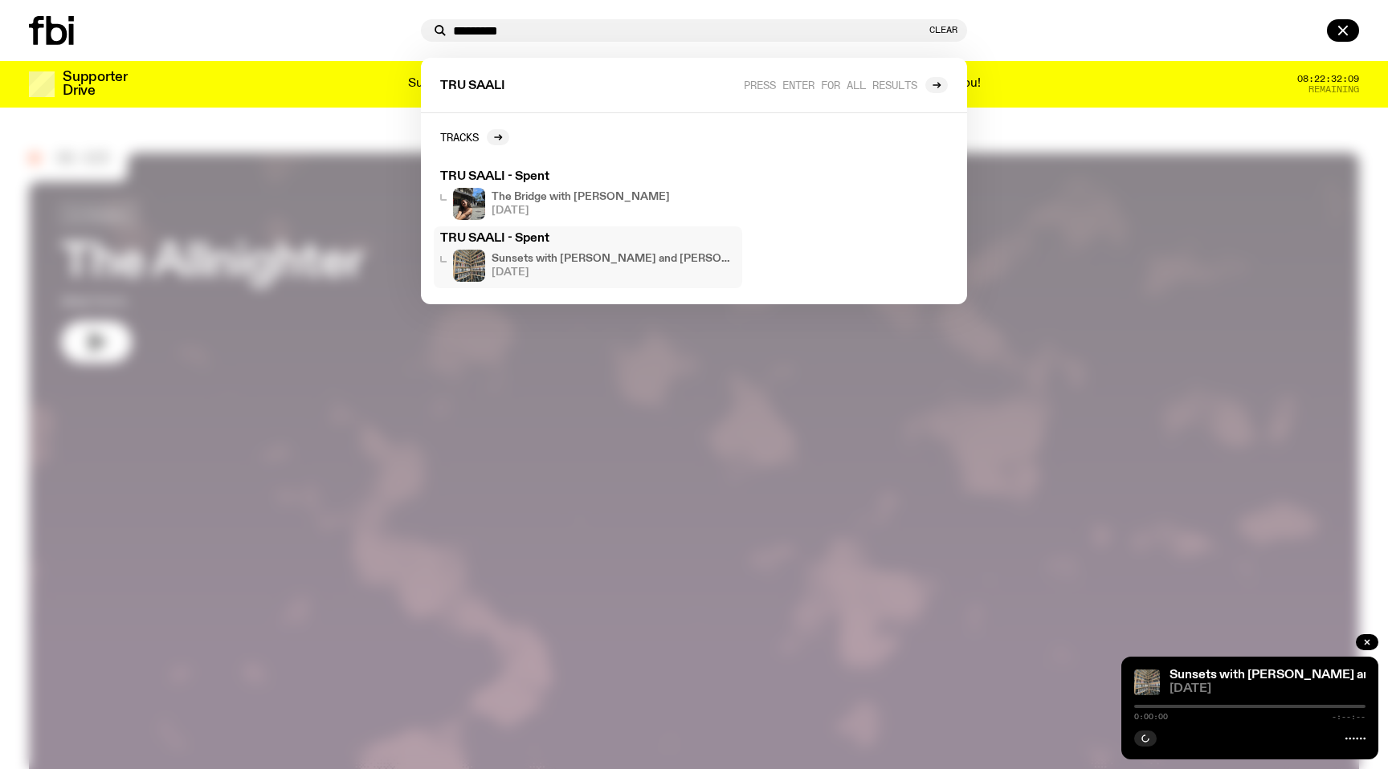
type input "*********"
click at [520, 250] on div "Sunsets with Benny and Mateo 17.09.25" at bounding box center [613, 266] width 244 height 32
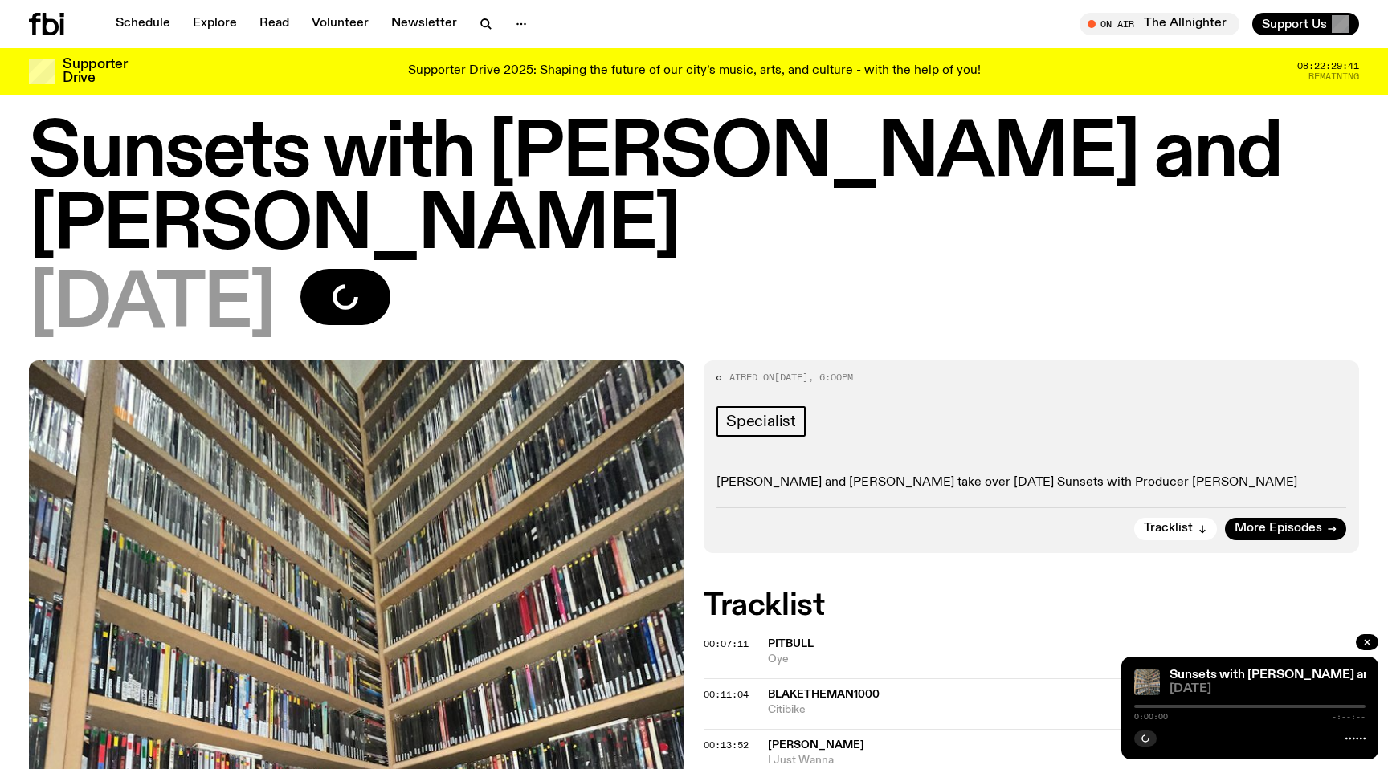
scroll to position [49, 0]
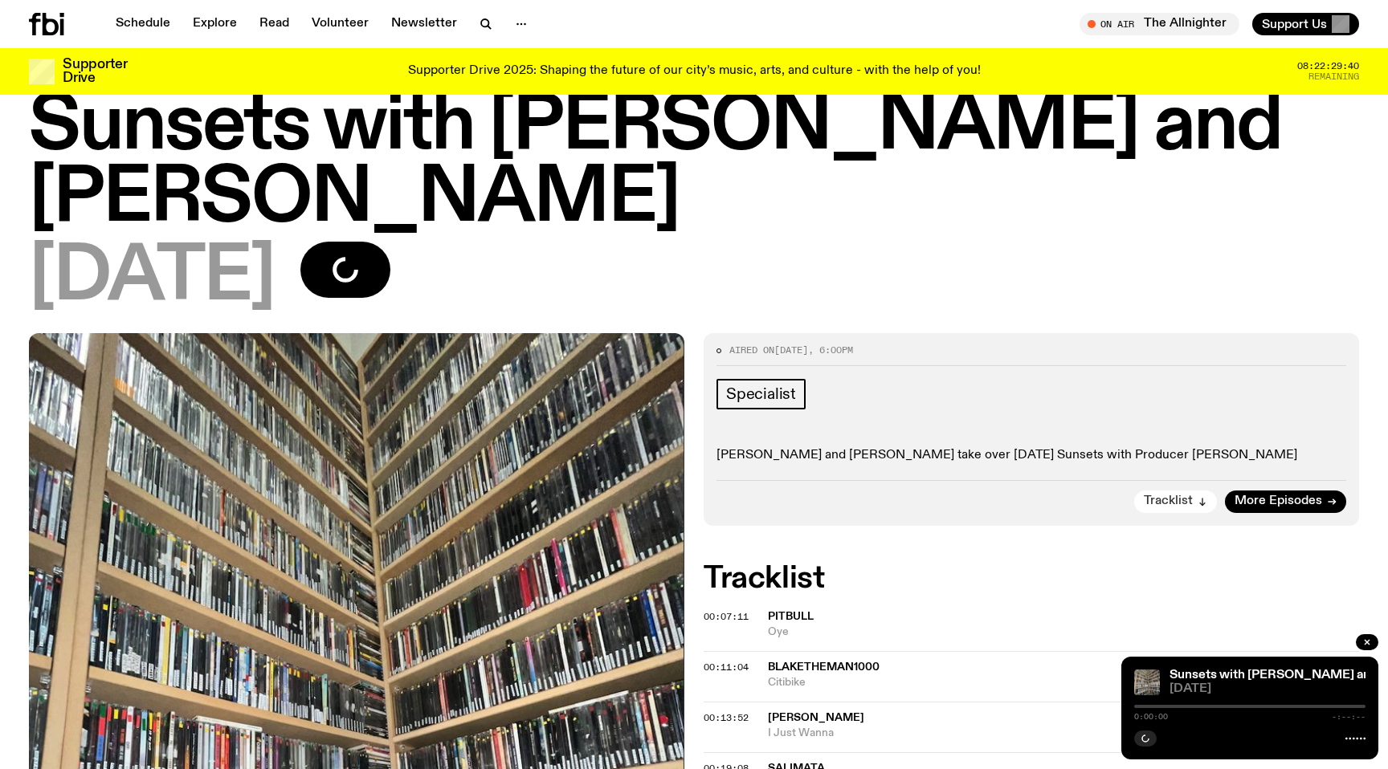
click at [1185, 495] on span "Tracklist" at bounding box center [1167, 501] width 49 height 12
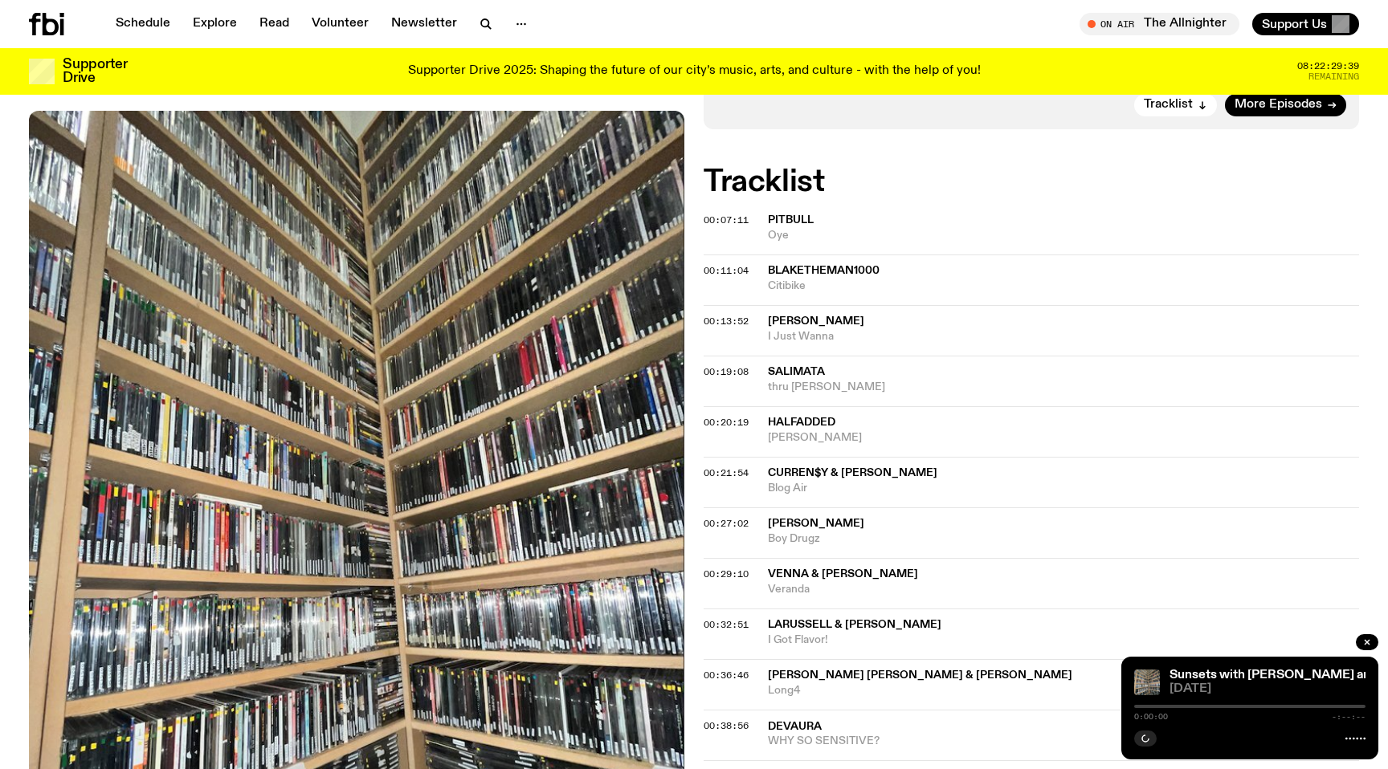
scroll to position [446, 0]
click at [795, 608] on div "00:32:51 LaRussell & Lil Jon I Got Flavor!" at bounding box center [1030, 633] width 655 height 51
click at [796, 618] on span "LaRussell & [PERSON_NAME]" at bounding box center [854, 623] width 173 height 11
click at [713, 618] on span "00:32:51" at bounding box center [725, 624] width 45 height 13
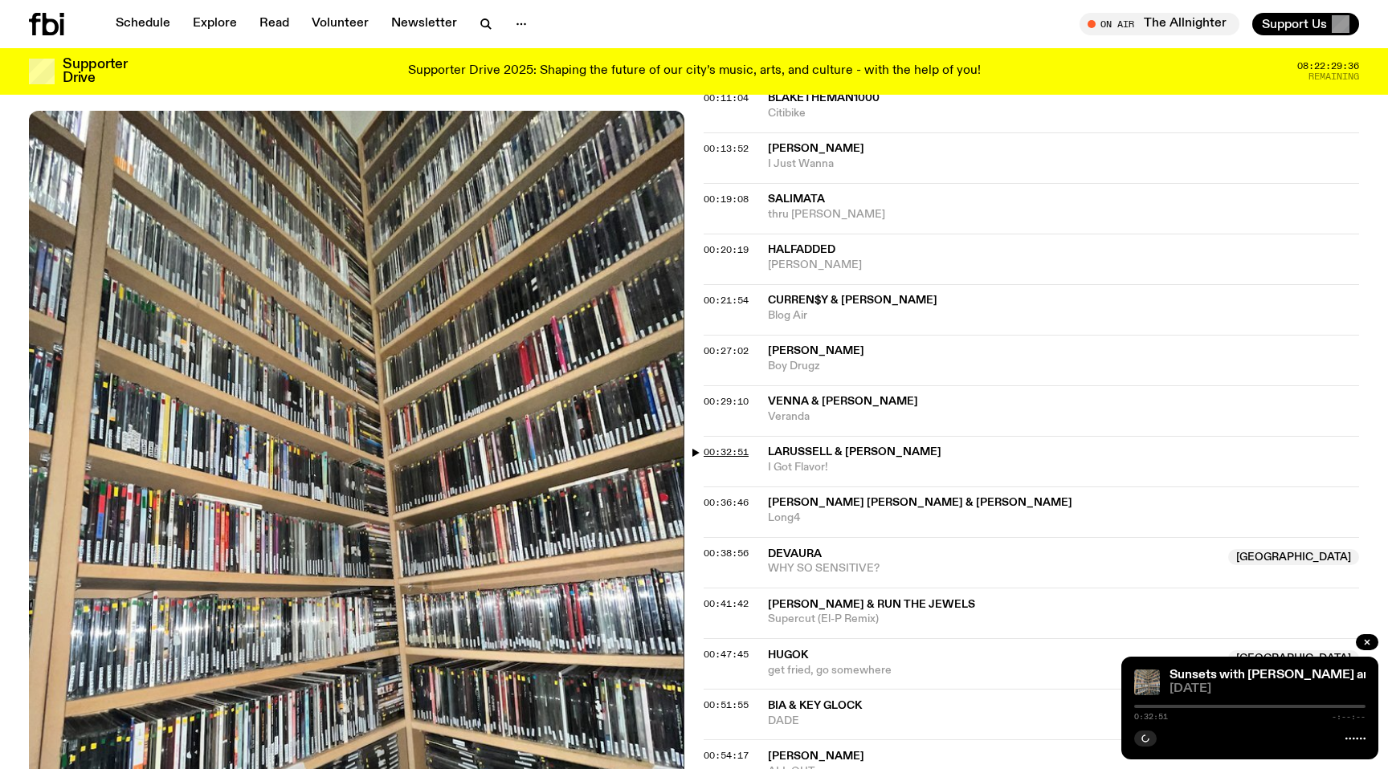
scroll to position [634, 0]
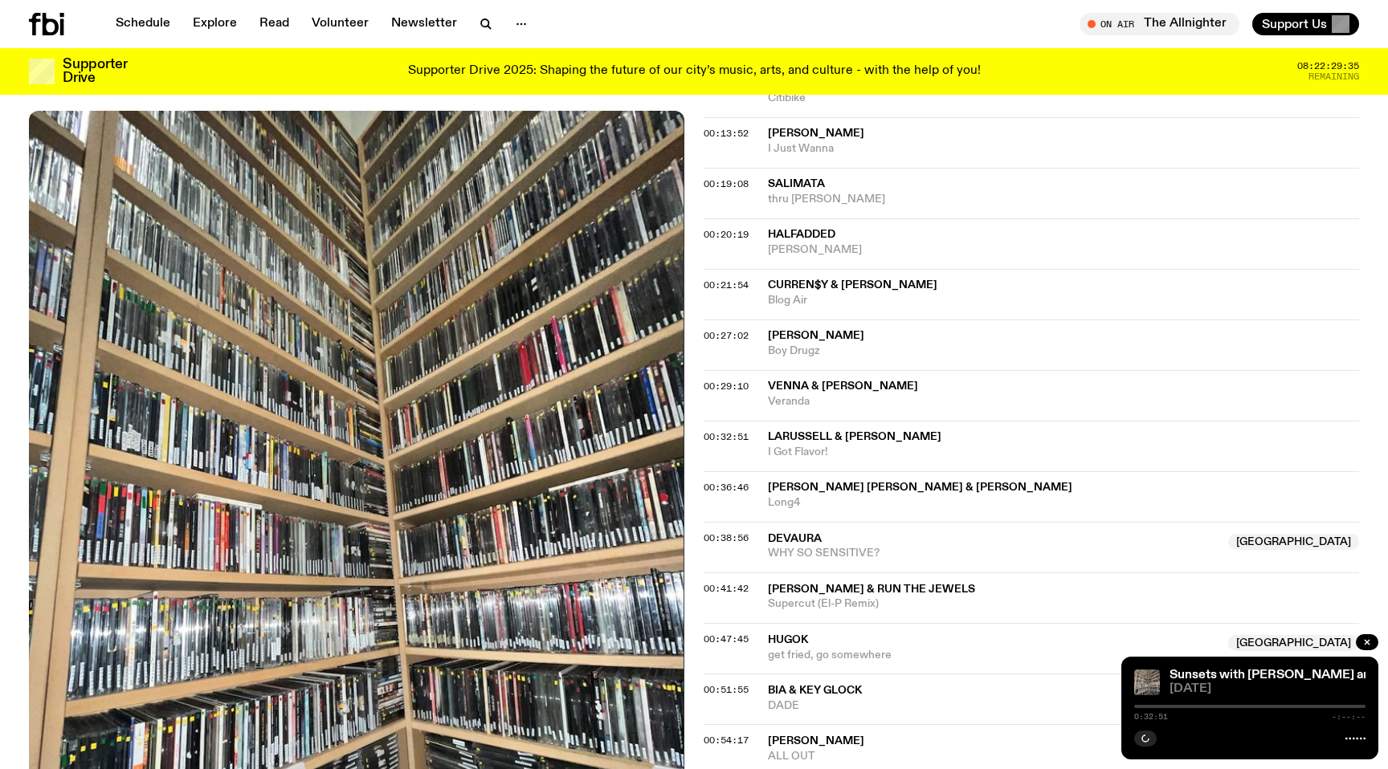
click at [1351, 740] on icon at bounding box center [1355, 738] width 20 height 13
